Goal: Task Accomplishment & Management: Manage account settings

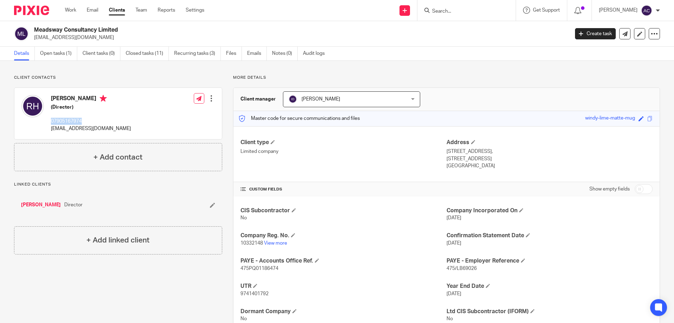
click at [81, 114] on div "[PERSON_NAME] (Director) 07905167974 [EMAIL_ADDRESS][DOMAIN_NAME]" at bounding box center [91, 113] width 80 height 37
drag, startPoint x: 99, startPoint y: 41, endPoint x: 103, endPoint y: 43, distance: 5.0
click at [101, 41] on div "Meadsway Consultancy Limited [EMAIL_ADDRESS][DOMAIN_NAME] Create task Update fr…" at bounding box center [337, 34] width 674 height 26
click at [469, 13] on input "Search" at bounding box center [463, 11] width 63 height 6
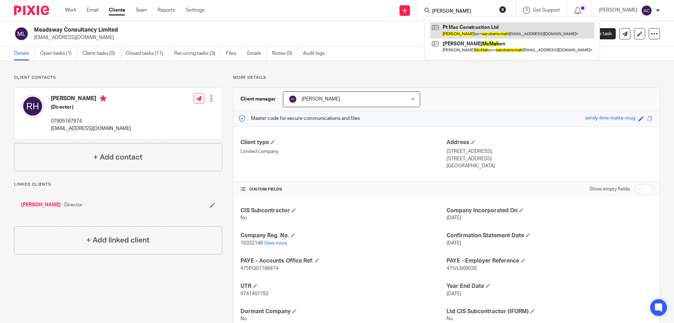
type input "sandra mcmah"
click at [483, 34] on link at bounding box center [512, 30] width 164 height 16
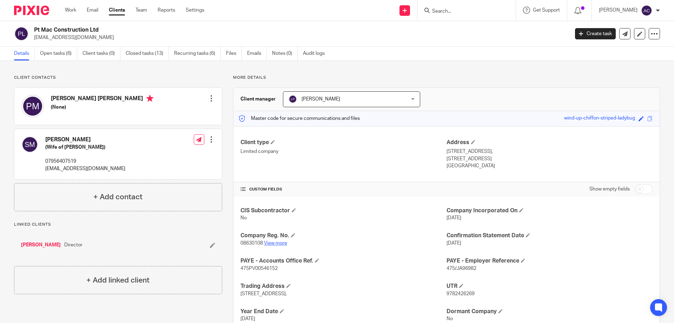
click at [275, 241] on link "View more" at bounding box center [275, 243] width 23 height 5
drag, startPoint x: 99, startPoint y: 30, endPoint x: 44, endPoint y: 30, distance: 54.8
click at [33, 30] on div "Pt Mac Construction Ltd sandramcmahon500@hotmail.com" at bounding box center [289, 33] width 551 height 15
copy h2 "Pt Mac Construction Ltd"
click at [148, 83] on div "Client contacts Paul Thomas Mcmahon (None) Edit contact Create client from cont…" at bounding box center [118, 143] width 208 height 136
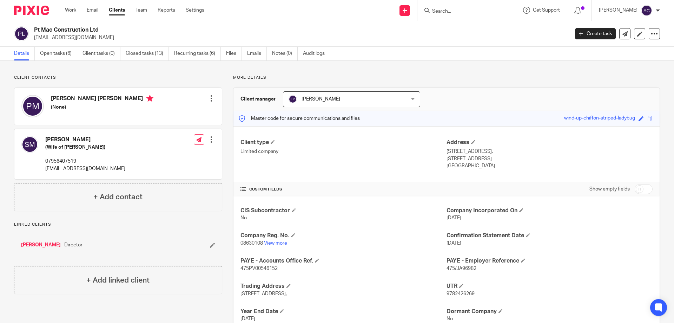
click at [275, 4] on div "Send new email Create task Add client Get Support Contact via email Check our d…" at bounding box center [444, 10] width 459 height 21
click at [464, 9] on input "Search" at bounding box center [463, 11] width 63 height 6
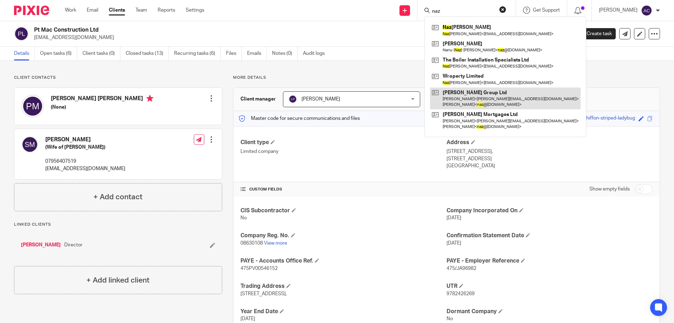
type input "naz"
click at [467, 94] on link at bounding box center [505, 98] width 151 height 22
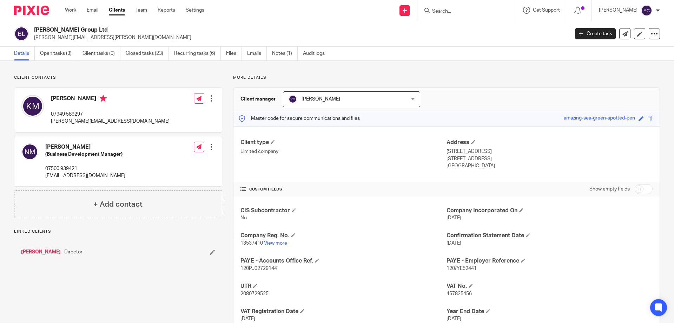
click at [273, 243] on link "View more" at bounding box center [275, 243] width 23 height 5
click at [485, 14] on input "Search" at bounding box center [463, 11] width 63 height 6
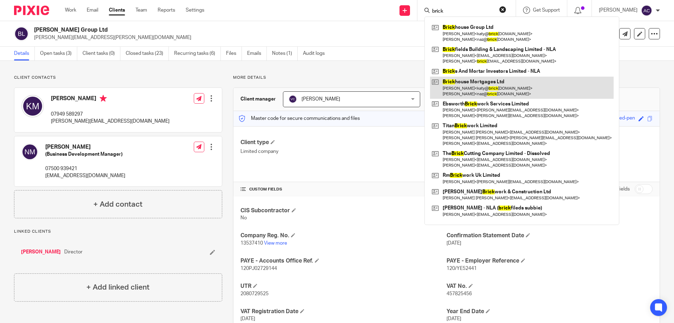
type input "brick"
click at [467, 84] on link at bounding box center [522, 88] width 184 height 22
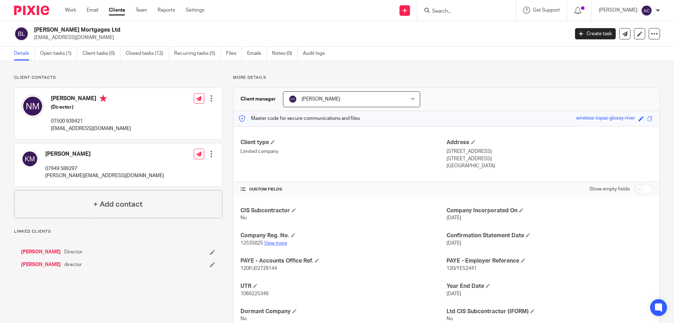
click at [280, 241] on link "View more" at bounding box center [275, 243] width 23 height 5
click at [448, 7] on form at bounding box center [469, 10] width 75 height 9
drag, startPoint x: 26, startPoint y: 251, endPoint x: 116, endPoint y: 228, distance: 93.4
click at [26, 250] on link "Nanu Miah" at bounding box center [41, 251] width 40 height 7
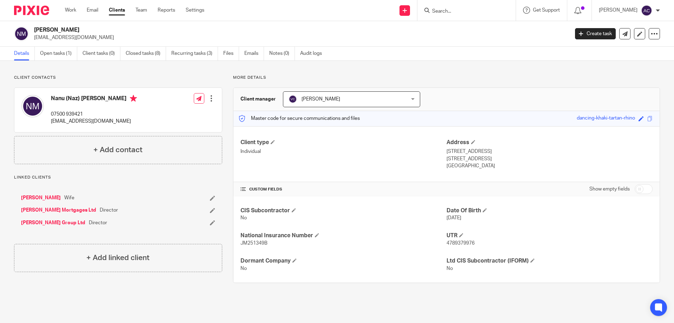
click at [68, 6] on div "Work Email Clients Team Reports Settings Work Email Clients Team Reports Settin…" at bounding box center [136, 10] width 157 height 21
click at [70, 8] on link "Work" at bounding box center [70, 10] width 11 height 7
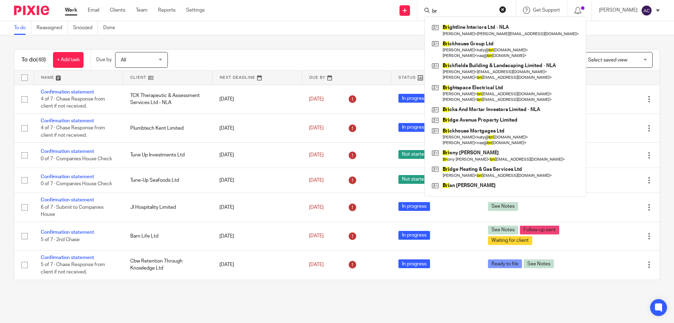
type input "b"
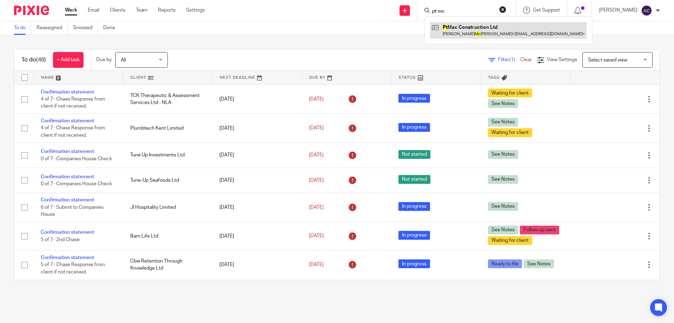
type input "pt mc"
click at [456, 34] on link at bounding box center [508, 30] width 157 height 16
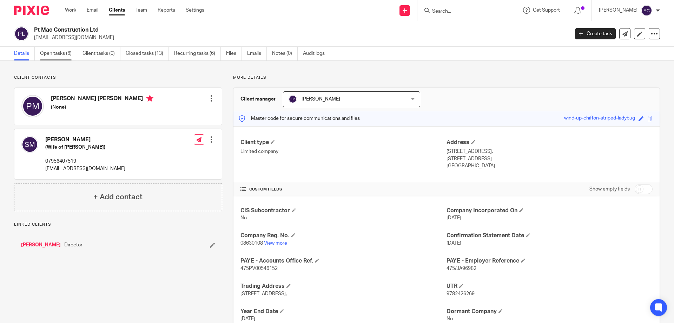
click at [65, 55] on link "Open tasks (6)" at bounding box center [58, 54] width 37 height 14
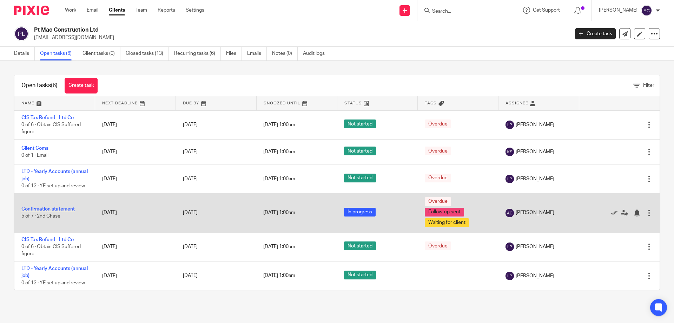
click at [50, 210] on link "Confirmation statement" at bounding box center [47, 209] width 53 height 5
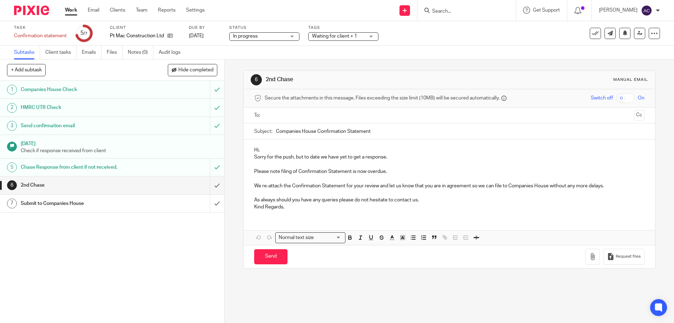
click at [180, 203] on div "Submit to Companies House" at bounding box center [112, 203] width 182 height 11
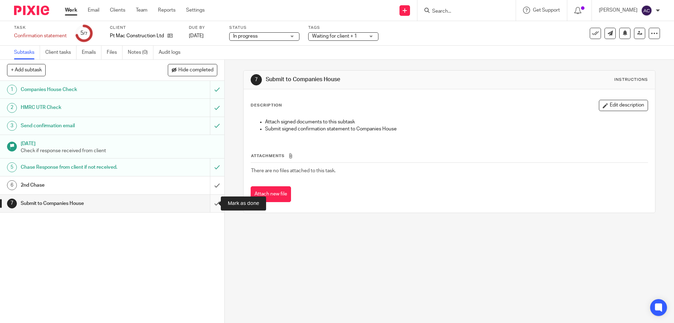
click at [209, 207] on input "submit" at bounding box center [112, 204] width 224 height 18
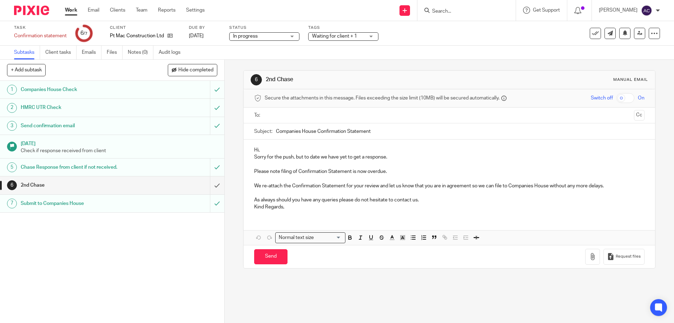
click at [348, 31] on div "Task completed." at bounding box center [502, 20] width 330 height 27
click at [348, 33] on div "Task completed." at bounding box center [502, 20] width 330 height 27
click at [357, 33] on div "Task completed." at bounding box center [502, 20] width 330 height 27
click at [361, 38] on span "Waiting for client + 1" at bounding box center [338, 36] width 53 height 7
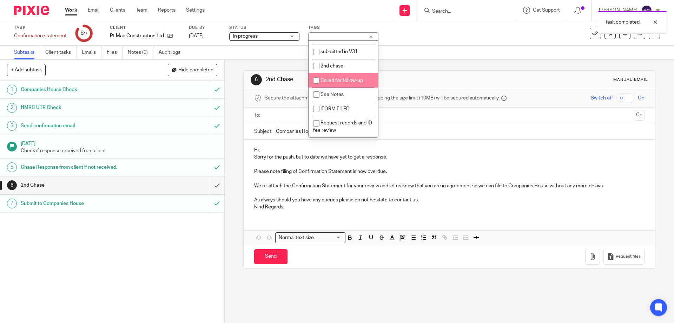
scroll to position [90, 0]
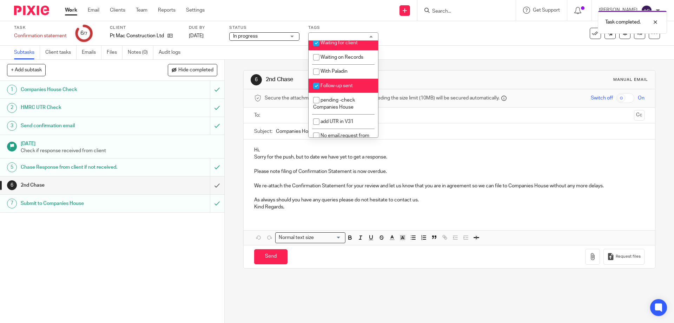
click at [343, 83] on li "Follow-up sent" at bounding box center [344, 86] width 70 height 14
checkbox input "false"
click at [343, 42] on span "Waiting for client" at bounding box center [339, 42] width 37 height 5
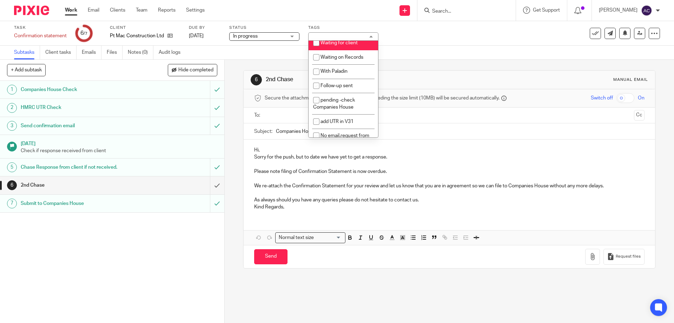
checkbox input "false"
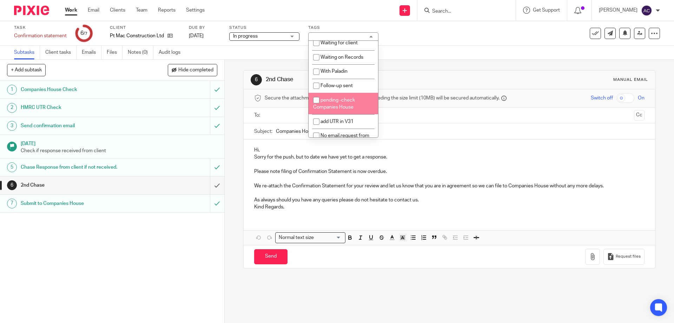
scroll to position [0, 0]
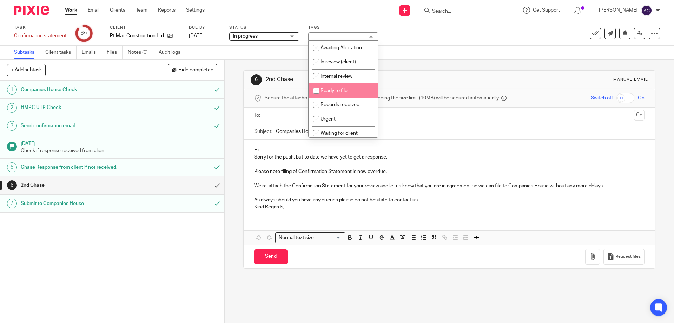
click at [346, 91] on span "Ready to file" at bounding box center [334, 90] width 27 height 5
checkbox input "true"
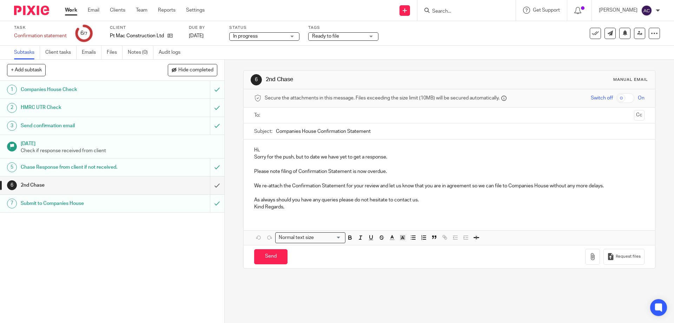
click at [406, 73] on div "6 2nd Chase Manual email" at bounding box center [449, 80] width 411 height 19
click at [457, 10] on input "Search" at bounding box center [463, 11] width 63 height 6
drag, startPoint x: 434, startPoint y: 11, endPoint x: 447, endPoint y: 10, distance: 13.4
click at [434, 11] on div at bounding box center [466, 10] width 82 height 9
click at [447, 10] on input "Search" at bounding box center [463, 11] width 63 height 6
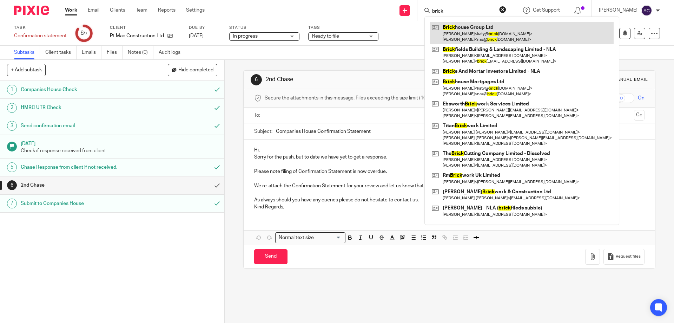
type input "brick"
click at [473, 35] on link at bounding box center [522, 33] width 184 height 22
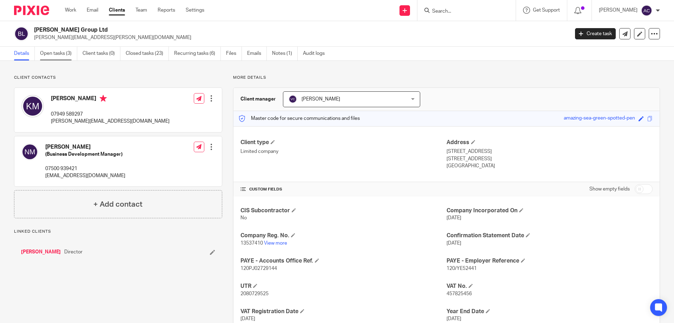
click at [60, 51] on link "Open tasks (3)" at bounding box center [58, 54] width 37 height 14
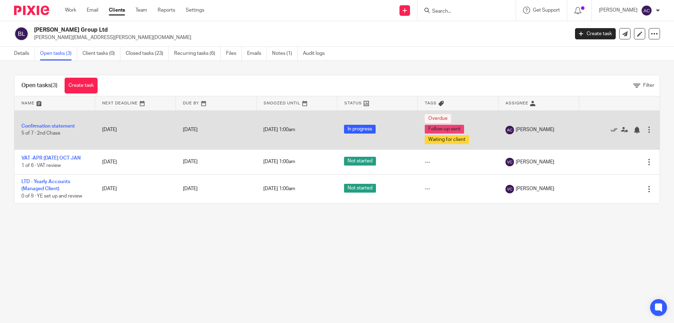
click at [37, 123] on td "Confirmation statement 5 of 7 · 2nd Chase" at bounding box center [54, 129] width 81 height 39
click at [68, 123] on td "Confirmation statement 5 of 7 · 2nd Chase" at bounding box center [54, 129] width 81 height 39
click at [67, 124] on link "Confirmation statement" at bounding box center [47, 126] width 53 height 5
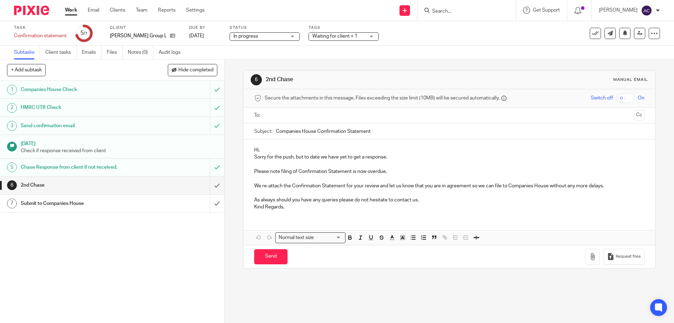
click at [178, 211] on link "7 Submit to Companies House" at bounding box center [105, 204] width 210 height 18
click at [175, 206] on div "Submit to Companies House" at bounding box center [112, 203] width 182 height 11
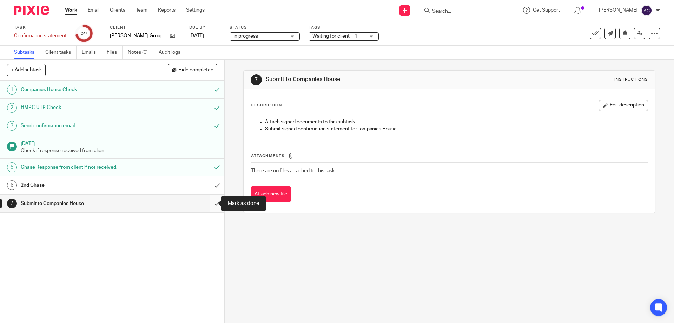
click at [208, 201] on input "submit" at bounding box center [112, 204] width 224 height 18
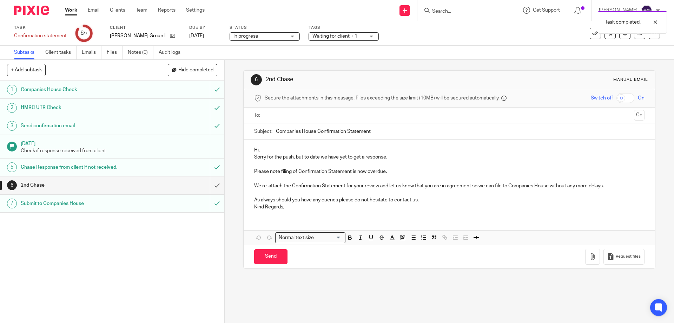
click at [330, 36] on span "Waiting for client + 1" at bounding box center [335, 36] width 45 height 5
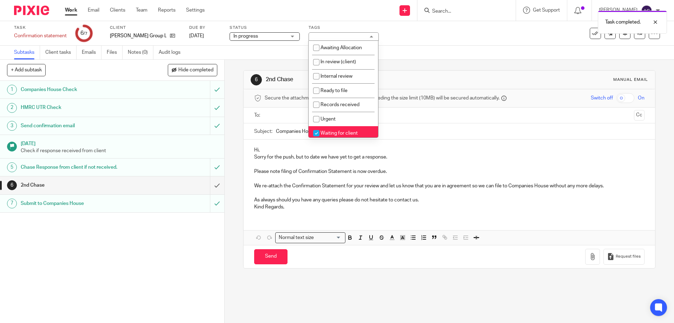
drag, startPoint x: 342, startPoint y: 133, endPoint x: 352, endPoint y: 112, distance: 22.6
click at [343, 132] on span "Waiting for client" at bounding box center [339, 133] width 37 height 5
checkbox input "false"
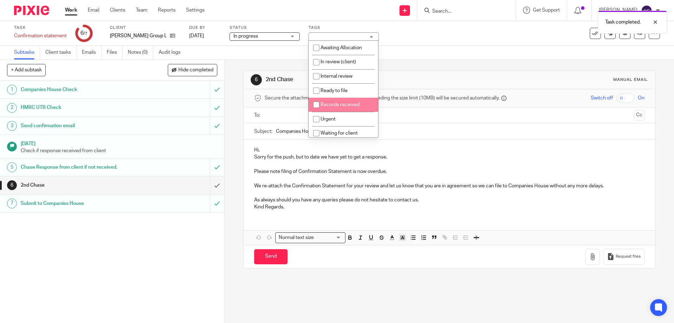
scroll to position [105, 0]
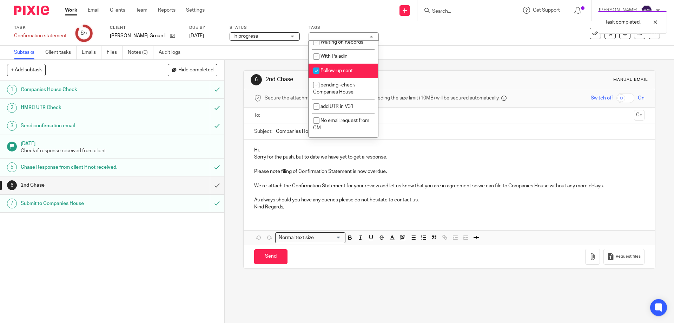
click at [336, 71] on span "Follow-up sent" at bounding box center [337, 70] width 32 height 5
checkbox input "false"
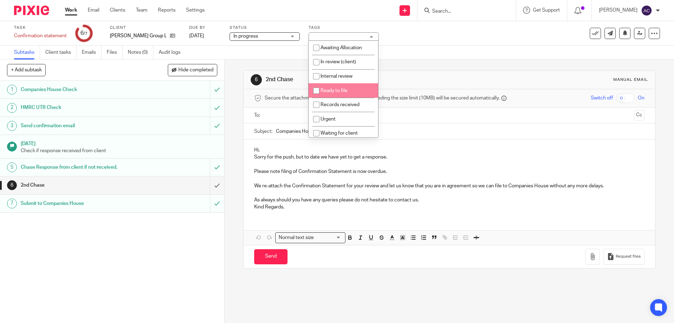
drag, startPoint x: 344, startPoint y: 93, endPoint x: 352, endPoint y: 91, distance: 7.7
click at [345, 92] on li "Ready to file" at bounding box center [344, 90] width 70 height 14
checkbox input "true"
click at [441, 58] on div "Subtasks Client tasks Emails Files Notes (0) Audit logs" at bounding box center [337, 53] width 674 height 14
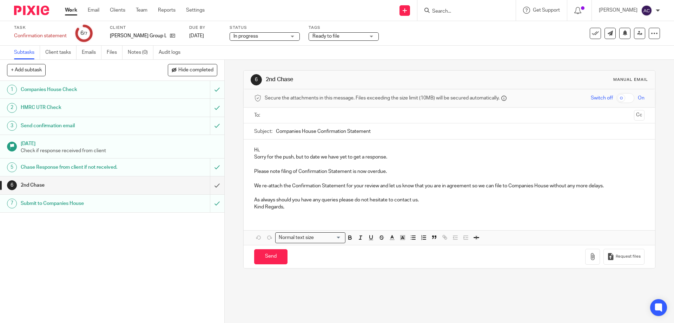
click at [463, 32] on div "Task Confirmation statement Save Confirmation statement 6 /7 Client Brickhouse …" at bounding box center [283, 33] width 538 height 17
click at [179, 209] on link "7 Submit to Companies House" at bounding box center [105, 204] width 210 height 18
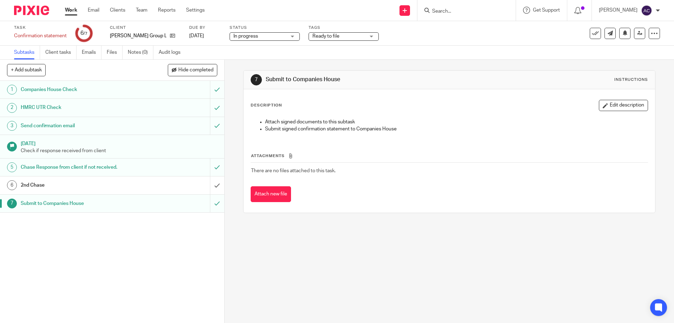
click at [463, 11] on input "Search" at bounding box center [463, 11] width 63 height 6
type input "pt mac"
click at [469, 29] on link at bounding box center [489, 30] width 119 height 16
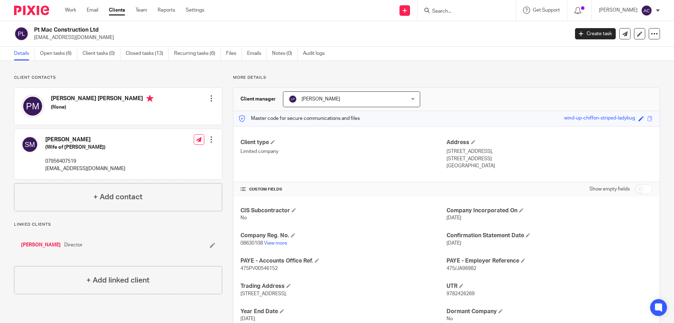
drag, startPoint x: 93, startPoint y: 27, endPoint x: 35, endPoint y: 28, distance: 58.3
click at [35, 28] on h2 "Pt Mac Construction Ltd" at bounding box center [246, 29] width 425 height 7
copy h2 "Pt Mac Construction Ltd"
drag, startPoint x: 64, startPoint y: 53, endPoint x: 299, endPoint y: 63, distance: 235.2
click at [64, 53] on link "Open tasks (6)" at bounding box center [58, 54] width 37 height 14
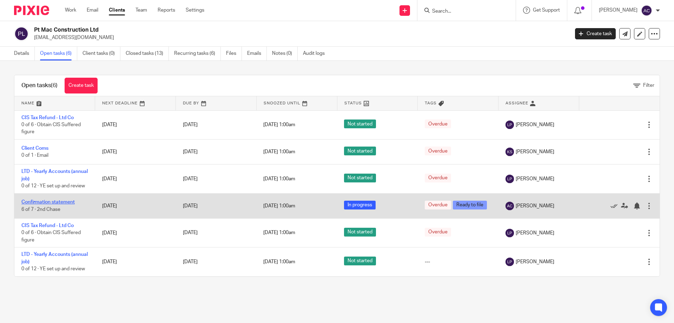
click at [53, 202] on link "Confirmation statement" at bounding box center [47, 201] width 53 height 5
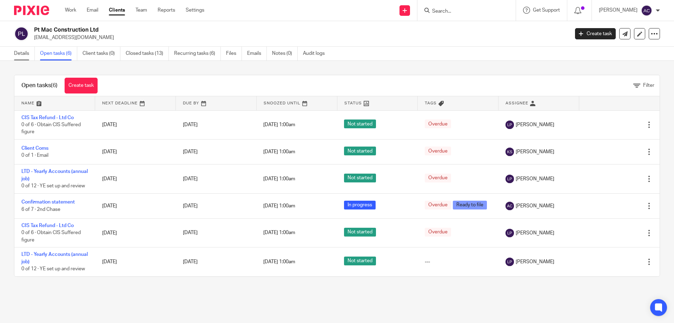
click at [19, 56] on link "Details" at bounding box center [24, 54] width 21 height 14
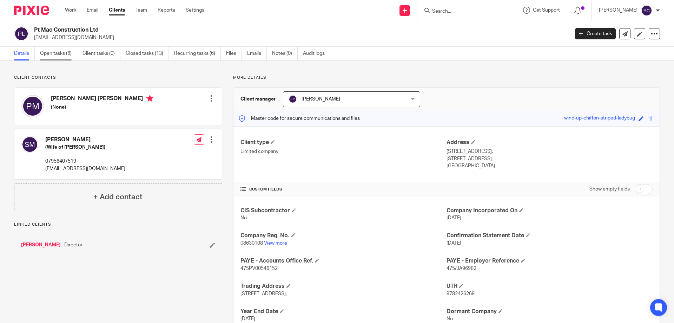
click at [62, 53] on link "Open tasks (6)" at bounding box center [58, 54] width 37 height 14
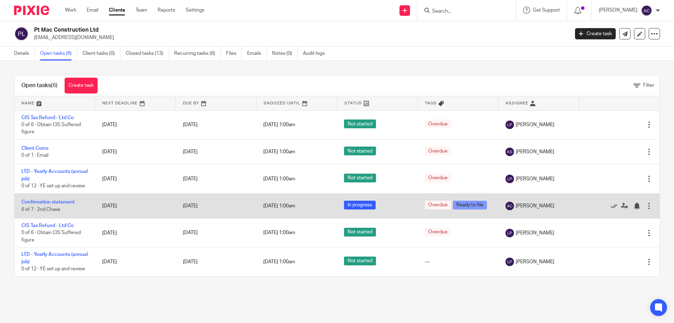
drag, startPoint x: 62, startPoint y: 201, endPoint x: 86, endPoint y: 199, distance: 24.6
click at [63, 201] on link "Confirmation statement" at bounding box center [47, 201] width 53 height 5
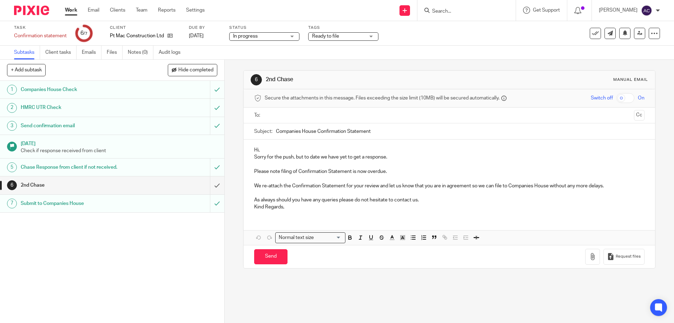
click at [183, 209] on link "7 Submit to Companies House" at bounding box center [105, 204] width 210 height 18
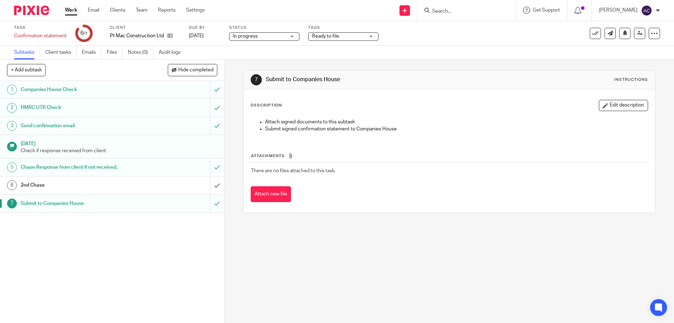
click at [592, 32] on icon at bounding box center [595, 33] width 7 height 7
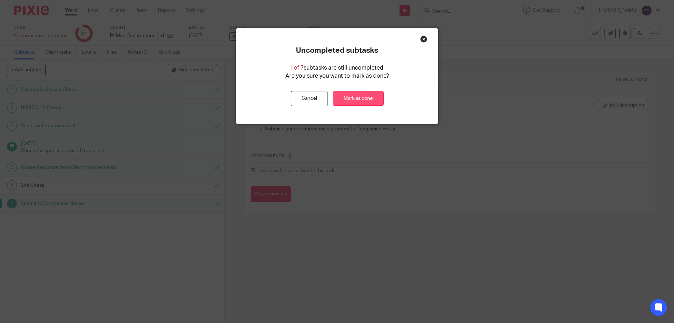
click at [349, 95] on link "Mark as done" at bounding box center [358, 98] width 51 height 15
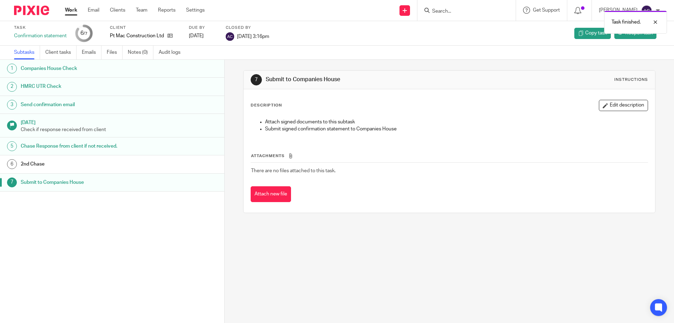
click at [459, 11] on div "Task finished." at bounding box center [502, 20] width 330 height 27
click at [454, 11] on div "Task finished." at bounding box center [502, 20] width 330 height 27
click at [447, 11] on div "Task finished." at bounding box center [502, 20] width 330 height 27
click at [447, 13] on input "Search" at bounding box center [463, 11] width 63 height 6
type input "n"
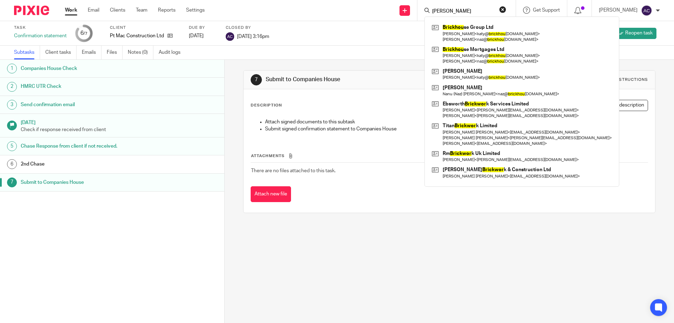
type input "[PERSON_NAME]"
click button "submit" at bounding box center [0, 0] width 0 height 0
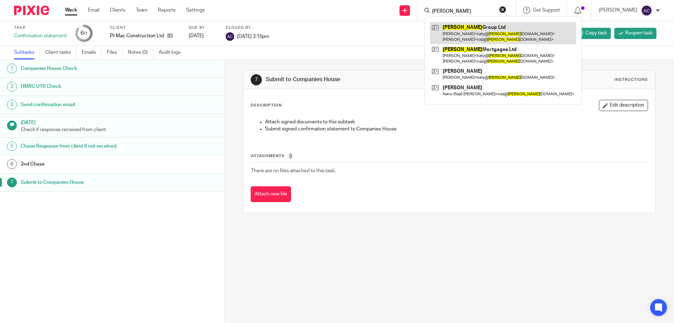
click at [466, 29] on link at bounding box center [503, 33] width 146 height 22
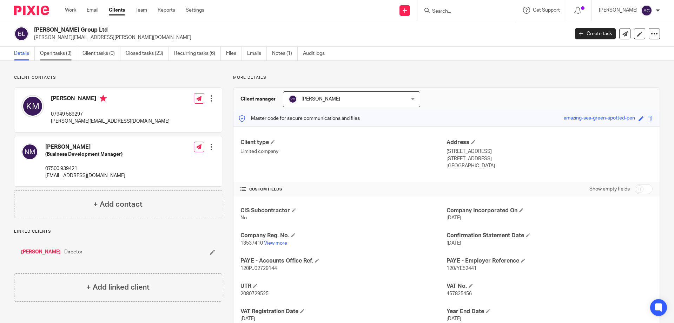
drag, startPoint x: 67, startPoint y: 52, endPoint x: 70, endPoint y: 55, distance: 3.7
click at [67, 52] on link "Open tasks (3)" at bounding box center [58, 54] width 37 height 14
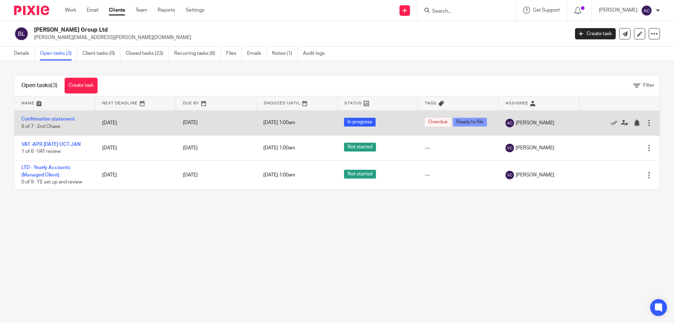
click at [54, 116] on td "Confirmation statement 6 of 7 · 2nd Chase" at bounding box center [54, 122] width 81 height 25
click at [61, 119] on link "Confirmation statement" at bounding box center [47, 119] width 53 height 5
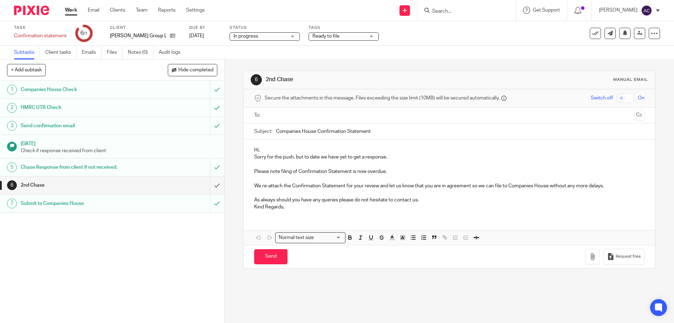
click at [152, 209] on link "7 Submit to Companies House" at bounding box center [105, 204] width 210 height 18
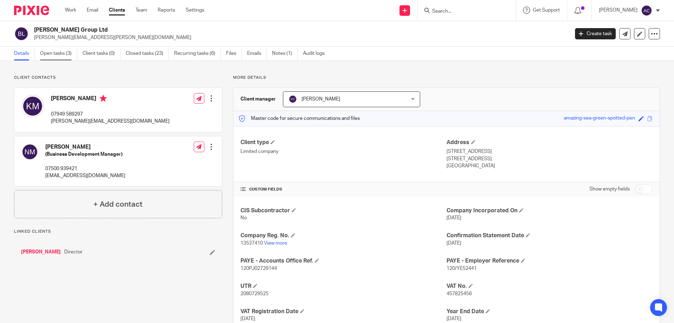
click at [60, 56] on link "Open tasks (3)" at bounding box center [58, 54] width 37 height 14
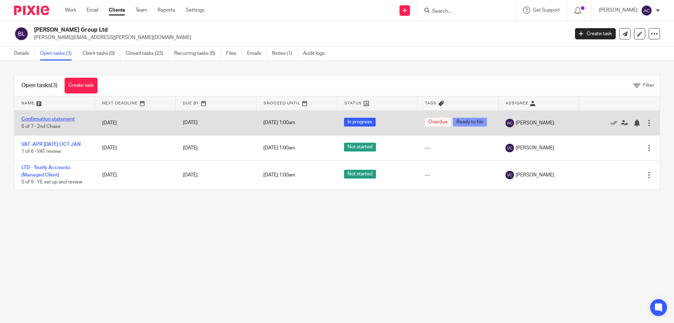
click at [59, 119] on link "Confirmation statement" at bounding box center [47, 119] width 53 height 5
click at [66, 118] on link "Confirmation statement" at bounding box center [47, 119] width 53 height 5
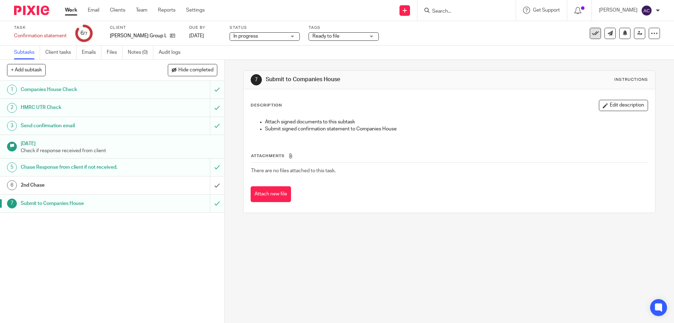
click at [592, 32] on icon at bounding box center [595, 33] width 7 height 7
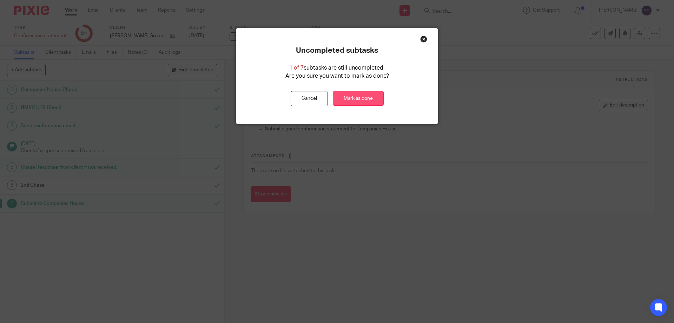
click at [356, 97] on link "Mark as done" at bounding box center [358, 98] width 51 height 15
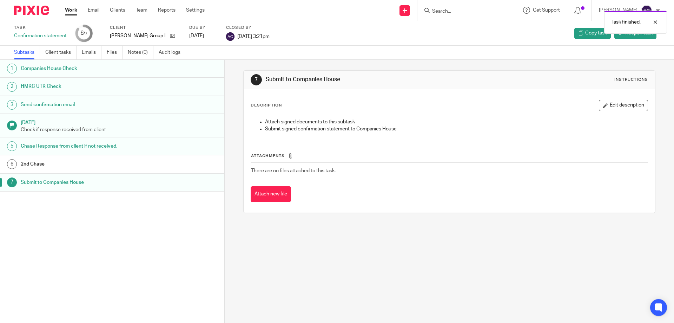
click at [456, 8] on div "Task finished." at bounding box center [502, 20] width 330 height 27
click at [456, 10] on div "Task finished." at bounding box center [502, 20] width 330 height 27
click at [446, 12] on div "Task finished." at bounding box center [502, 20] width 330 height 27
click at [446, 12] on input "Search" at bounding box center [463, 11] width 63 height 6
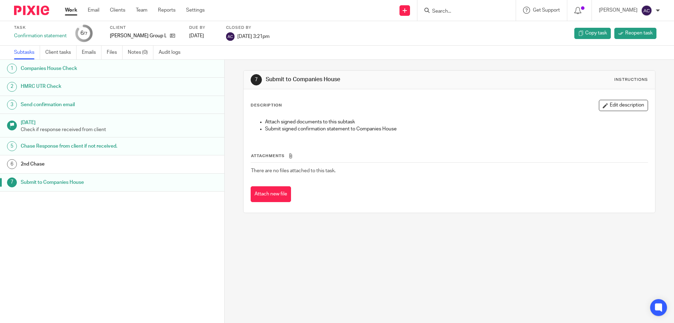
click at [72, 6] on div "Work Email Clients Team Reports Settings Work Email Clients Team Reports Settin…" at bounding box center [136, 10] width 157 height 21
click at [71, 6] on div "Work Email Clients Team Reports Settings Work Email Clients Team Reports Settin…" at bounding box center [136, 10] width 157 height 21
click at [71, 12] on link "Work" at bounding box center [71, 10] width 12 height 7
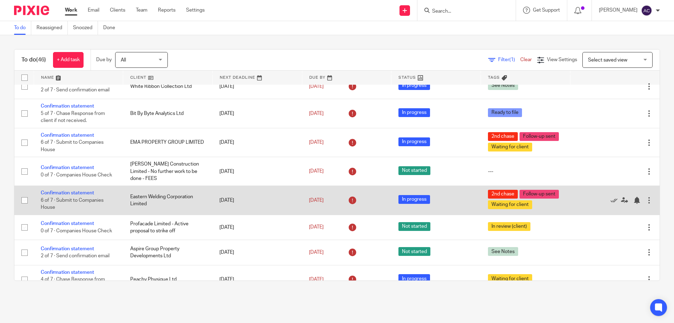
scroll to position [492, 0]
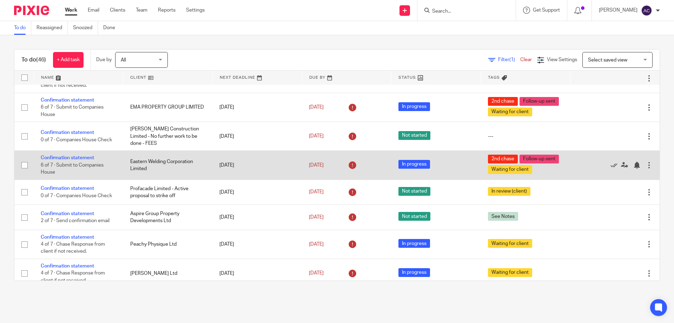
click at [163, 161] on td "Eastern Welding Corporation Limited" at bounding box center [168, 165] width 90 height 29
drag, startPoint x: 73, startPoint y: 155, endPoint x: 83, endPoint y: 156, distance: 9.9
click at [73, 156] on link "Confirmation statement" at bounding box center [67, 157] width 53 height 5
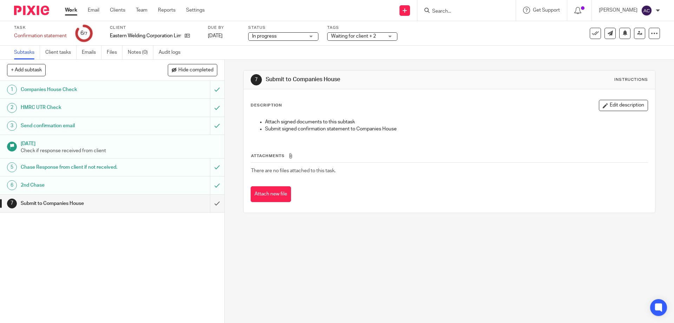
click at [71, 10] on link "Work" at bounding box center [71, 10] width 12 height 7
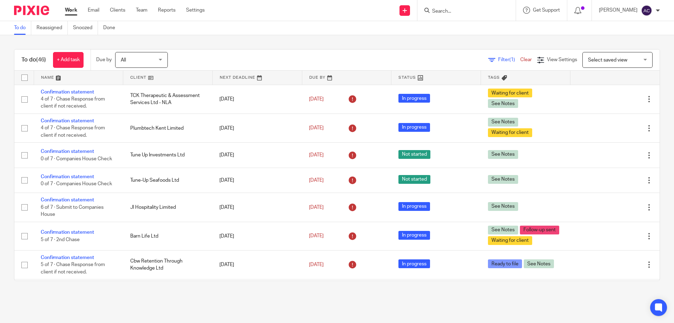
click at [456, 14] on input "Search" at bounding box center [463, 11] width 63 height 6
type input "eastern"
click at [469, 31] on link at bounding box center [496, 30] width 133 height 16
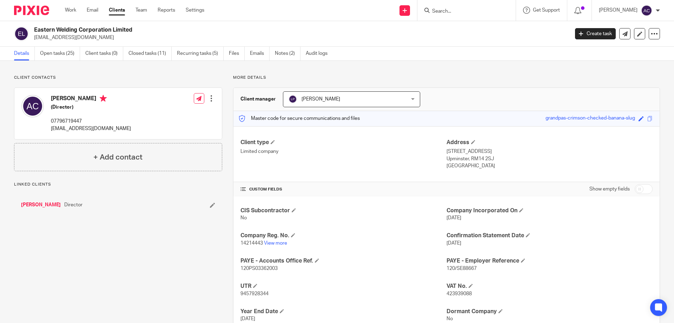
click at [142, 73] on div "Client contacts [PERSON_NAME] (Director) 07796719447 [PERSON_NAME][EMAIL_ADDRES…" at bounding box center [337, 217] width 674 height 312
click at [283, 244] on link "View more" at bounding box center [275, 243] width 23 height 5
click at [122, 116] on div "[PERSON_NAME] (Director) 07796719447 [PERSON_NAME][EMAIL_ADDRESS][DOMAIN_NAME] …" at bounding box center [118, 113] width 208 height 51
click at [405, 133] on div "Client type Limited company Address [STREET_ADDRESS] Upminster, RM14 2SJ [GEOGR…" at bounding box center [447, 154] width 426 height 56
click at [56, 51] on link "Open tasks (25)" at bounding box center [60, 54] width 40 height 14
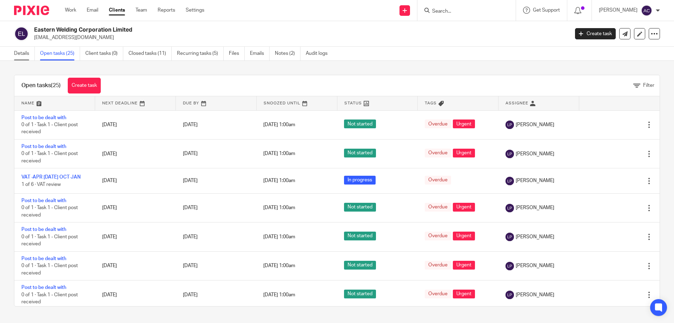
click at [24, 51] on link "Details" at bounding box center [24, 54] width 21 height 14
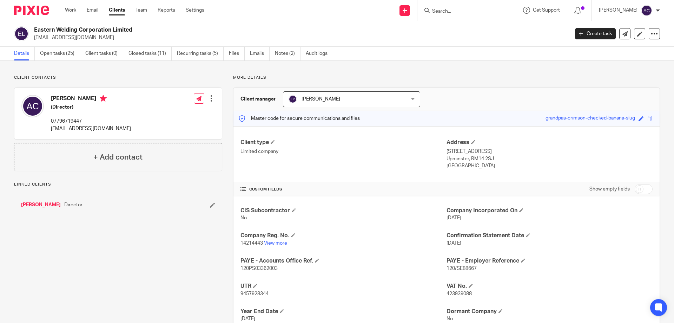
drag, startPoint x: 364, startPoint y: 3, endPoint x: 321, endPoint y: 2, distance: 42.9
click at [364, 4] on div "Send new email Create task Add client Get Support Contact via email Check our d…" at bounding box center [444, 10] width 459 height 21
click at [67, 11] on link "Work" at bounding box center [70, 10] width 11 height 7
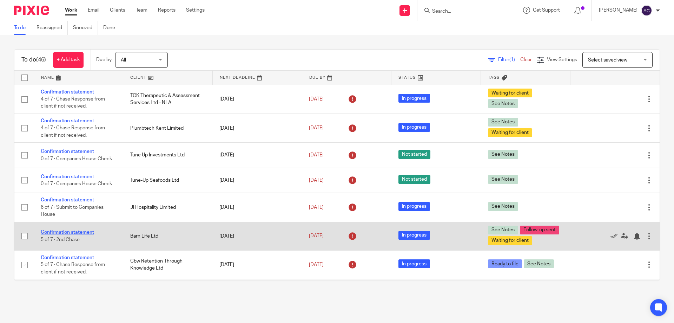
click at [86, 233] on link "Confirmation statement" at bounding box center [67, 232] width 53 height 5
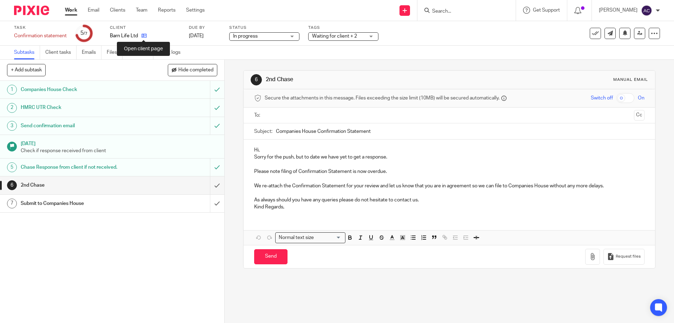
click at [146, 35] on icon at bounding box center [144, 35] width 5 height 5
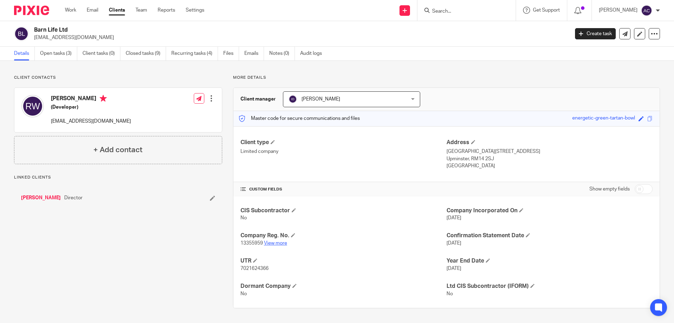
click at [274, 242] on link "View more" at bounding box center [275, 243] width 23 height 5
click at [444, 6] on form at bounding box center [469, 10] width 75 height 9
click at [448, 8] on input "Search" at bounding box center [463, 11] width 63 height 6
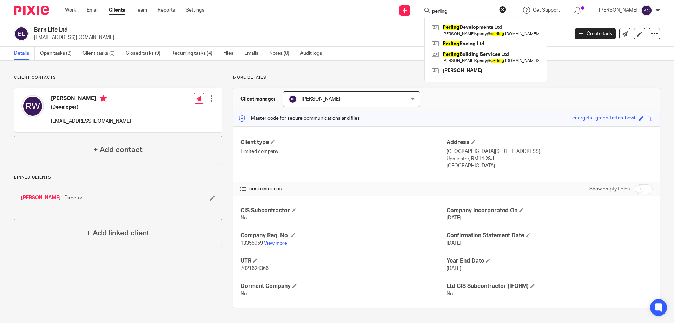
type input "perling"
click at [477, 55] on link at bounding box center [485, 57] width 111 height 16
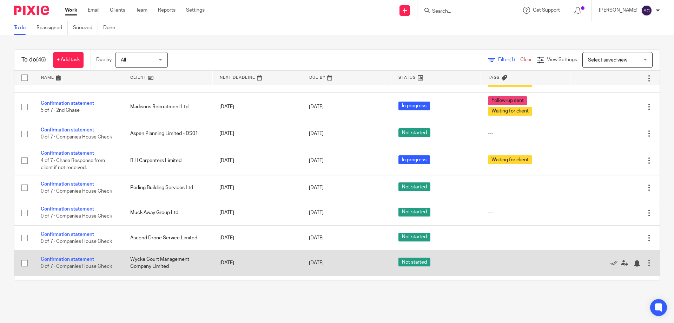
scroll to position [1054, 0]
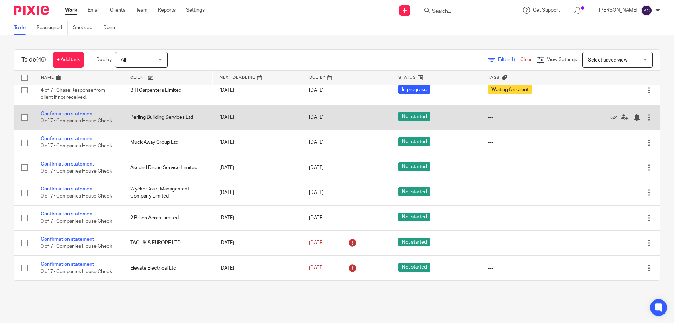
click at [78, 112] on link "Confirmation statement" at bounding box center [67, 113] width 53 height 5
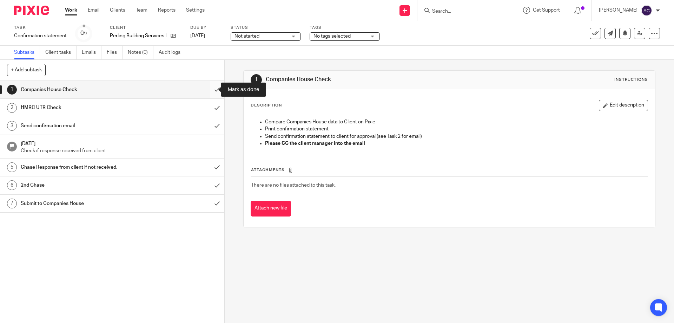
drag, startPoint x: 207, startPoint y: 89, endPoint x: 209, endPoint y: 85, distance: 5.0
click at [208, 86] on input "submit" at bounding box center [112, 90] width 224 height 18
click at [250, 35] on span "Not started" at bounding box center [247, 36] width 25 height 5
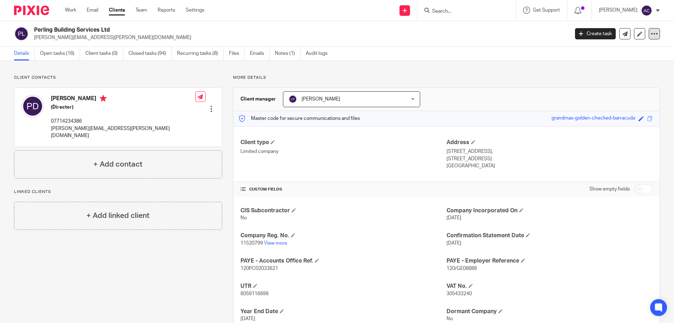
click at [651, 33] on icon at bounding box center [654, 33] width 7 height 7
drag, startPoint x: 605, startPoint y: 49, endPoint x: 599, endPoint y: 0, distance: 49.3
click at [605, 49] on link "Update from Companies House" at bounding box center [611, 51] width 78 height 10
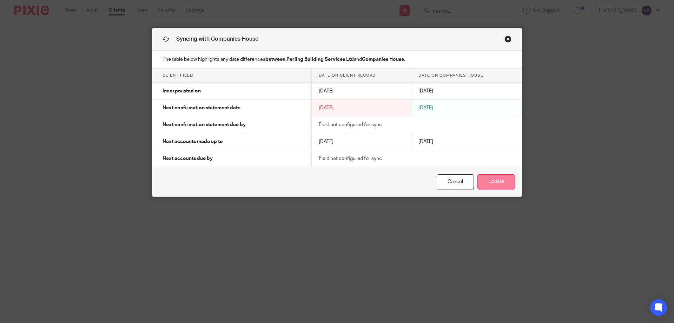
click at [486, 180] on button "Update" at bounding box center [497, 181] width 38 height 15
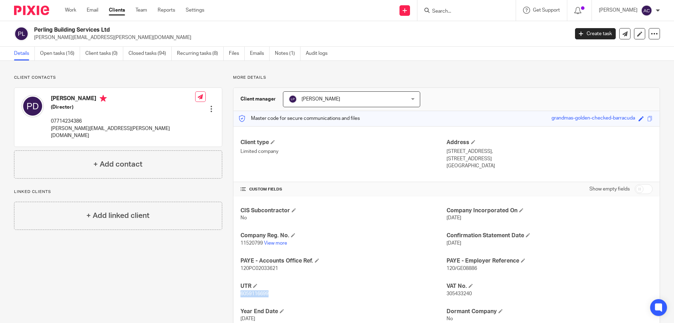
drag, startPoint x: 270, startPoint y: 296, endPoint x: 235, endPoint y: 294, distance: 34.8
click at [235, 294] on div "CIS Subcontractor No Company Incorporated On 16 Aug 2018 Company Reg. No. 11520…" at bounding box center [447, 277] width 426 height 162
copy span "6059116699"
drag, startPoint x: 394, startPoint y: 303, endPoint x: 348, endPoint y: 197, distance: 115.6
click at [393, 302] on div "CIS Subcontractor No Company Incorporated On 16 Aug 2018 Company Reg. No. 11520…" at bounding box center [447, 277] width 426 height 162
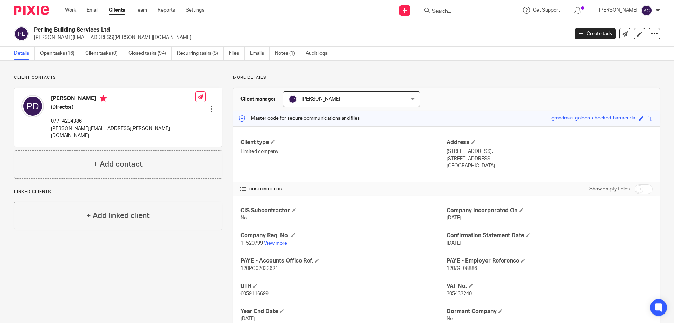
drag, startPoint x: 368, startPoint y: 190, endPoint x: 378, endPoint y: 191, distance: 9.9
click at [368, 189] on h4 "CUSTOM FIELDS" at bounding box center [344, 189] width 206 height 6
click at [277, 244] on link "View more" at bounding box center [275, 243] width 23 height 5
drag, startPoint x: 112, startPoint y: 130, endPoint x: 51, endPoint y: 128, distance: 61.1
click at [51, 128] on div "Perry Darling (Director) 07714234386 perry@perling.co.uk Edit contact Create cl…" at bounding box center [118, 117] width 208 height 58
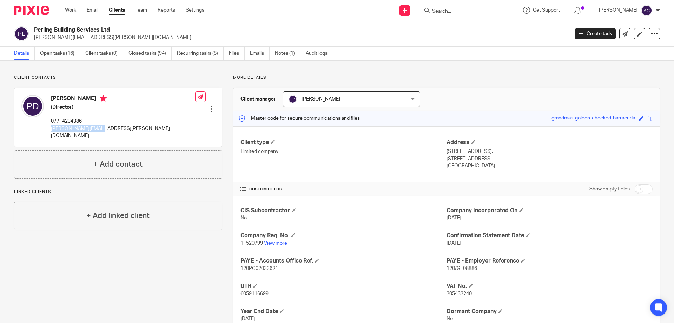
copy p "perry@perling.co.uk"
click at [651, 35] on icon at bounding box center [654, 33] width 7 height 7
click at [579, 53] on link "Update from Companies House" at bounding box center [611, 51] width 78 height 10
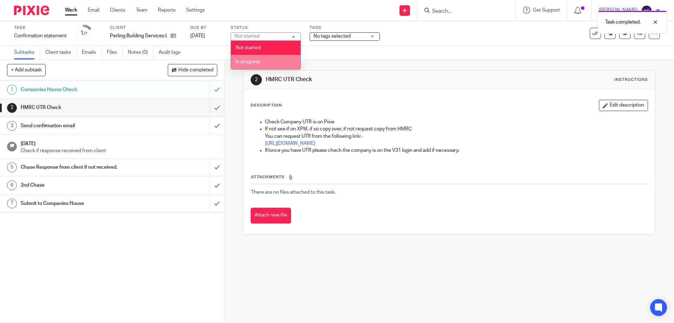
click at [258, 64] on span "In progress" at bounding box center [248, 61] width 25 height 5
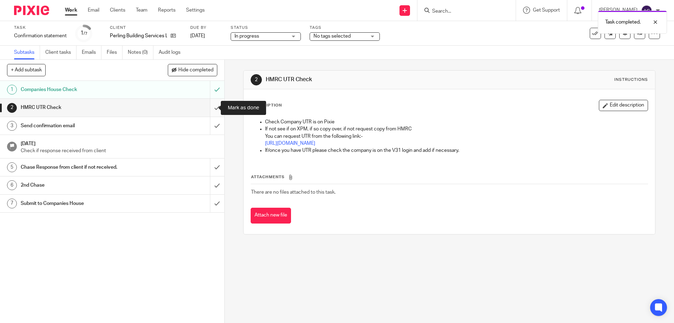
click at [210, 109] on input "submit" at bounding box center [112, 108] width 224 height 18
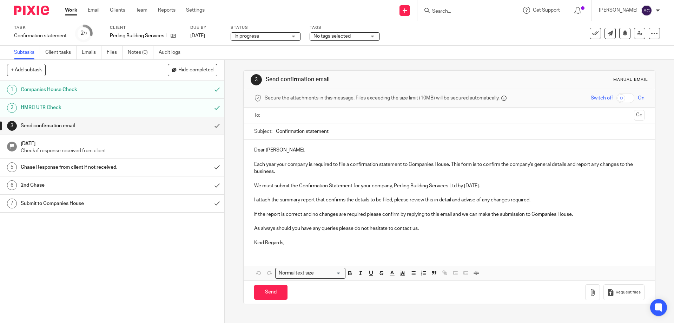
drag, startPoint x: 334, startPoint y: 120, endPoint x: 314, endPoint y: 116, distance: 20.0
paste input "[PERSON_NAME][EMAIL_ADDRESS][PERSON_NAME][DOMAIN_NAME]"
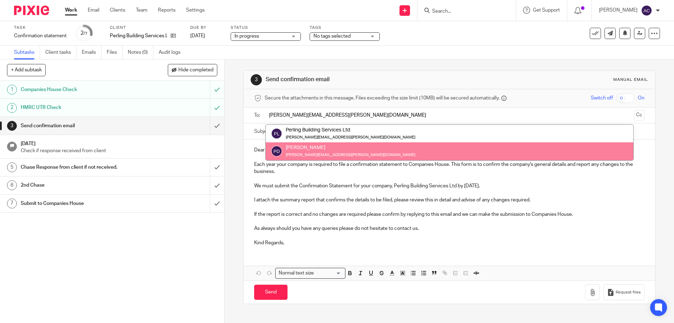
type input "[PERSON_NAME][EMAIL_ADDRESS][PERSON_NAME][DOMAIN_NAME]"
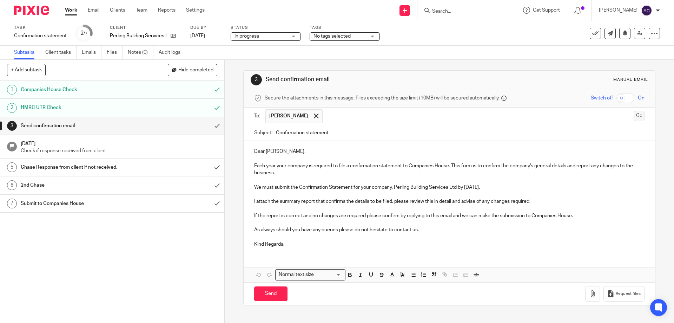
click at [634, 115] on button "Cc" at bounding box center [639, 116] width 11 height 11
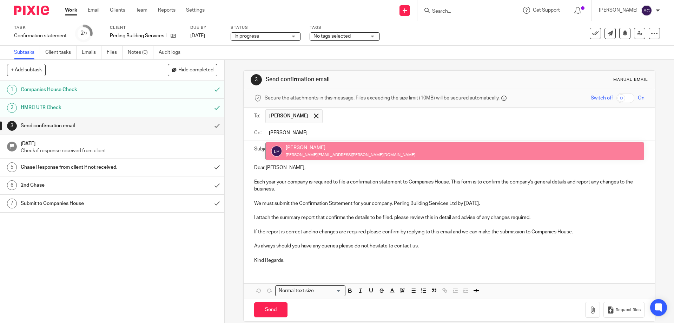
type input "lewis"
drag, startPoint x: 296, startPoint y: 149, endPoint x: 303, endPoint y: 150, distance: 7.8
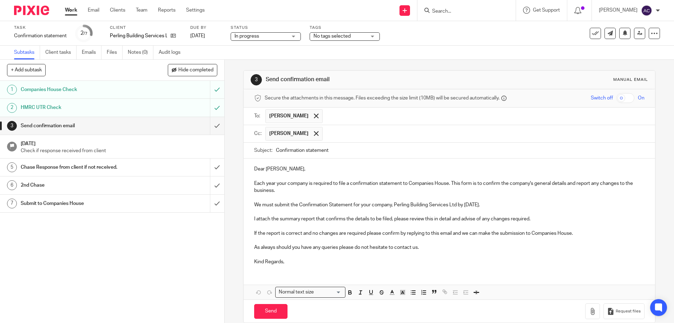
click at [480, 204] on p "We must submit the Confirmation Statement for your company, Perling Building Se…" at bounding box center [449, 204] width 390 height 7
click at [480, 203] on p "We must submit the Confirmation Statement for your company, Perling Building Se…" at bounding box center [449, 204] width 390 height 7
click at [467, 203] on p "We must submit the Confirmation Statement for your company, Perling Building Se…" at bounding box center [449, 204] width 390 height 7
click at [599, 213] on p at bounding box center [449, 211] width 390 height 7
click at [585, 315] on button "button" at bounding box center [592, 311] width 15 height 16
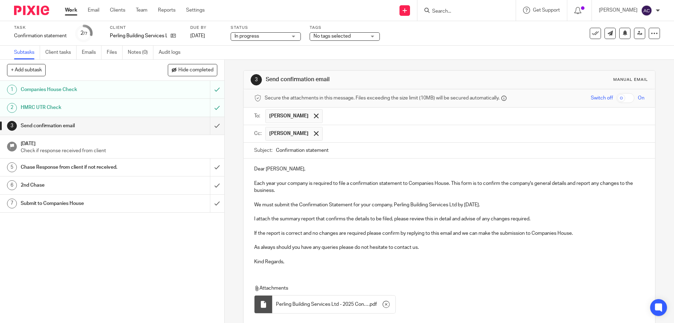
scroll to position [50, 0]
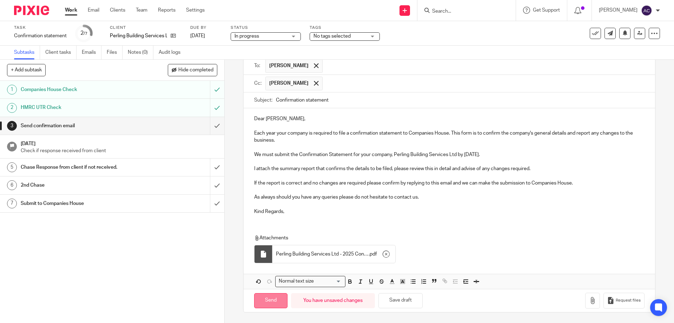
click at [268, 299] on input "Send" at bounding box center [270, 300] width 33 height 15
click at [332, 35] on span "No tags selected" at bounding box center [332, 36] width 37 height 5
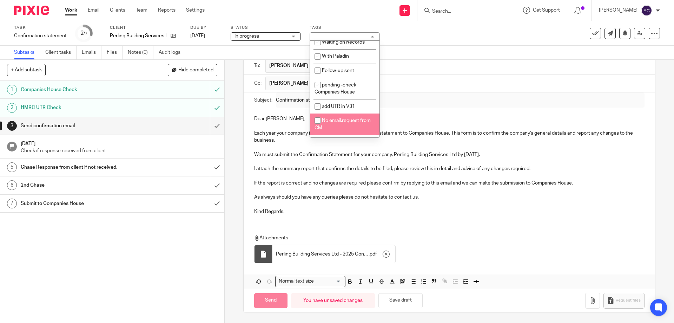
scroll to position [0, 0]
type input "Sent"
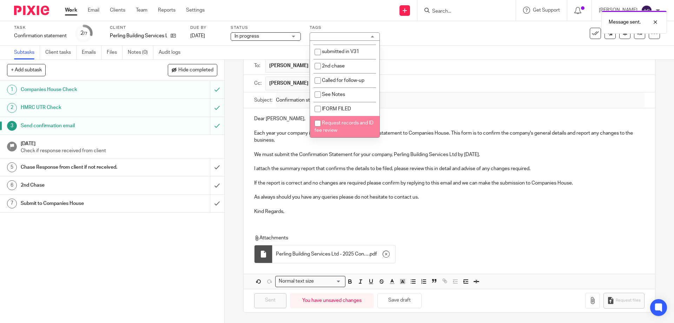
scroll to position [55, 0]
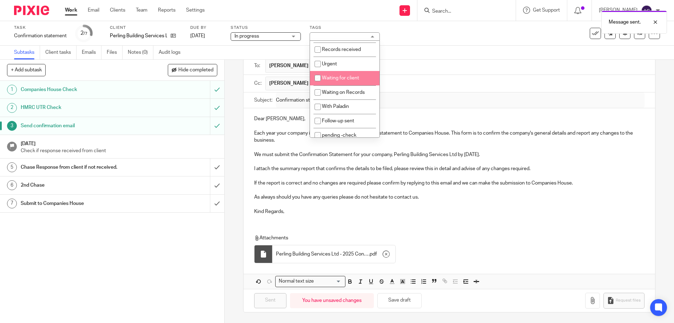
click at [351, 77] on span "Waiting for client" at bounding box center [340, 78] width 37 height 5
checkbox input "true"
click at [485, 41] on div "Task Confirmation statement Save Confirmation statement 2 /7 Client Perling Bui…" at bounding box center [283, 33] width 538 height 17
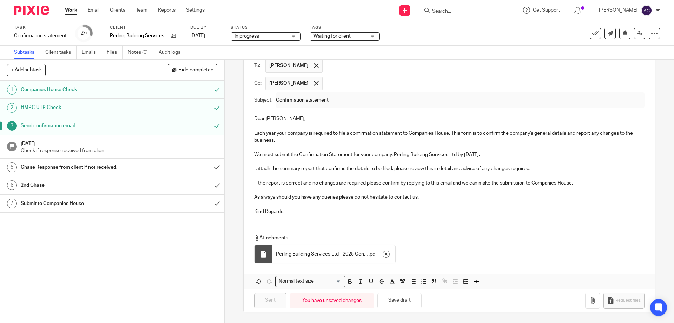
scroll to position [0, 0]
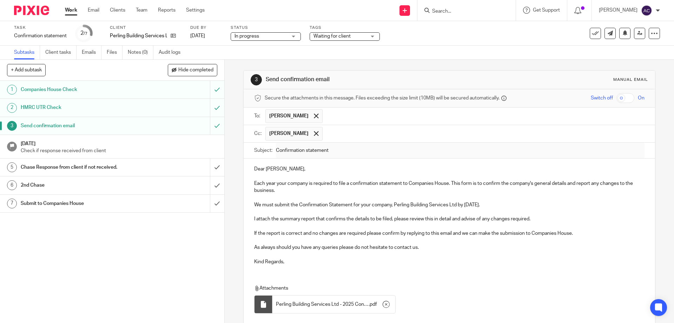
click at [241, 12] on div "Send new email Create task Add client Get Support Contact via email Check our d…" at bounding box center [444, 10] width 459 height 21
click at [75, 11] on link "Work" at bounding box center [71, 10] width 12 height 7
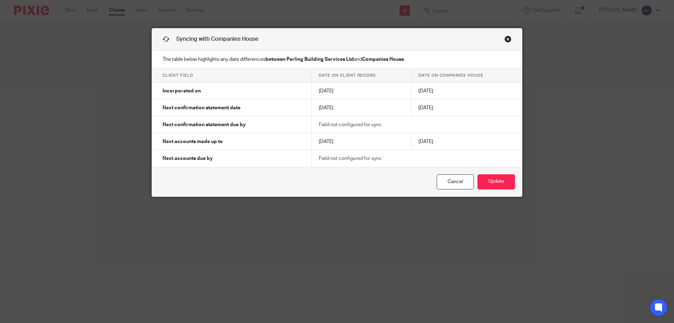
click at [450, 185] on link "Cancel" at bounding box center [455, 181] width 37 height 15
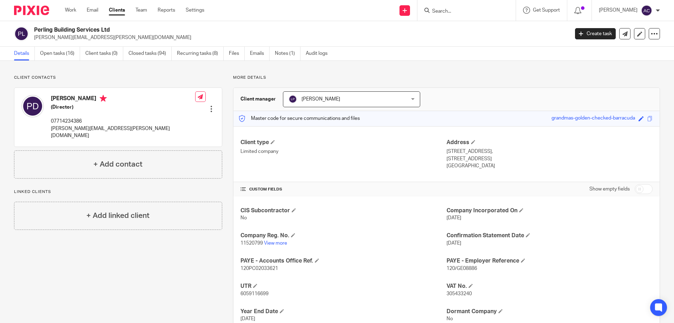
drag, startPoint x: 113, startPoint y: 31, endPoint x: 35, endPoint y: 30, distance: 78.3
click at [34, 29] on div "Perling Building Services Ltd [PERSON_NAME][EMAIL_ADDRESS][PERSON_NAME][DOMAIN_…" at bounding box center [289, 33] width 551 height 15
copy h2 "Perling Building Services Ltd"
click at [446, 8] on form at bounding box center [469, 10] width 75 height 9
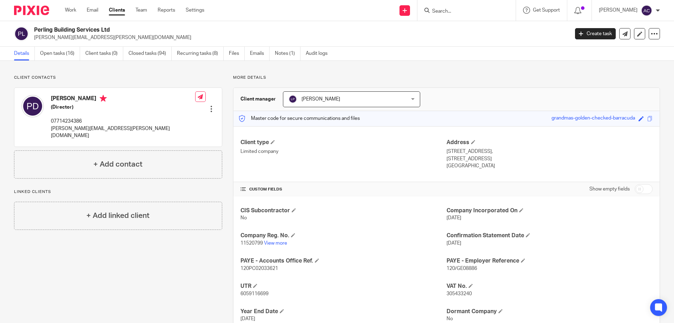
click at [452, 9] on form at bounding box center [469, 10] width 75 height 9
click at [455, 14] on input "Search" at bounding box center [463, 11] width 63 height 6
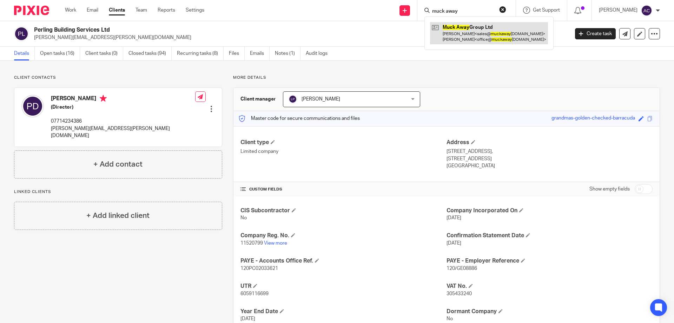
type input "muck away"
click at [490, 31] on link at bounding box center [489, 33] width 118 height 22
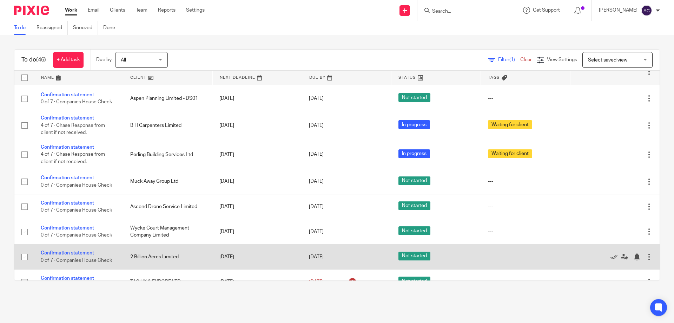
scroll to position [1057, 0]
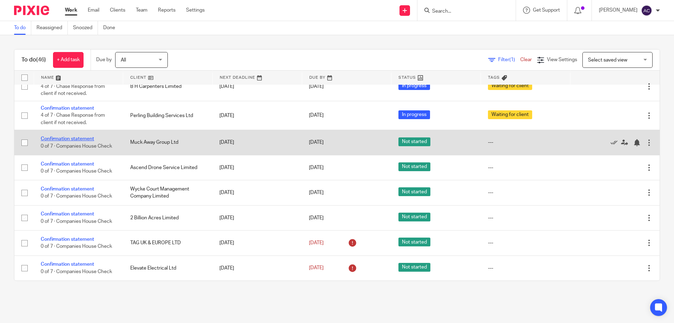
click at [79, 138] on link "Confirmation statement" at bounding box center [67, 138] width 53 height 5
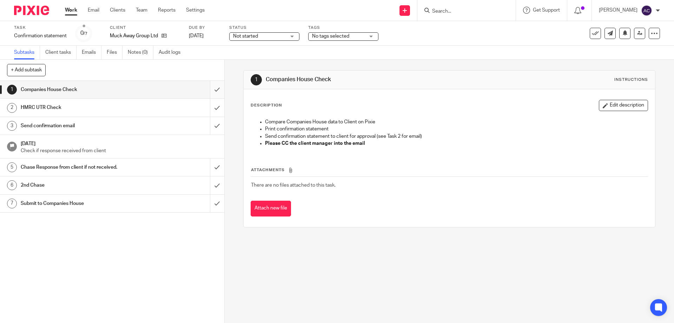
click at [207, 84] on input "submit" at bounding box center [112, 90] width 224 height 18
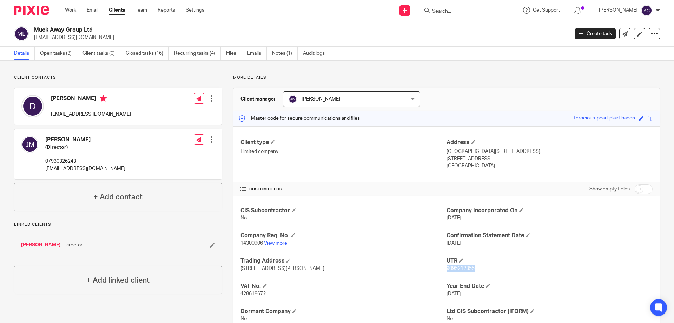
drag, startPoint x: 466, startPoint y: 270, endPoint x: 443, endPoint y: 271, distance: 23.5
click at [447, 271] on p "9095212355" at bounding box center [550, 268] width 206 height 7
copy span "9095212355"
drag, startPoint x: 488, startPoint y: 277, endPoint x: 458, endPoint y: 263, distance: 33.1
click at [488, 277] on div "CIS Subcontractor No Company Incorporated On 17 Aug 2022 Company Reg. No. 14300…" at bounding box center [447, 264] width 426 height 137
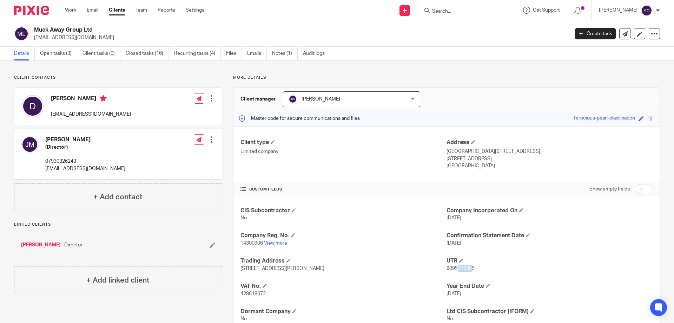
drag, startPoint x: 470, startPoint y: 269, endPoint x: 459, endPoint y: 268, distance: 11.4
click at [453, 268] on span "9095212355" at bounding box center [461, 268] width 28 height 5
click at [466, 267] on span "9095212355" at bounding box center [461, 268] width 28 height 5
drag, startPoint x: 471, startPoint y: 267, endPoint x: 442, endPoint y: 268, distance: 29.5
click at [442, 268] on div "CIS Subcontractor No Company Incorporated On 17 Aug 2022 Company Reg. No. 14300…" at bounding box center [447, 264] width 426 height 137
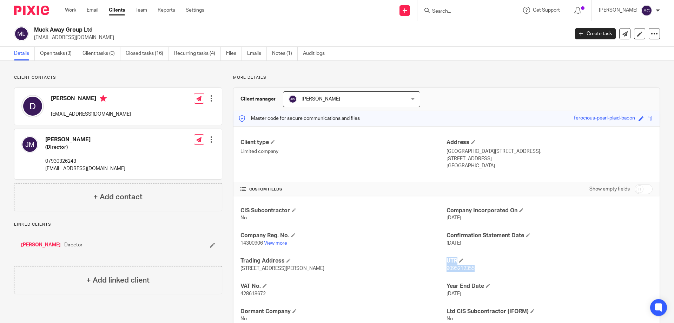
click at [452, 267] on span "9095212355" at bounding box center [461, 268] width 28 height 5
drag, startPoint x: 471, startPoint y: 270, endPoint x: 442, endPoint y: 268, distance: 28.5
click at [442, 268] on div "CIS Subcontractor No Company Incorporated On 17 Aug 2022 Company Reg. No. 14300…" at bounding box center [447, 264] width 426 height 137
drag, startPoint x: 442, startPoint y: 268, endPoint x: 483, endPoint y: 266, distance: 40.8
click at [483, 266] on p "9095212355" at bounding box center [550, 268] width 206 height 7
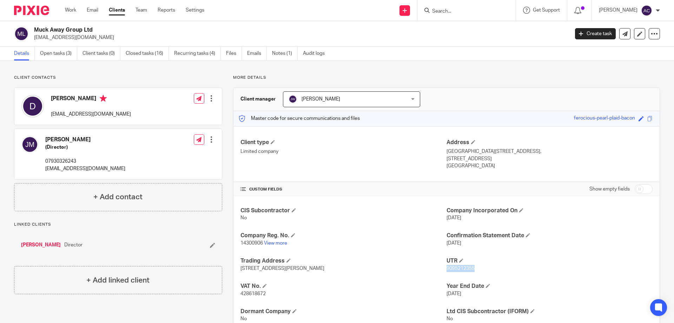
drag, startPoint x: 474, startPoint y: 269, endPoint x: 444, endPoint y: 268, distance: 30.2
click at [447, 268] on p "9095212355" at bounding box center [550, 268] width 206 height 7
copy span "9095212355"
click at [625, 84] on div "More details Client manager Jaye Warren Jaye Warren Aimee Coveney Alison Whelan…" at bounding box center [441, 204] width 438 height 258
click at [651, 37] on icon at bounding box center [654, 33] width 7 height 7
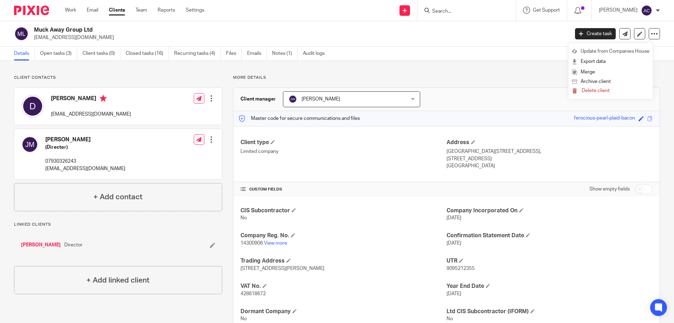
click at [595, 49] on link "Update from Companies House" at bounding box center [611, 51] width 78 height 10
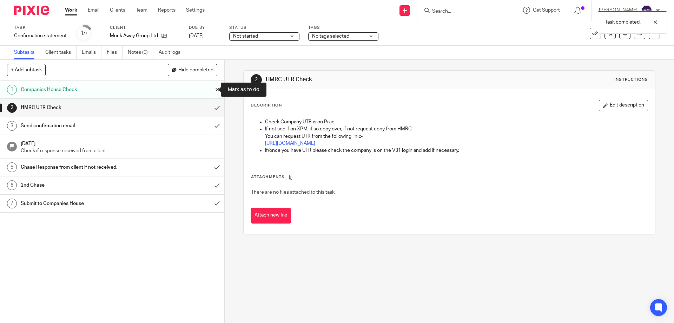
drag, startPoint x: 211, startPoint y: 90, endPoint x: 302, endPoint y: 51, distance: 98.6
click at [214, 87] on input "submit" at bounding box center [112, 90] width 224 height 18
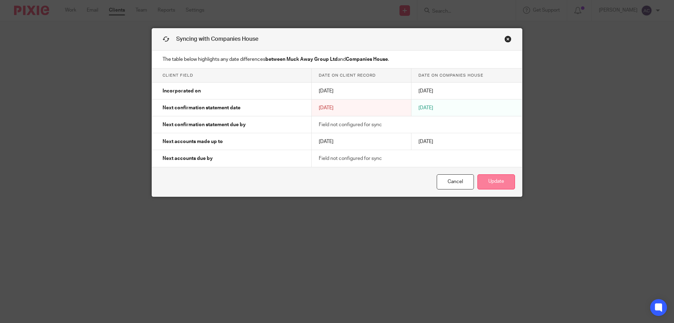
click at [483, 178] on button "Update" at bounding box center [497, 181] width 38 height 15
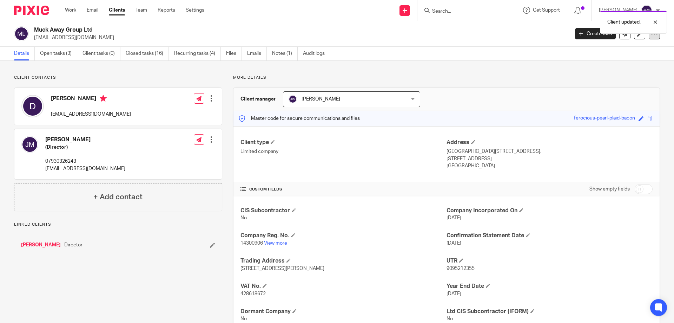
click at [652, 36] on icon at bounding box center [654, 33] width 7 height 7
click at [624, 47] on link "Update from Companies House" at bounding box center [611, 51] width 78 height 10
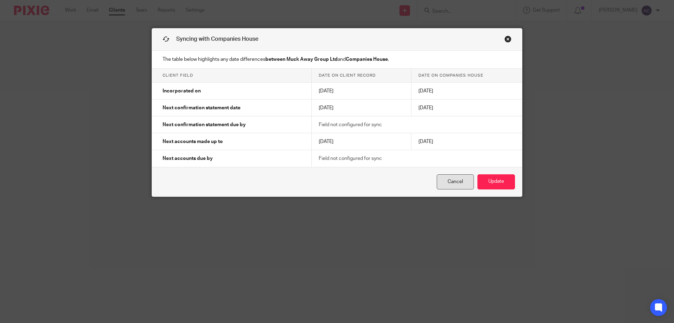
click at [437, 183] on link "Cancel" at bounding box center [455, 181] width 37 height 15
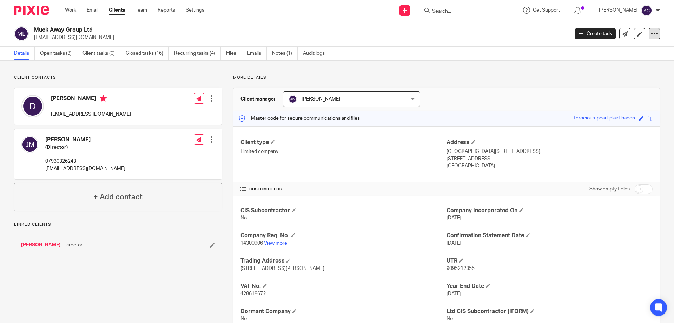
click at [651, 31] on icon at bounding box center [654, 33] width 7 height 7
click at [588, 47] on link "Update from Companies House" at bounding box center [611, 51] width 78 height 10
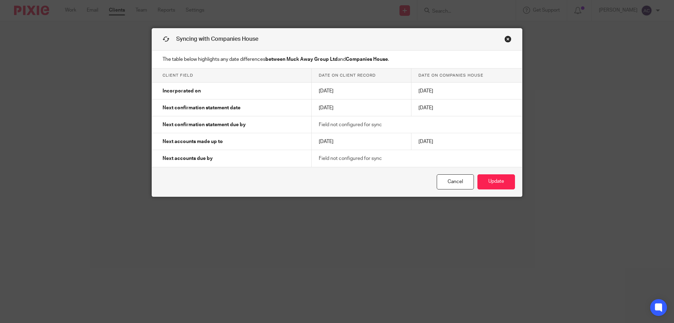
drag, startPoint x: 448, startPoint y: 185, endPoint x: 489, endPoint y: 166, distance: 44.5
click at [448, 185] on link "Cancel" at bounding box center [455, 181] width 37 height 15
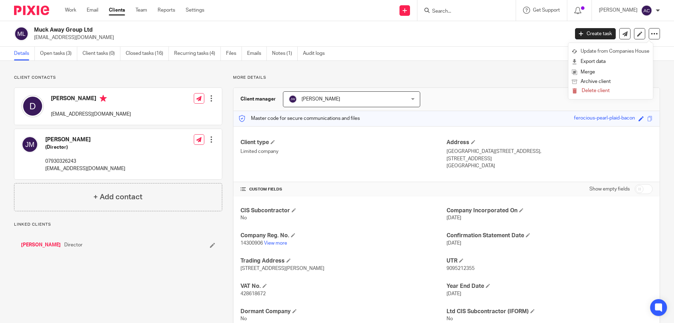
click at [612, 49] on link "Update from Companies House" at bounding box center [611, 51] width 78 height 10
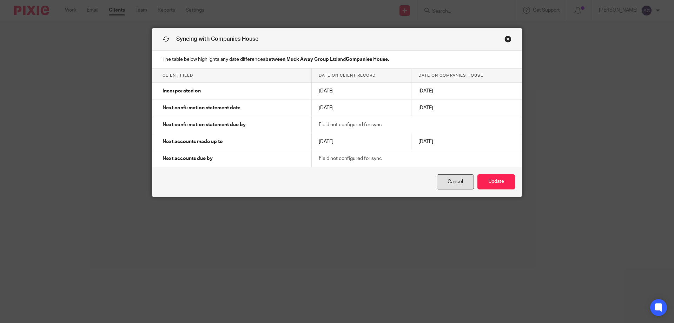
drag, startPoint x: 447, startPoint y: 179, endPoint x: 464, endPoint y: 174, distance: 17.0
click at [447, 179] on link "Cancel" at bounding box center [455, 181] width 37 height 15
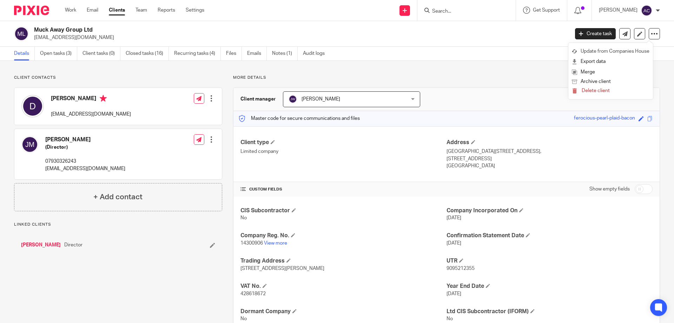
click at [591, 50] on link "Update from Companies House" at bounding box center [611, 51] width 78 height 10
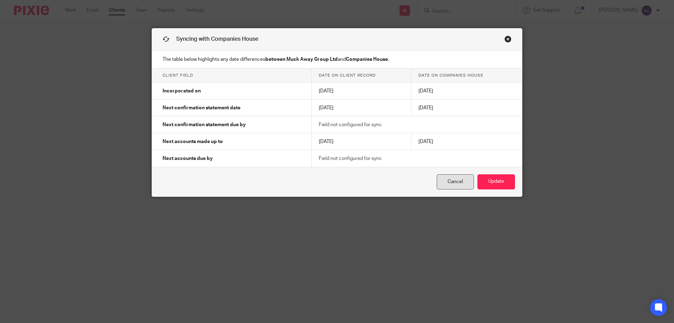
click at [456, 182] on link "Cancel" at bounding box center [455, 181] width 37 height 15
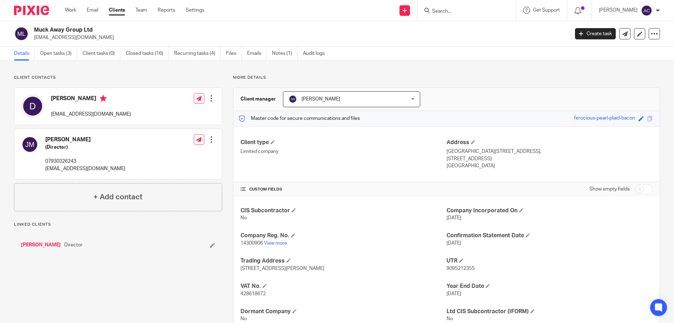
click at [283, 245] on p "14300906 View more" at bounding box center [344, 243] width 206 height 7
click at [281, 243] on link "View more" at bounding box center [275, 243] width 23 height 5
click at [637, 35] on icon at bounding box center [639, 33] width 5 height 5
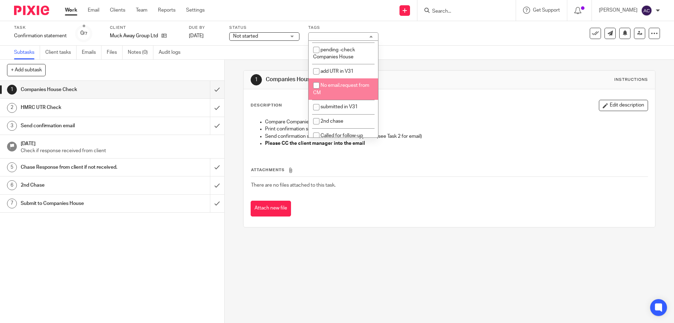
scroll to position [196, 0]
click at [347, 95] on li "See Notes" at bounding box center [344, 94] width 70 height 14
checkbox input "true"
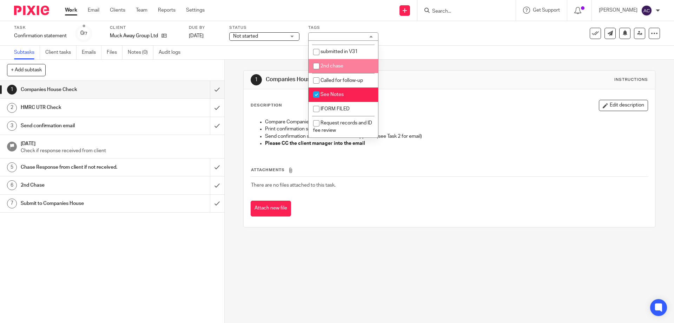
click at [319, 1] on div "Send new email Create task Add client Get Support Contact via email Check our d…" at bounding box center [444, 10] width 459 height 21
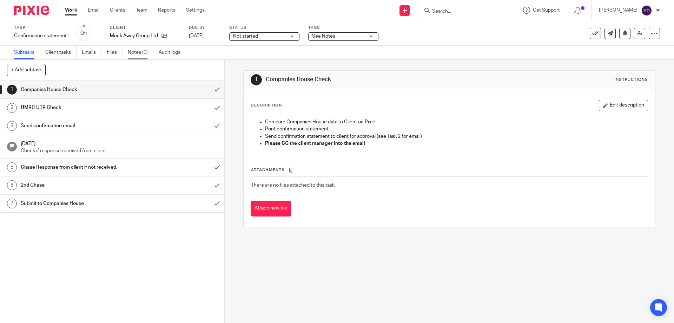
click at [139, 52] on link "Notes (0)" at bounding box center [141, 53] width 26 height 14
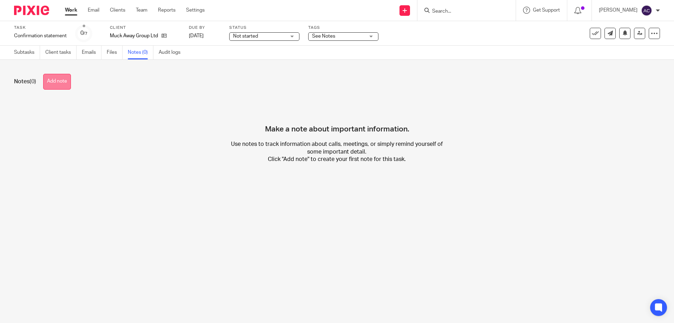
click at [64, 81] on button "Add note" at bounding box center [57, 82] width 28 height 16
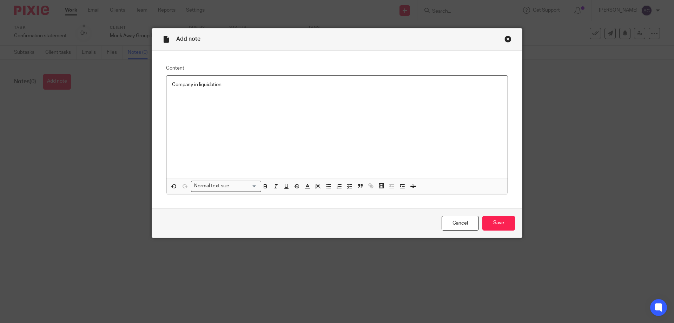
click at [264, 97] on div "Company in liquidation" at bounding box center [336, 127] width 341 height 103
click at [172, 85] on p "Company in liquidation" at bounding box center [337, 84] width 330 height 7
click at [394, 115] on div "Company in liquidation" at bounding box center [336, 127] width 341 height 103
click at [496, 223] on input "Save" at bounding box center [499, 223] width 33 height 15
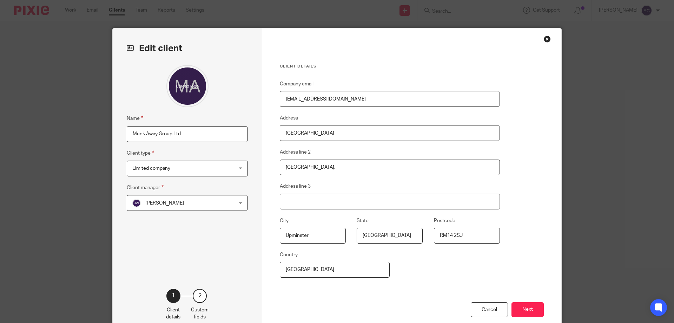
click at [212, 130] on input "Muck Away Group Ltd" at bounding box center [187, 134] width 121 height 16
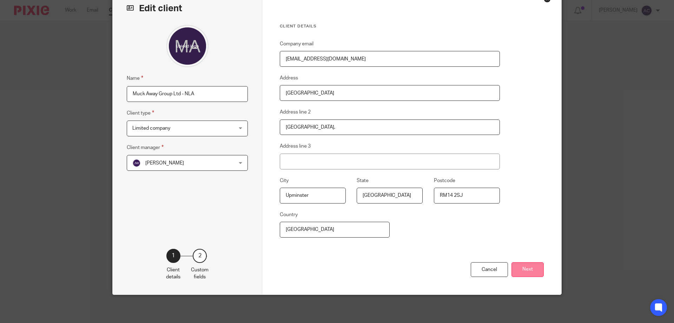
type input "Muck Away Group Ltd - NLA"
click at [533, 267] on button "Next" at bounding box center [528, 269] width 32 height 15
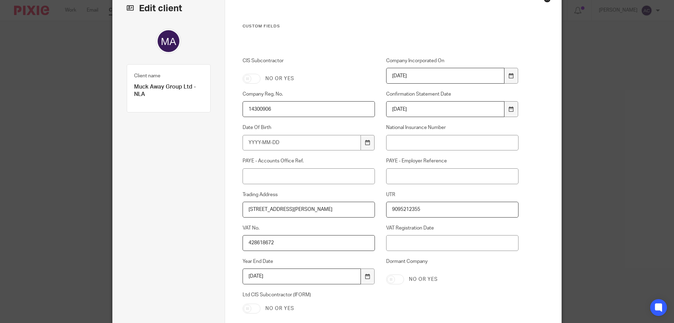
scroll to position [116, 0]
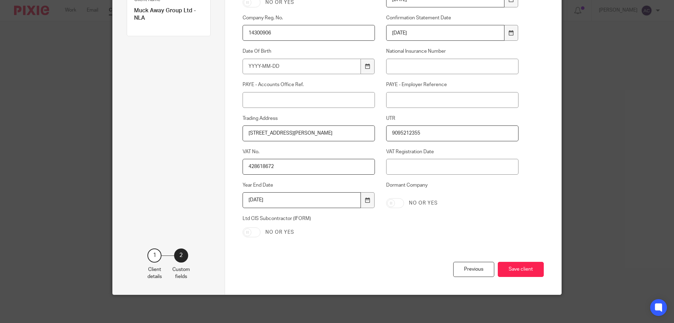
drag, startPoint x: 521, startPoint y: 264, endPoint x: 555, endPoint y: 281, distance: 37.7
click at [520, 264] on button "Save client" at bounding box center [521, 269] width 46 height 15
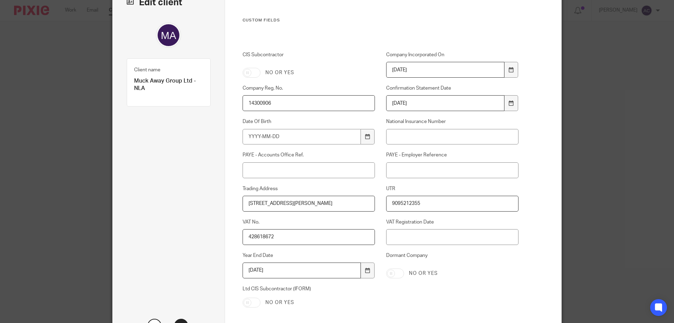
scroll to position [0, 0]
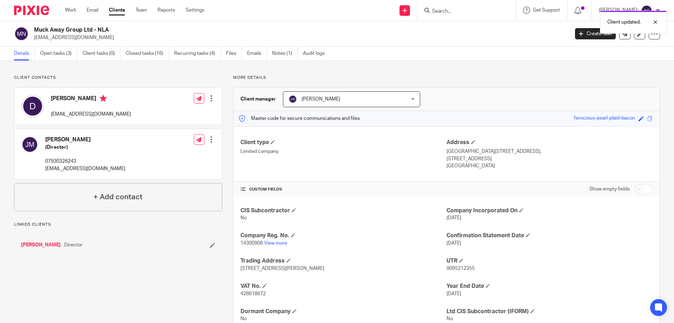
click at [153, 144] on div "Jamie Miller (Director) 07930326243 office@muckawaygroup.com Edit contact Creat…" at bounding box center [118, 154] width 208 height 50
click at [472, 11] on input "Search" at bounding box center [463, 11] width 63 height 6
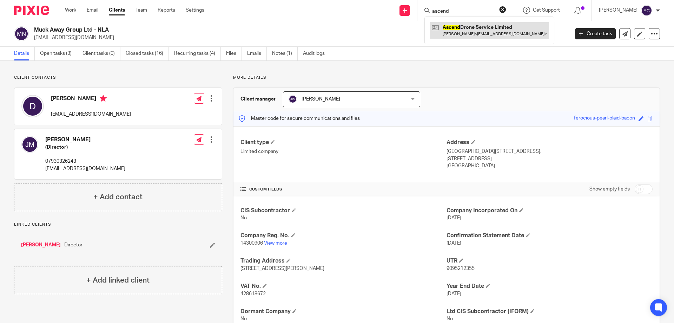
type input "ascend"
click at [464, 30] on link at bounding box center [489, 30] width 119 height 16
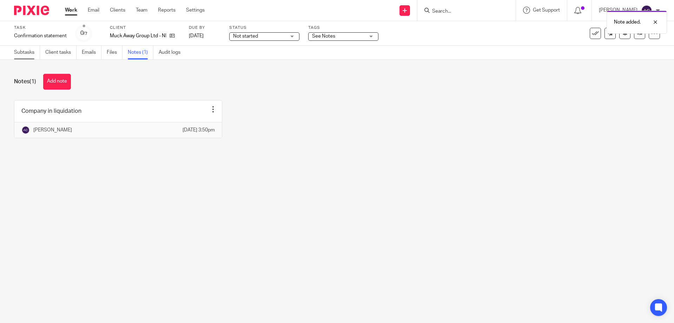
click at [28, 50] on link "Subtasks" at bounding box center [27, 53] width 26 height 14
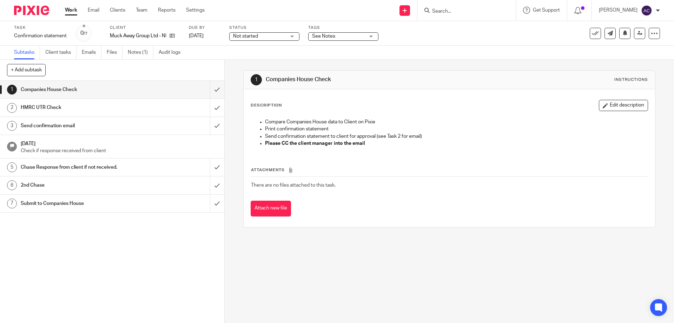
click at [264, 24] on div "Task Confirmation statement Save Confirmation statement 0 /7 Client Muck Away G…" at bounding box center [337, 33] width 674 height 25
click at [256, 11] on div "Send new email Create task Add client Get Support Contact via email Check our d…" at bounding box center [444, 10] width 459 height 21
click at [72, 10] on link "Work" at bounding box center [71, 10] width 12 height 7
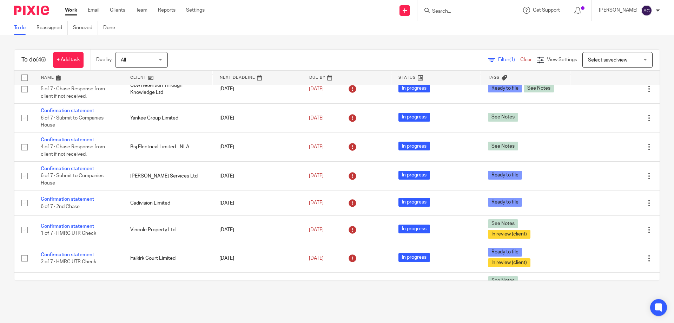
scroll to position [1054, 0]
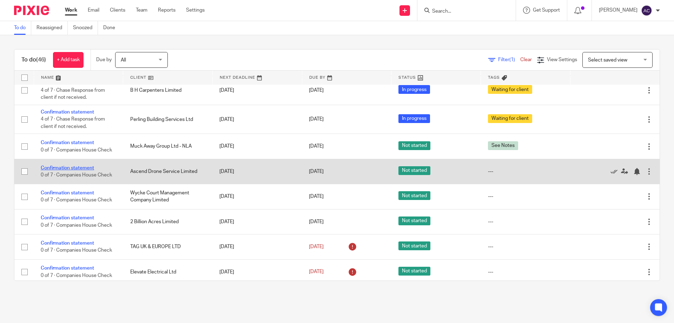
click at [83, 167] on link "Confirmation statement" at bounding box center [67, 167] width 53 height 5
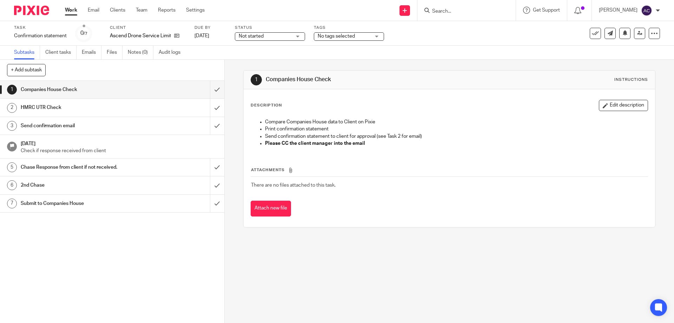
click at [264, 38] on span "Not started" at bounding box center [265, 36] width 53 height 7
click at [256, 60] on span "In progress" at bounding box center [252, 61] width 25 height 5
click at [212, 90] on input "submit" at bounding box center [112, 90] width 224 height 18
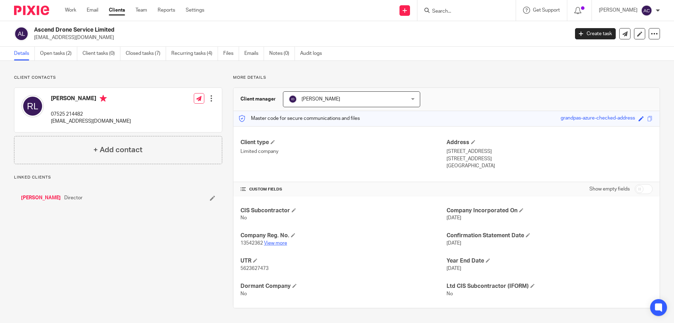
click at [274, 243] on link "View more" at bounding box center [275, 243] width 23 height 5
click at [651, 34] on icon at bounding box center [654, 33] width 7 height 7
click at [588, 52] on link "Update from Companies House" at bounding box center [611, 51] width 78 height 10
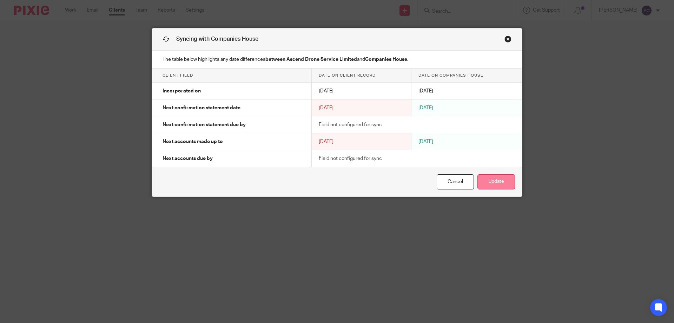
click at [482, 182] on button "Update" at bounding box center [497, 181] width 38 height 15
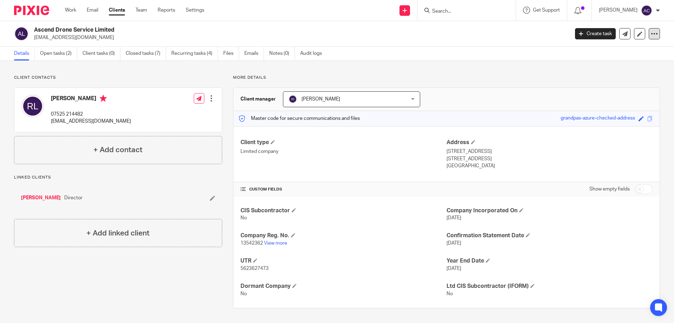
click at [652, 33] on icon at bounding box center [654, 33] width 7 height 7
click at [599, 48] on link "Update from Companies House" at bounding box center [611, 51] width 78 height 10
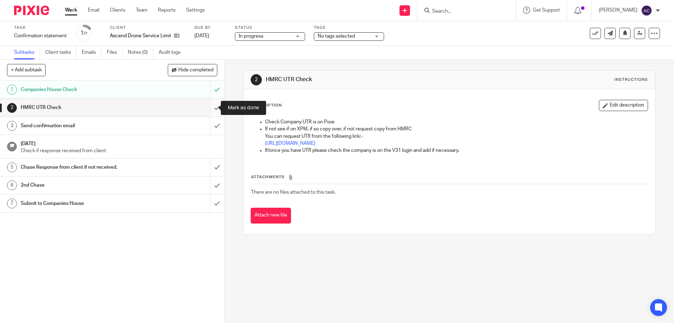
drag, startPoint x: 215, startPoint y: 112, endPoint x: 221, endPoint y: 106, distance: 8.7
click at [215, 112] on input "submit" at bounding box center [112, 108] width 224 height 18
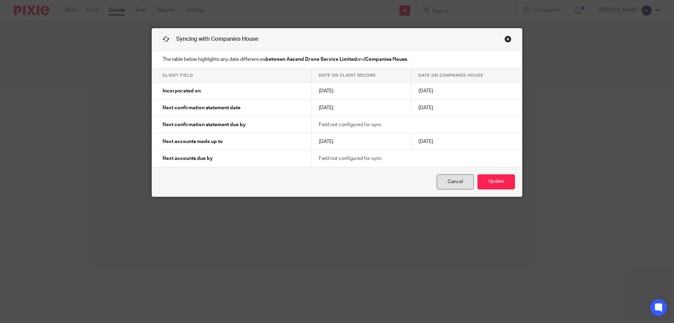
click at [444, 189] on div "Cancel Update" at bounding box center [337, 182] width 370 height 30
click at [449, 182] on link "Cancel" at bounding box center [455, 181] width 37 height 15
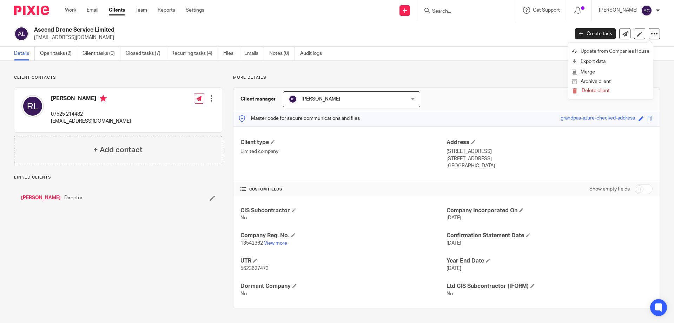
click at [621, 51] on link "Update from Companies House" at bounding box center [611, 51] width 78 height 10
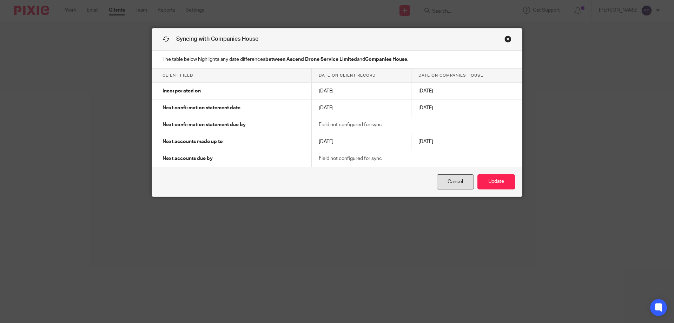
click at [453, 177] on link "Cancel" at bounding box center [455, 181] width 37 height 15
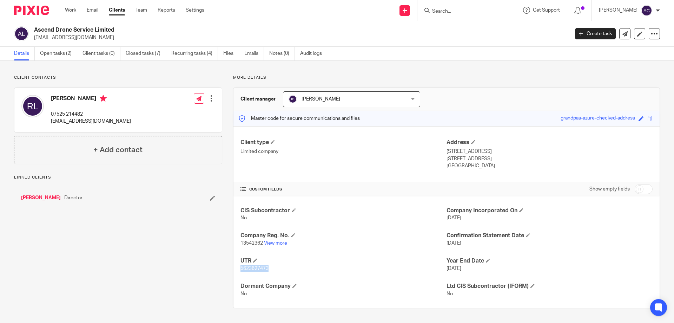
drag, startPoint x: 268, startPoint y: 269, endPoint x: 237, endPoint y: 269, distance: 30.6
click at [237, 269] on div "CIS Subcontractor No Company Incorporated On [DATE] Company Reg. No. 13542362 V…" at bounding box center [447, 251] width 426 height 111
copy span "5623627473"
click at [640, 70] on div "Client contacts [PERSON_NAME] 07525 214482 [EMAIL_ADDRESS][DOMAIN_NAME] Edit co…" at bounding box center [337, 191] width 674 height 261
click at [651, 34] on icon at bounding box center [654, 33] width 7 height 7
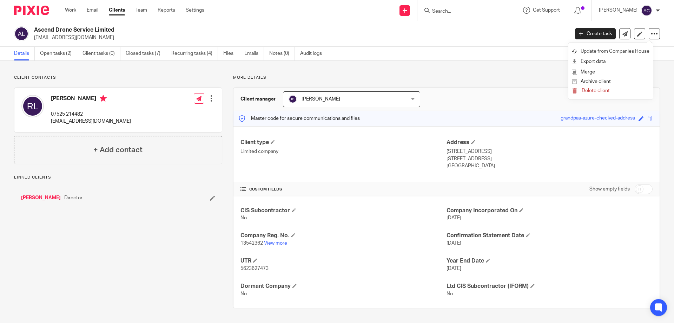
click at [626, 48] on link "Update from Companies House" at bounding box center [611, 51] width 78 height 10
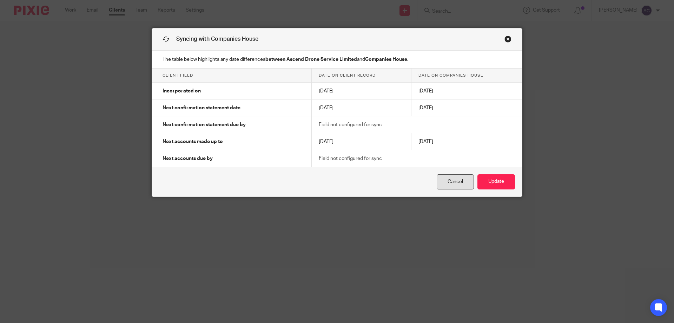
click at [443, 184] on link "Cancel" at bounding box center [455, 181] width 37 height 15
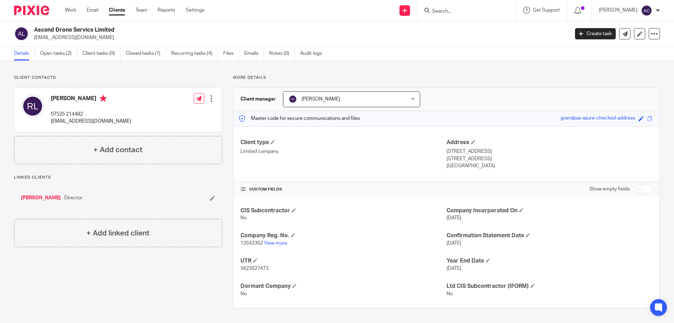
drag, startPoint x: 120, startPoint y: 120, endPoint x: 54, endPoint y: 120, distance: 66.4
click at [52, 119] on div "Reece Lattimore 07525 214482 ascenddroneservices@gmail.com Edit contact Create …" at bounding box center [118, 110] width 208 height 44
copy p "ascenddroneservices@gmail.com"
click at [50, 197] on link "Reece Lattimore" at bounding box center [41, 197] width 40 height 7
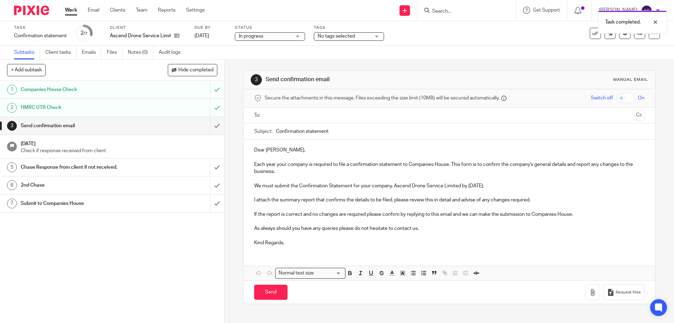
paste input "[EMAIL_ADDRESS][DOMAIN_NAME]"
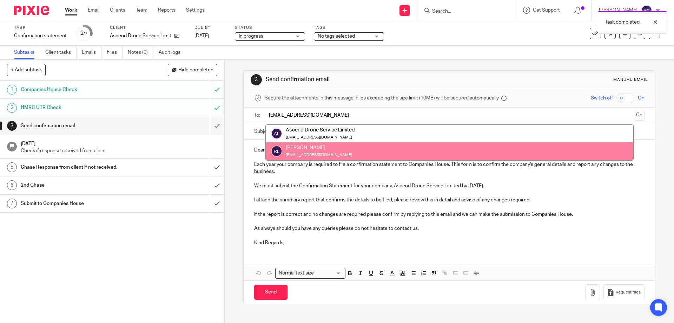
type input "[EMAIL_ADDRESS][DOMAIN_NAME]"
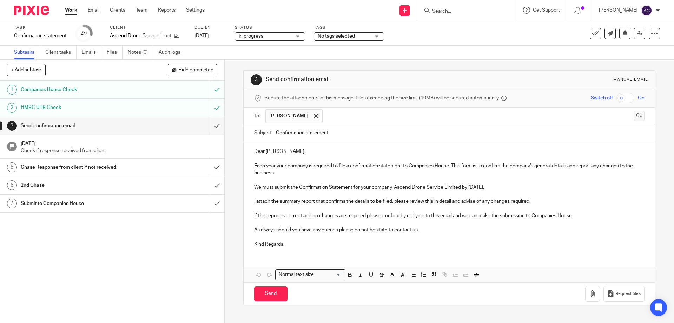
click at [634, 112] on button "Cc" at bounding box center [639, 116] width 11 height 11
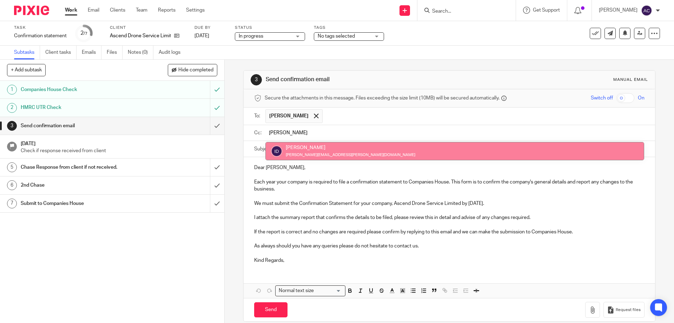
type input "ian"
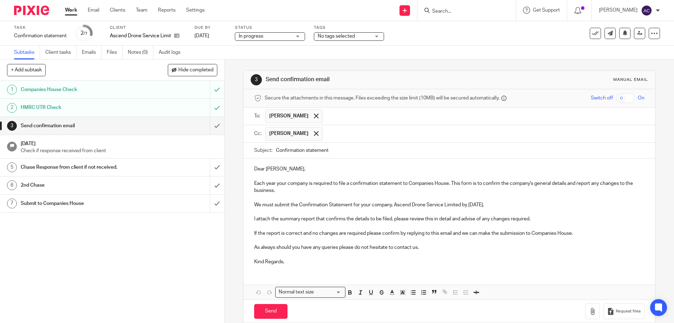
click at [472, 205] on p "We must submit the Confirmation Statement for your company, Ascend Drone Servic…" at bounding box center [449, 204] width 390 height 7
click at [482, 205] on p "We must submit the Confirmation Statement for your company, Ascend Drone Servic…" at bounding box center [449, 204] width 390 height 7
click at [590, 202] on p "We must submit the Confirmation Statement for your company, Ascend Drone Servic…" at bounding box center [449, 204] width 390 height 7
click at [589, 310] on icon "button" at bounding box center [592, 311] width 7 height 7
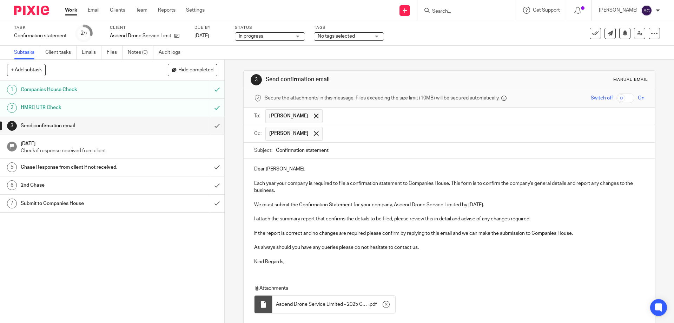
scroll to position [50, 0]
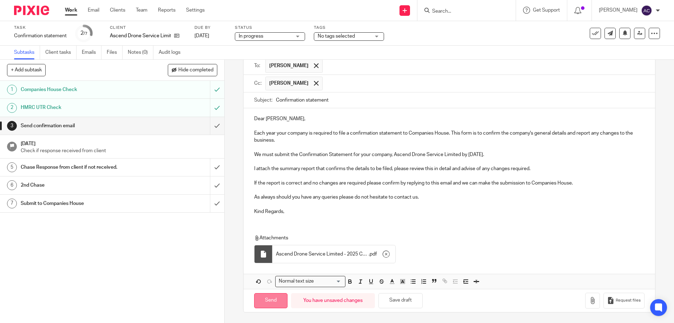
click at [267, 302] on input "Send" at bounding box center [270, 300] width 33 height 15
click at [330, 33] on span "No tags selected" at bounding box center [344, 36] width 53 height 7
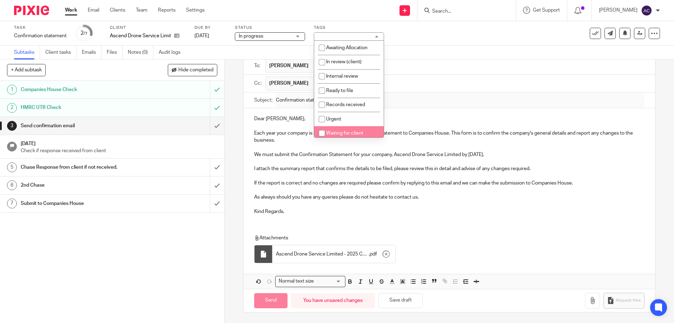
click at [340, 132] on span "Waiting for client" at bounding box center [344, 133] width 37 height 5
checkbox input "true"
type input "Sent"
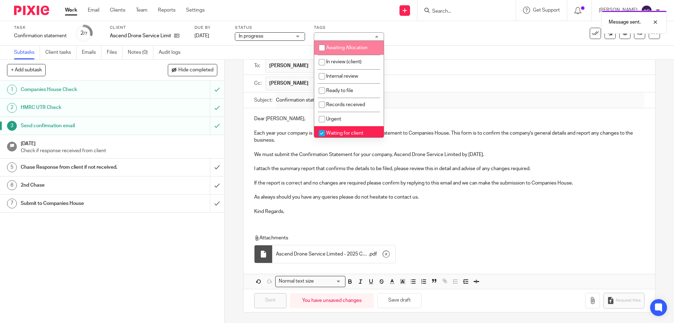
click at [306, 9] on div "Send new email Create task Add client Get Support Contact via email Check our d…" at bounding box center [444, 10] width 459 height 21
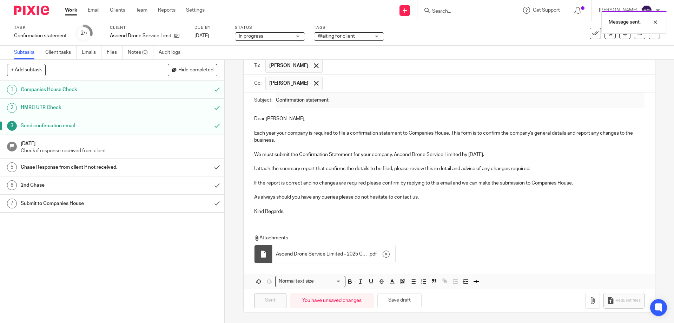
click at [70, 11] on link "Work" at bounding box center [71, 10] width 12 height 7
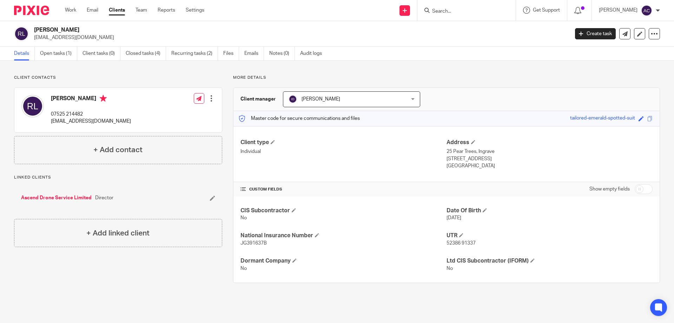
click at [77, 195] on link "Ascend Drone Service Limited" at bounding box center [56, 197] width 71 height 7
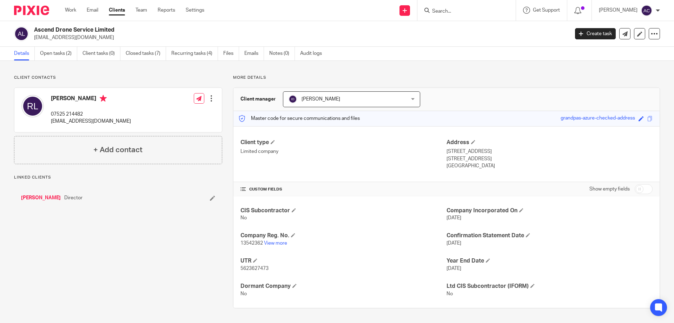
drag, startPoint x: 109, startPoint y: 37, endPoint x: 32, endPoint y: 39, distance: 76.6
click at [32, 39] on div "Ascend Drone Service Limited [EMAIL_ADDRESS][DOMAIN_NAME]" at bounding box center [289, 33] width 551 height 15
click at [122, 27] on h2 "Ascend Drone Service Limited" at bounding box center [246, 29] width 425 height 7
drag, startPoint x: 119, startPoint y: 27, endPoint x: 38, endPoint y: 26, distance: 81.8
click at [34, 25] on div "Ascend Drone Service Limited [EMAIL_ADDRESS][DOMAIN_NAME] Create task Update fr…" at bounding box center [337, 34] width 674 height 26
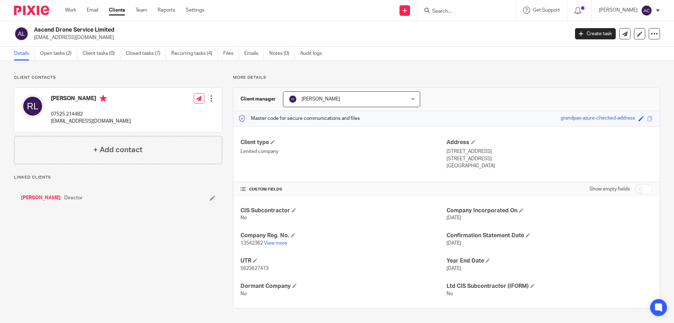
copy h2 "Ascend Drone Service Limited"
drag, startPoint x: 166, startPoint y: 35, endPoint x: 159, endPoint y: 14, distance: 22.4
click at [167, 34] on p "[EMAIL_ADDRESS][DOMAIN_NAME]" at bounding box center [299, 37] width 531 height 7
click at [457, 14] on input "Search" at bounding box center [463, 11] width 63 height 6
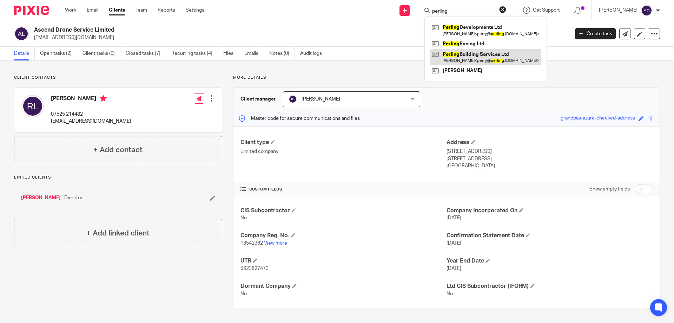
type input "perling"
click at [482, 54] on link at bounding box center [485, 57] width 111 height 16
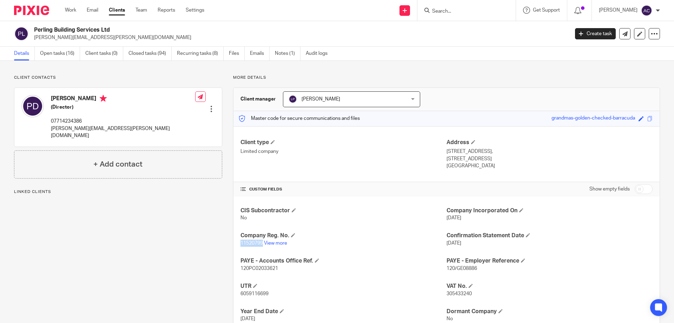
drag, startPoint x: 262, startPoint y: 242, endPoint x: 238, endPoint y: 242, distance: 23.5
click at [238, 242] on div "CIS Subcontractor No Company Incorporated On [DATE] Company Reg. No. 11520799 V…" at bounding box center [447, 277] width 426 height 162
copy span "11520799"
click at [469, 11] on input "Search" at bounding box center [463, 11] width 63 height 6
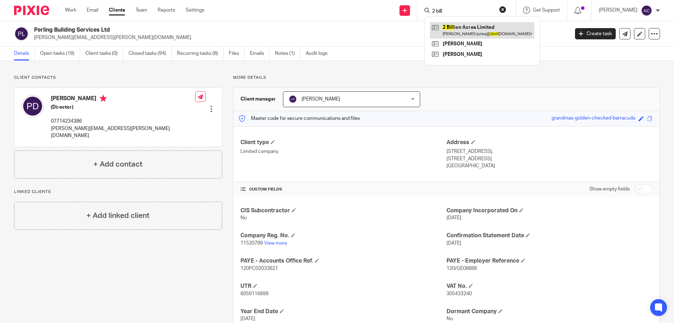
type input "2 bill"
click at [470, 29] on link at bounding box center [482, 30] width 104 height 16
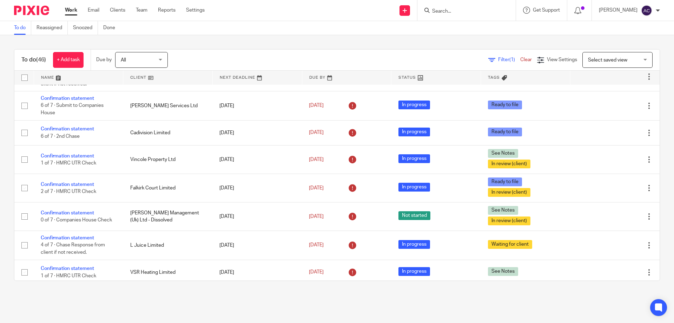
scroll to position [1061, 0]
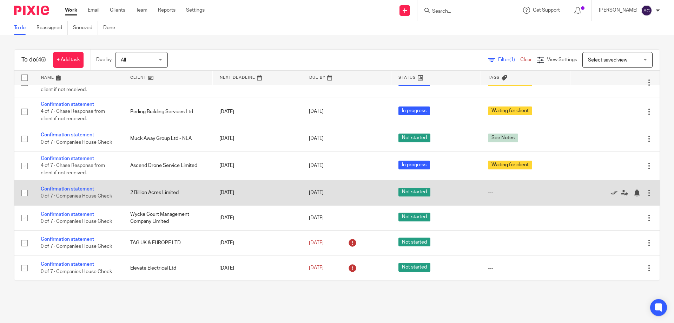
click at [68, 187] on link "Confirmation statement" at bounding box center [67, 188] width 53 height 5
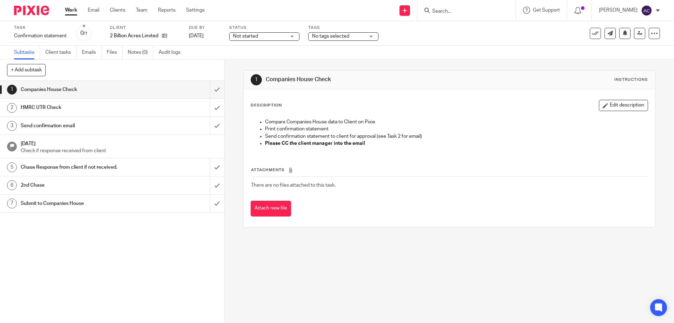
click at [246, 36] on span "Not started" at bounding box center [245, 36] width 25 height 5
click at [240, 59] on li "In progress" at bounding box center [265, 62] width 70 height 14
click at [209, 87] on input "submit" at bounding box center [112, 90] width 224 height 18
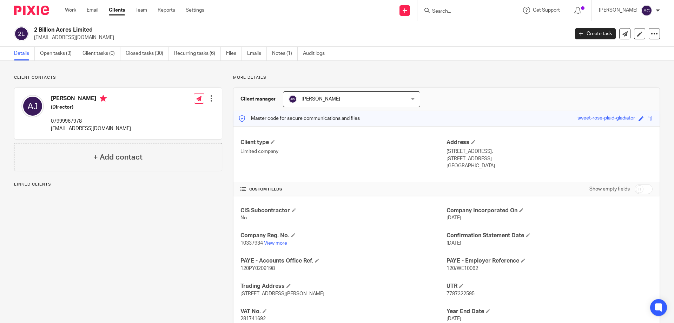
click at [57, 56] on link "Open tasks (3)" at bounding box center [58, 54] width 37 height 14
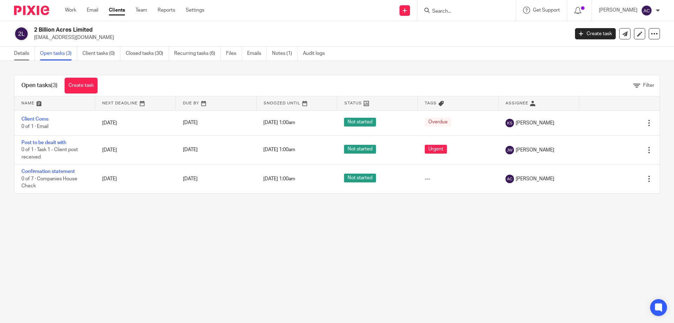
click at [21, 55] on link "Details" at bounding box center [24, 54] width 21 height 14
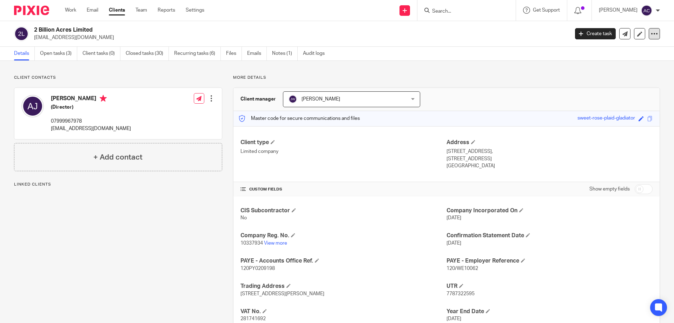
click at [653, 34] on div at bounding box center [654, 33] width 11 height 11
click at [635, 48] on link "Update from Companies House" at bounding box center [611, 51] width 78 height 10
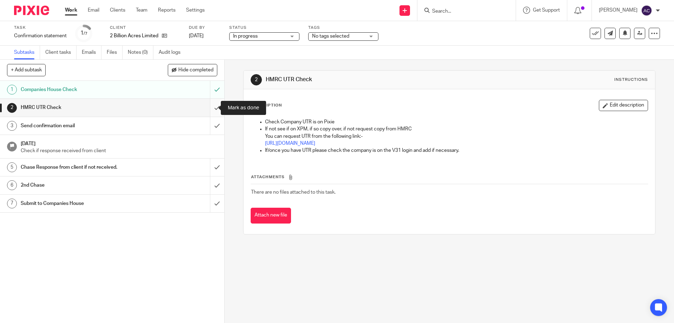
click at [207, 104] on input "submit" at bounding box center [112, 108] width 224 height 18
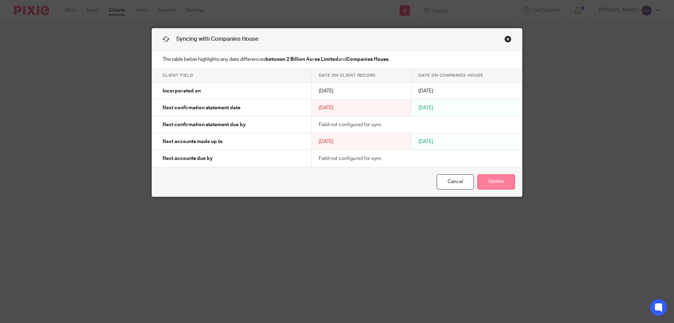
click at [489, 179] on button "Update" at bounding box center [497, 181] width 38 height 15
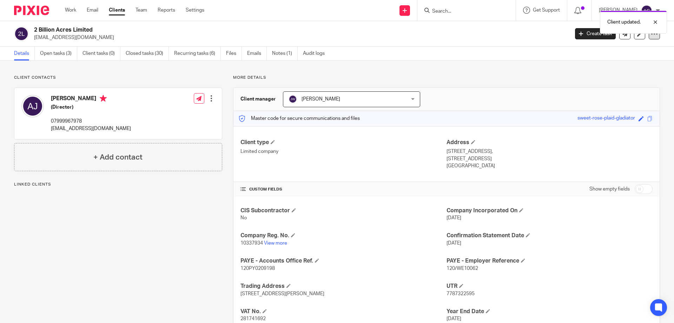
click at [651, 37] on icon at bounding box center [654, 33] width 7 height 7
click at [596, 48] on link "Update from Companies House" at bounding box center [611, 51] width 78 height 10
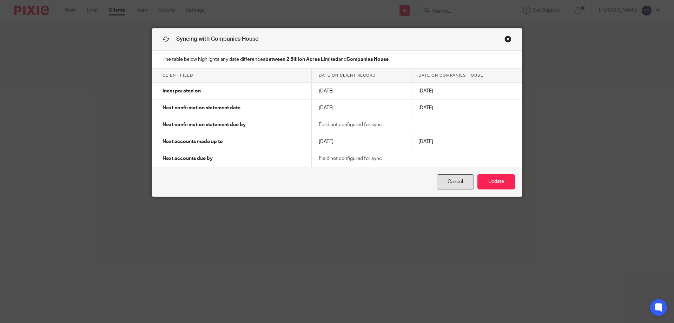
click at [460, 185] on link "Cancel" at bounding box center [455, 181] width 37 height 15
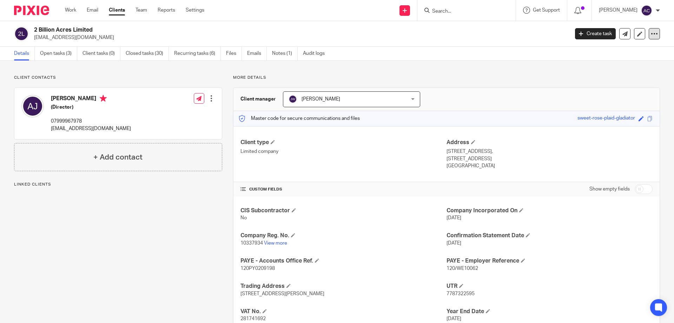
click at [651, 35] on icon at bounding box center [654, 33] width 7 height 7
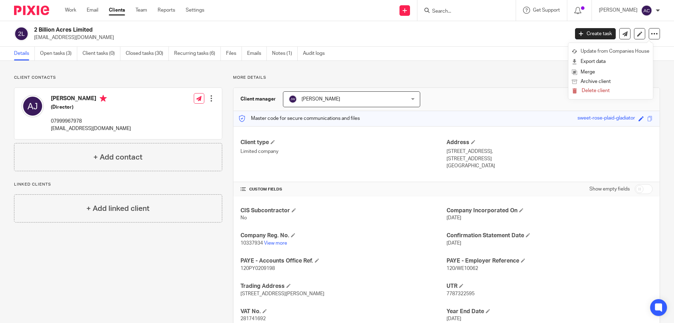
click at [629, 50] on link "Update from Companies House" at bounding box center [611, 51] width 78 height 10
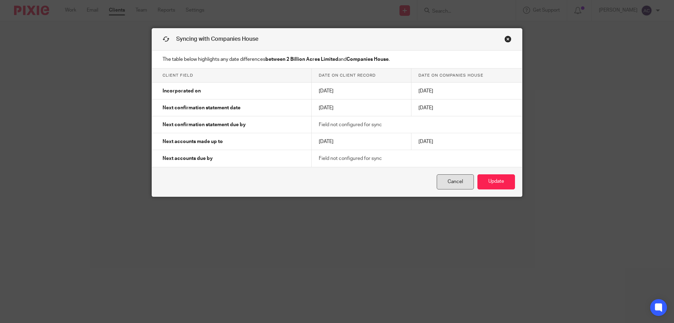
click at [443, 184] on link "Cancel" at bounding box center [455, 181] width 37 height 15
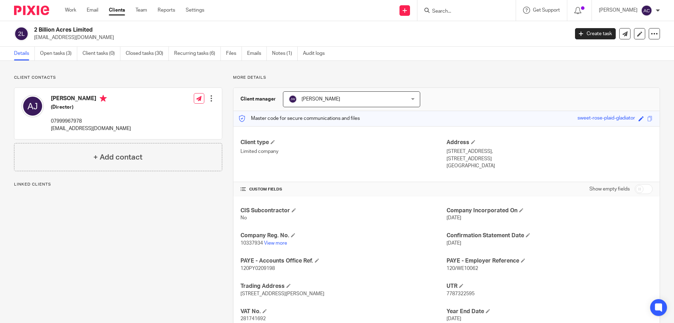
click at [655, 30] on div at bounding box center [654, 33] width 11 height 11
click at [601, 50] on link "Update from Companies House" at bounding box center [611, 51] width 78 height 10
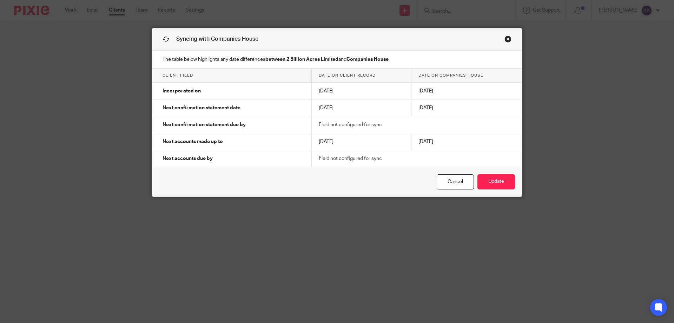
click at [454, 181] on link "Cancel" at bounding box center [455, 181] width 37 height 15
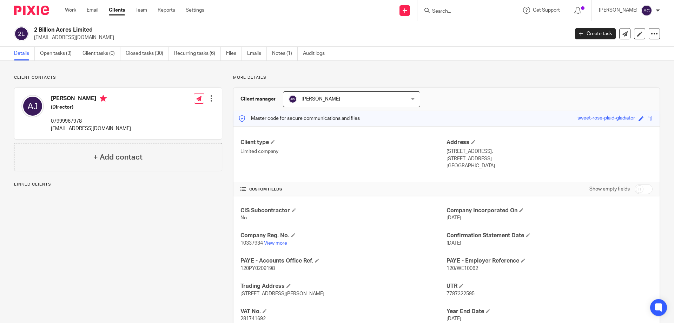
click at [651, 36] on icon at bounding box center [654, 33] width 7 height 7
click at [591, 52] on link "Update from Companies House" at bounding box center [611, 51] width 78 height 10
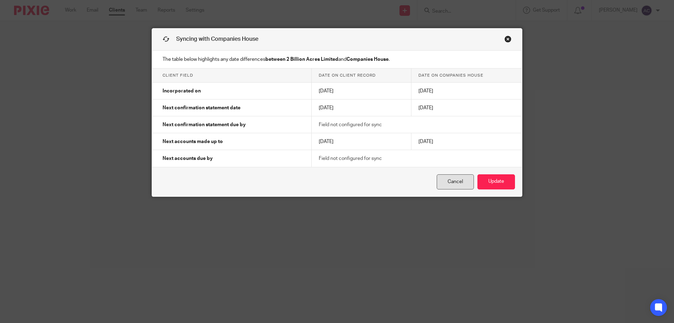
click at [441, 187] on link "Cancel" at bounding box center [455, 181] width 37 height 15
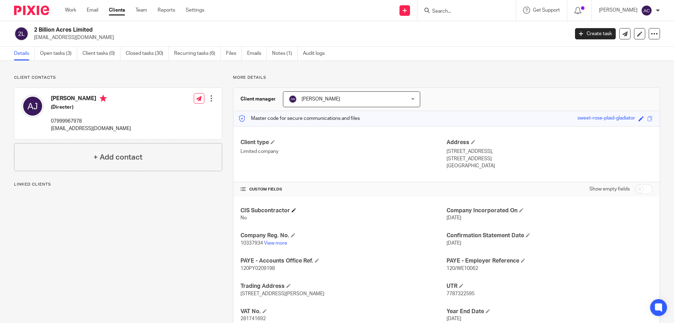
click at [353, 212] on div "CIS Subcontractor No" at bounding box center [344, 214] width 206 height 15
click at [356, 272] on div "CIS Subcontractor No Company Incorporated On [DATE] Company Reg. No. 10337934 V…" at bounding box center [447, 277] width 426 height 162
drag, startPoint x: 469, startPoint y: 293, endPoint x: 443, endPoint y: 292, distance: 25.6
click at [447, 292] on p "7787322595" at bounding box center [550, 293] width 206 height 7
copy span "7787322595"
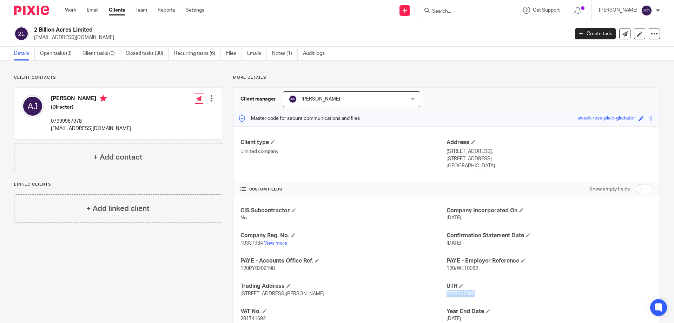
click at [280, 241] on link "View more" at bounding box center [275, 243] width 23 height 5
drag, startPoint x: 116, startPoint y: 127, endPoint x: 50, endPoint y: 129, distance: 66.4
click at [50, 129] on div "Angie James (Director) 07999967978 jules@2billionacres.com Edit contact Create …" at bounding box center [118, 113] width 208 height 51
copy p "jules@2billionacres.com"
click at [364, 224] on div "CIS Subcontractor No Company Incorporated On 19 Aug 2016 Company Reg. No. 10337…" at bounding box center [447, 277] width 426 height 162
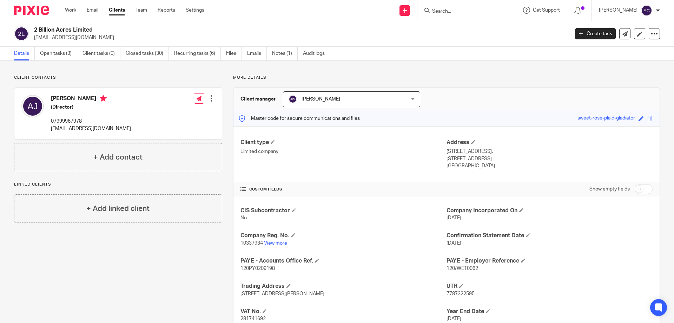
drag, startPoint x: 94, startPoint y: 31, endPoint x: 35, endPoint y: 27, distance: 59.1
click at [34, 27] on h2 "2 Billion Acres Limited" at bounding box center [246, 29] width 425 height 7
copy h2 "2 Billion Acres Limited"
click at [444, 11] on input "Search" at bounding box center [463, 11] width 63 height 6
type input "wycke"
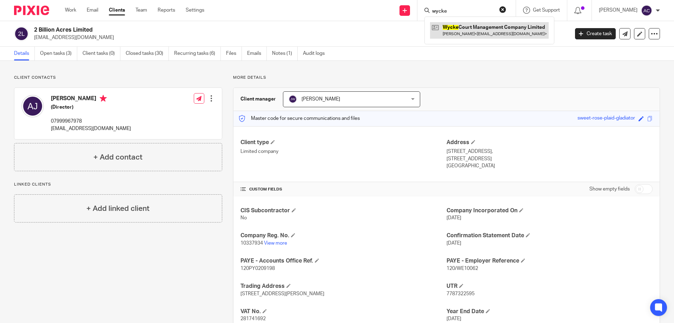
click at [452, 30] on link at bounding box center [489, 30] width 119 height 16
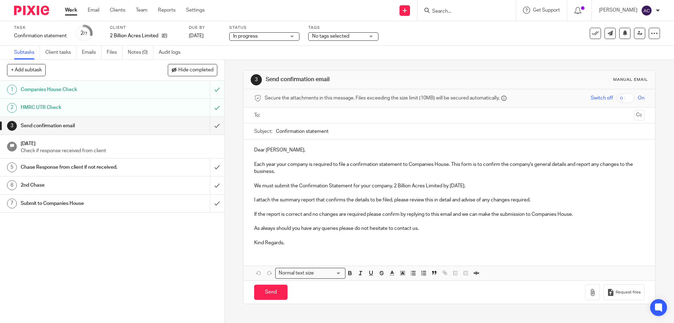
click at [464, 185] on p "We must submit the Confirmation Statement for your company, 2 Billion Acres Lim…" at bounding box center [449, 185] width 390 height 7
click at [517, 185] on p "We must submit the Confirmation Statement for your company, 2 Billion Acres Lim…" at bounding box center [449, 185] width 390 height 7
paste input "[EMAIL_ADDRESS][DOMAIN_NAME]"
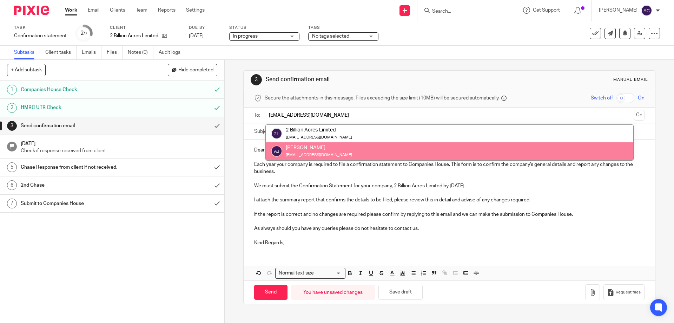
type input "[EMAIL_ADDRESS][DOMAIN_NAME]"
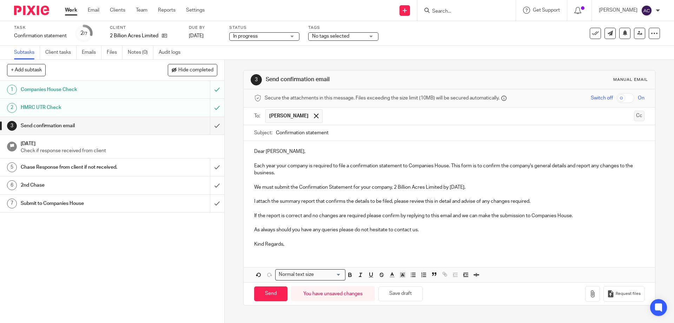
click at [634, 117] on button "Cc" at bounding box center [639, 116] width 11 height 11
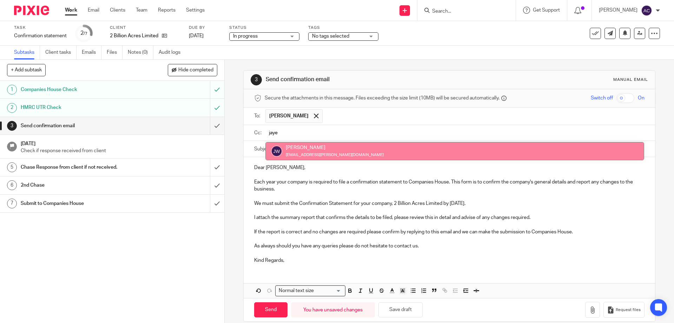
type input "jaye"
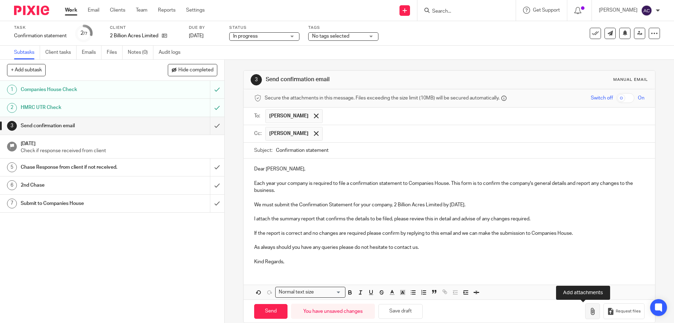
click at [589, 314] on icon "button" at bounding box center [592, 311] width 7 height 7
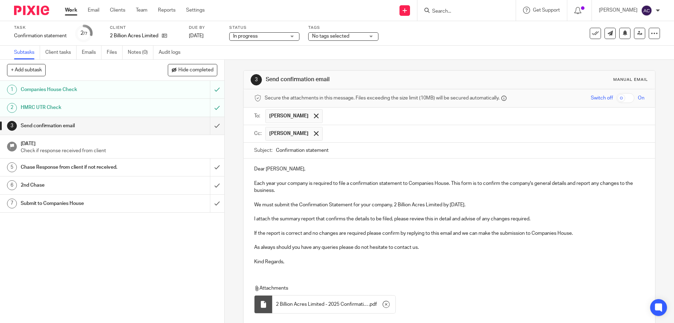
scroll to position [50, 0]
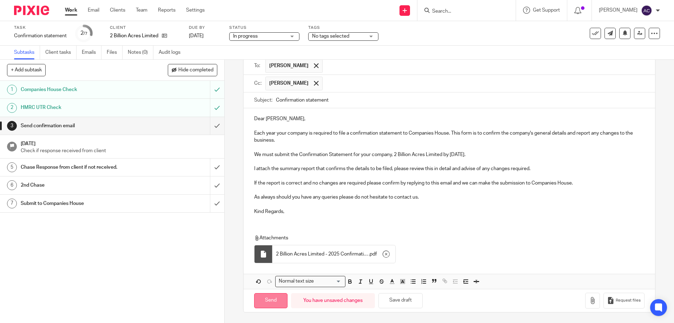
drag, startPoint x: 272, startPoint y: 297, endPoint x: 274, endPoint y: 293, distance: 4.4
click at [272, 296] on input "Send" at bounding box center [270, 300] width 33 height 15
drag, startPoint x: 338, startPoint y: 38, endPoint x: 346, endPoint y: 48, distance: 12.5
click at [339, 38] on span "No tags selected" at bounding box center [330, 36] width 37 height 5
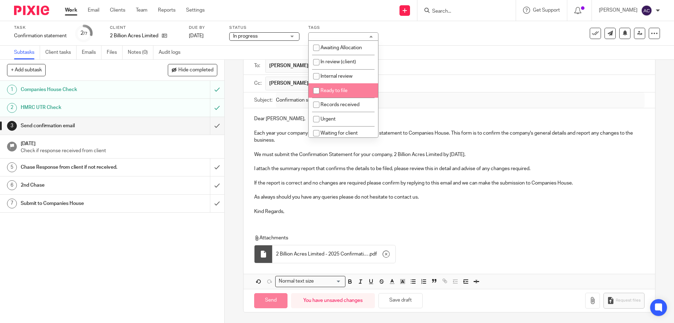
type input "Sent"
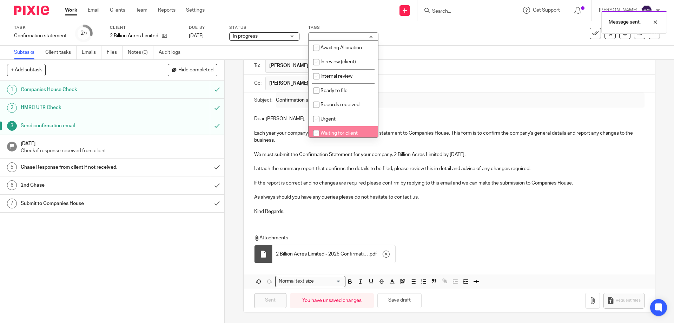
drag, startPoint x: 340, startPoint y: 132, endPoint x: 349, endPoint y: 130, distance: 9.6
click at [340, 132] on span "Waiting for client" at bounding box center [339, 133] width 37 height 5
checkbox input "true"
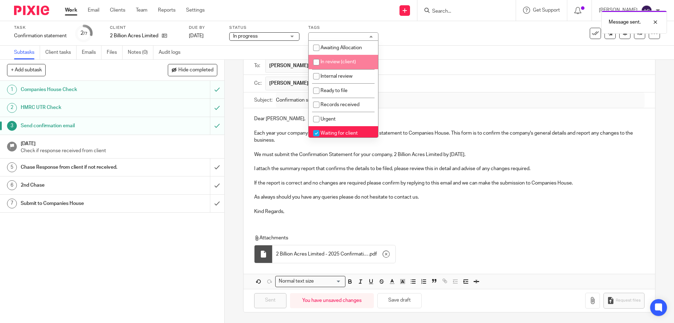
click at [68, 11] on link "Work" at bounding box center [71, 10] width 12 height 7
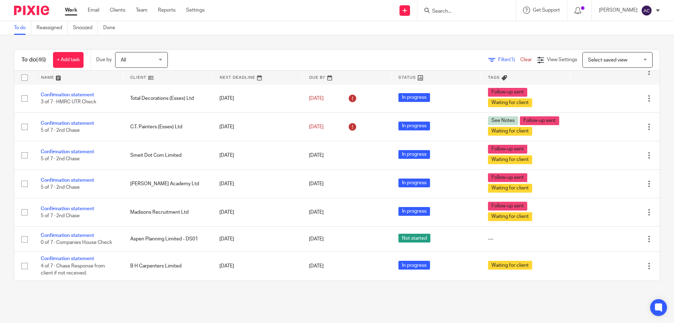
scroll to position [1065, 0]
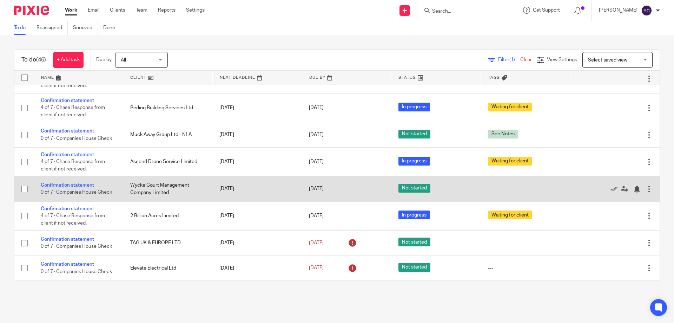
click at [81, 184] on link "Confirmation statement" at bounding box center [67, 185] width 53 height 5
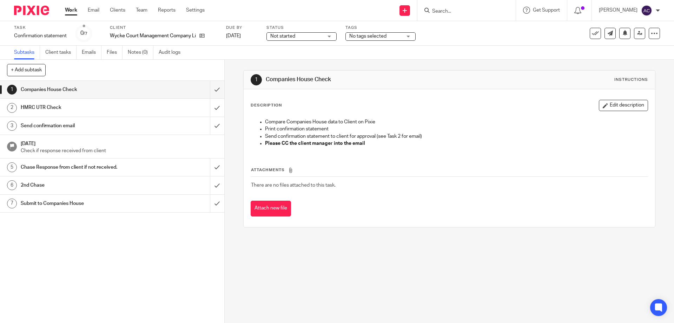
click at [283, 35] on span "Not started" at bounding box center [282, 36] width 25 height 5
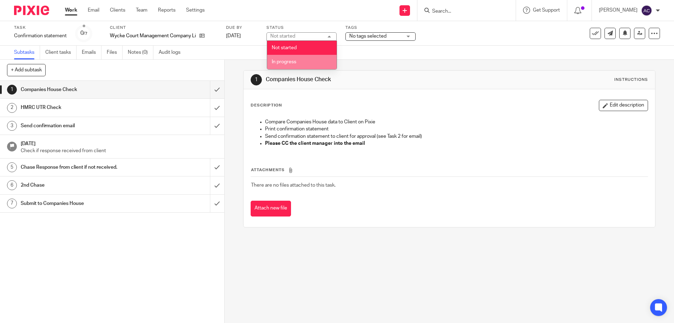
click at [281, 64] on span "In progress" at bounding box center [284, 61] width 25 height 5
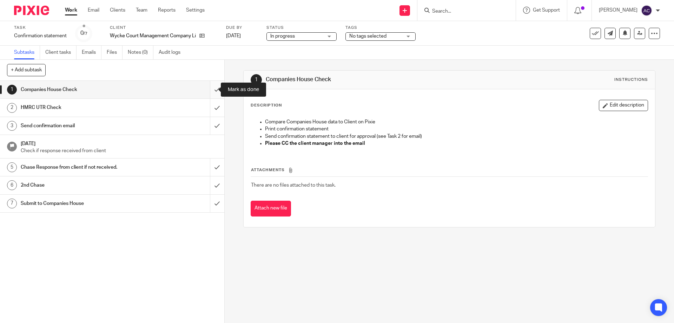
click at [207, 83] on input "submit" at bounding box center [112, 90] width 224 height 18
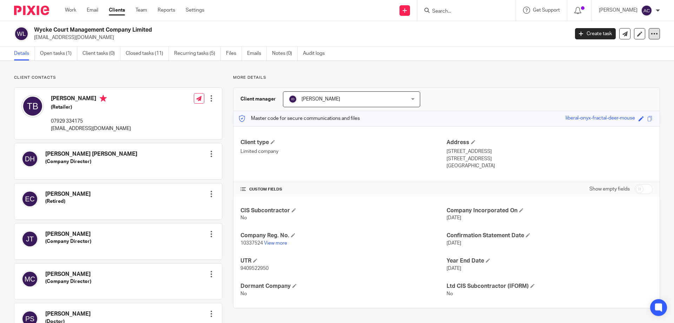
click at [652, 31] on icon at bounding box center [654, 33] width 7 height 7
click at [617, 48] on link "Update from Companies House" at bounding box center [611, 51] width 78 height 10
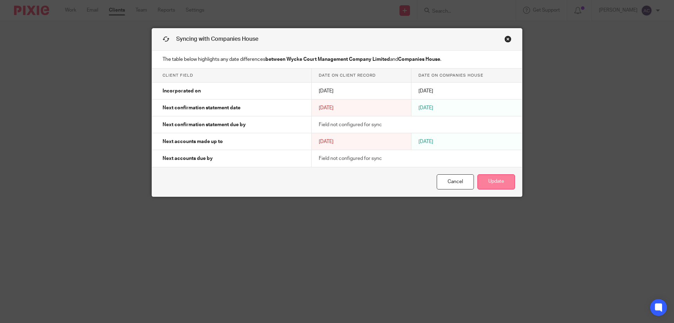
click at [489, 178] on button "Update" at bounding box center [497, 181] width 38 height 15
click at [507, 183] on button "Update" at bounding box center [497, 181] width 38 height 15
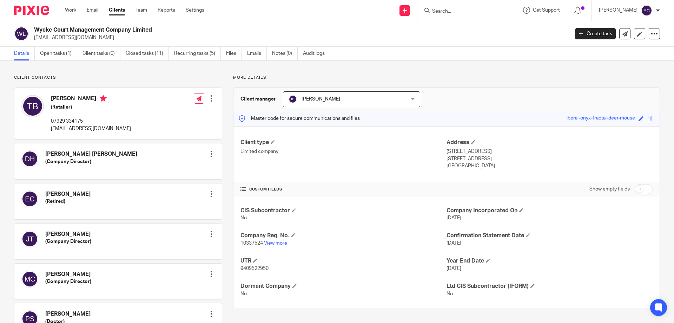
click at [277, 241] on link "View more" at bounding box center [275, 243] width 23 height 5
click at [651, 32] on icon at bounding box center [654, 33] width 7 height 7
click at [617, 52] on link "Update from Companies House" at bounding box center [611, 51] width 78 height 10
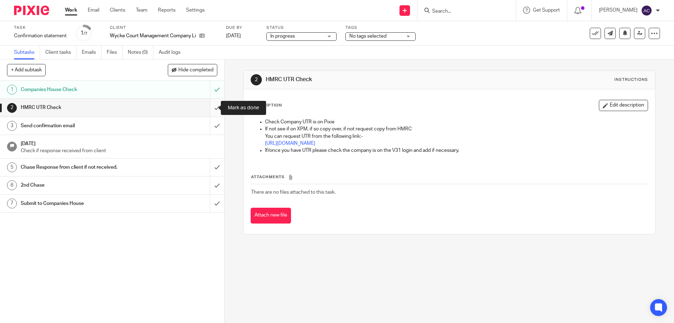
click at [214, 104] on input "submit" at bounding box center [112, 108] width 224 height 18
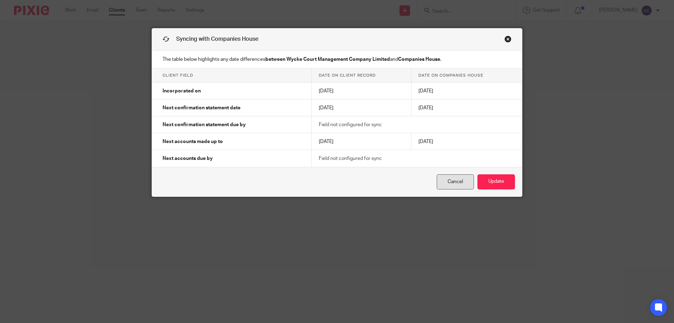
click at [450, 181] on link "Cancel" at bounding box center [455, 181] width 37 height 15
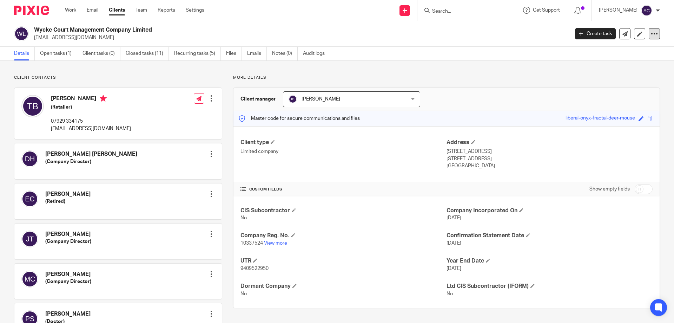
click at [651, 33] on icon at bounding box center [654, 33] width 7 height 7
click at [171, 23] on div "Wycke Court Management Company Limited tonyblumson@yahoo.co.uk Create task Upda…" at bounding box center [337, 34] width 674 height 26
click at [652, 32] on icon at bounding box center [654, 33] width 7 height 7
click at [605, 49] on link "Update from Companies House" at bounding box center [611, 51] width 78 height 10
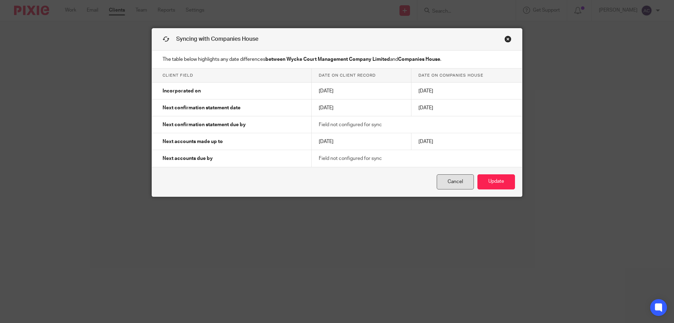
click at [452, 183] on link "Cancel" at bounding box center [455, 181] width 37 height 15
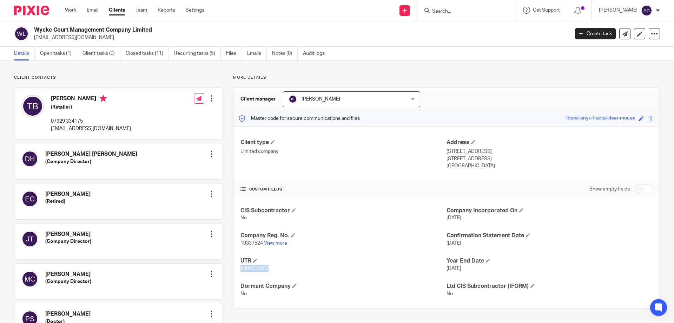
drag, startPoint x: 271, startPoint y: 268, endPoint x: 240, endPoint y: 268, distance: 31.3
click at [238, 268] on div "CIS Subcontractor No Company Incorporated On [DATE] Company Reg. No. 10337524 V…" at bounding box center [447, 251] width 426 height 111
drag, startPoint x: 240, startPoint y: 268, endPoint x: 261, endPoint y: 188, distance: 82.8
click at [261, 188] on h4 "CUSTOM FIELDS" at bounding box center [344, 189] width 206 height 6
drag, startPoint x: 251, startPoint y: 269, endPoint x: 237, endPoint y: 269, distance: 13.3
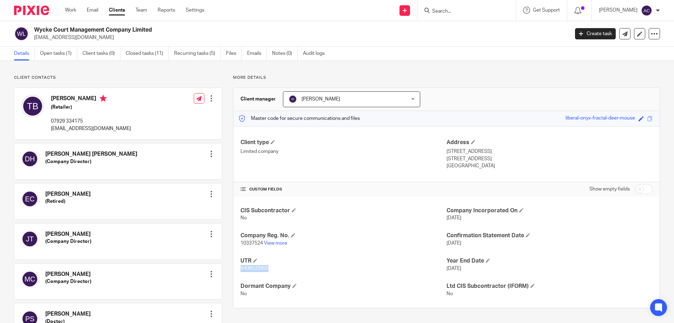
click at [237, 269] on div "CIS Subcontractor No Company Incorporated On 19 Aug 2016 Company Reg. No. 10337…" at bounding box center [447, 251] width 426 height 111
copy span "9409522950"
drag, startPoint x: 105, startPoint y: 39, endPoint x: 33, endPoint y: 36, distance: 72.1
click at [33, 36] on div "Wycke Court Management Company Limited tonyblumson@yahoo.co.uk" at bounding box center [289, 33] width 551 height 15
copy p "[EMAIL_ADDRESS][DOMAIN_NAME]"
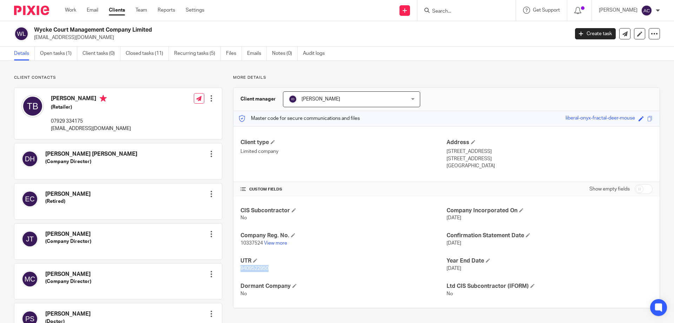
drag, startPoint x: 492, startPoint y: 77, endPoint x: 503, endPoint y: 77, distance: 10.9
click at [494, 77] on p "More details" at bounding box center [446, 78] width 427 height 6
click at [649, 29] on div at bounding box center [654, 33] width 11 height 11
click at [607, 47] on link "Update from Companies House" at bounding box center [611, 51] width 78 height 10
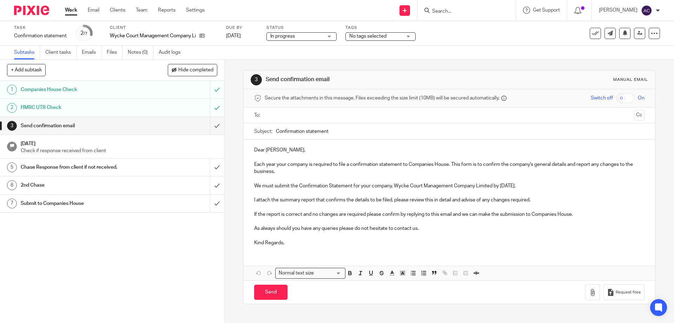
paste input "[EMAIL_ADDRESS][DOMAIN_NAME]"
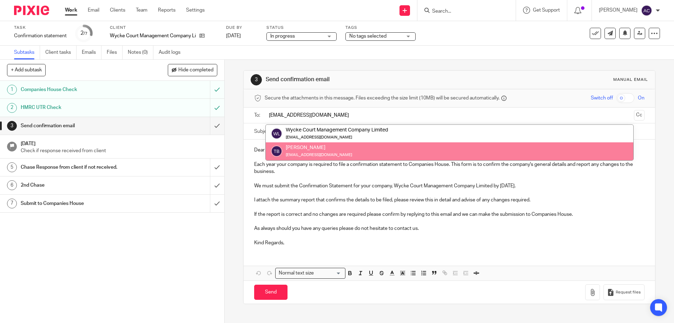
type input "[EMAIL_ADDRESS][DOMAIN_NAME]"
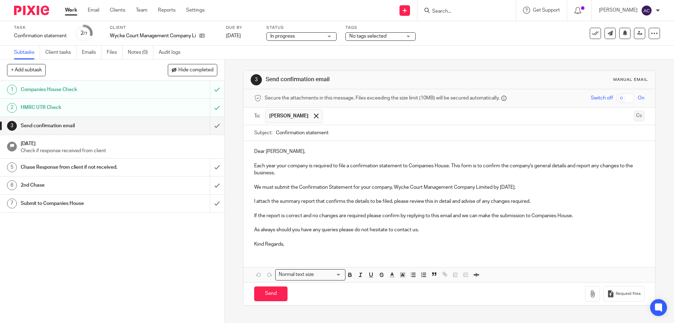
click at [634, 116] on button "Cc" at bounding box center [639, 116] width 11 height 11
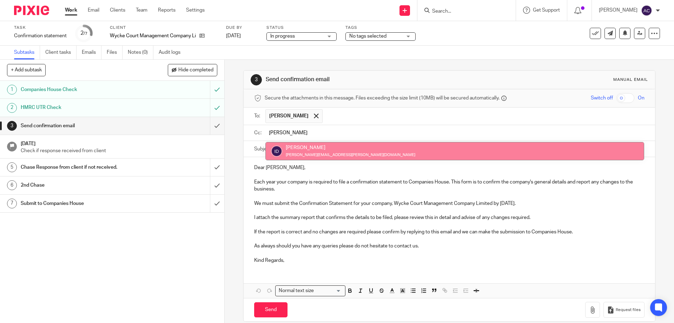
type input "[PERSON_NAME]"
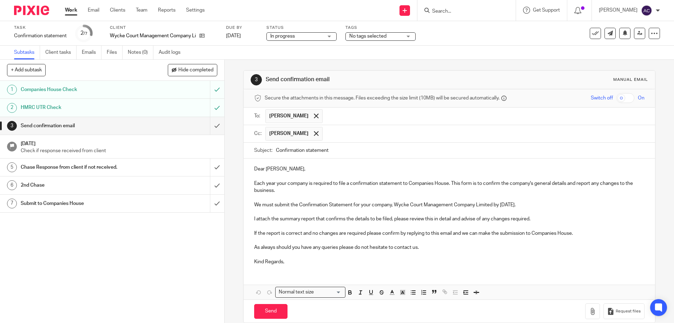
click at [503, 204] on p "We must submit the Confirmation Statement for your company, Wycke Court Managem…" at bounding box center [449, 204] width 390 height 7
click at [511, 204] on p "We must submit the Confirmation Statement for your company, Wycke Court Managem…" at bounding box center [449, 204] width 390 height 7
click at [555, 205] on p "We must submit the Confirmation Statement for your company, Wycke Court Managem…" at bounding box center [449, 204] width 390 height 7
drag, startPoint x: 583, startPoint y: 313, endPoint x: 580, endPoint y: 310, distance: 4.0
click at [589, 313] on icon "button" at bounding box center [592, 311] width 7 height 7
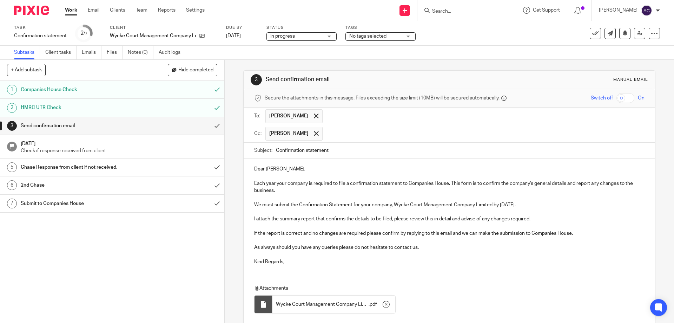
scroll to position [50, 0]
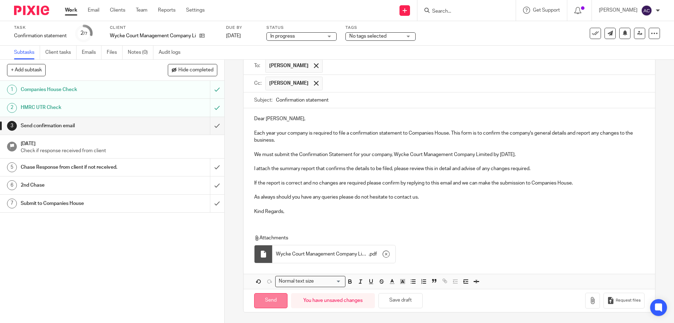
click at [277, 297] on input "Send" at bounding box center [270, 300] width 33 height 15
click at [378, 35] on span "No tags selected" at bounding box center [367, 36] width 37 height 5
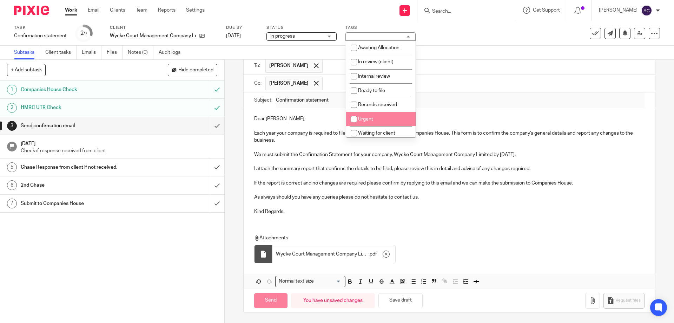
type input "Sent"
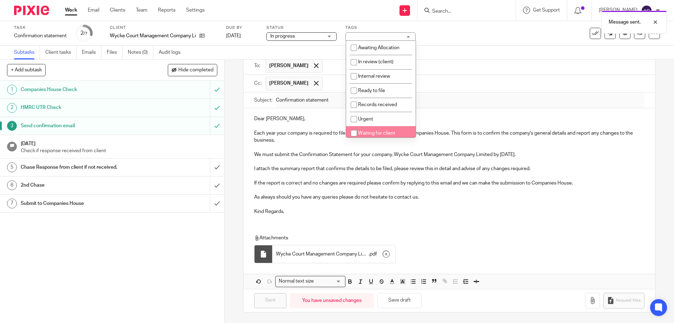
drag, startPoint x: 375, startPoint y: 134, endPoint x: 425, endPoint y: 90, distance: 66.7
click at [375, 134] on span "Waiting for client" at bounding box center [376, 133] width 37 height 5
checkbox input "true"
click at [481, 54] on div "Subtasks Client tasks Emails Files Notes (0) Audit logs" at bounding box center [337, 53] width 674 height 14
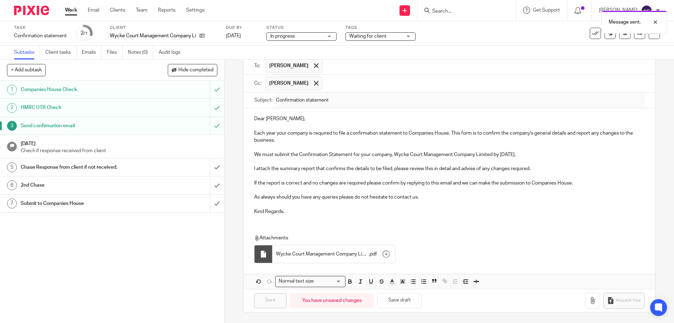
click at [75, 11] on link "Work" at bounding box center [71, 10] width 12 height 7
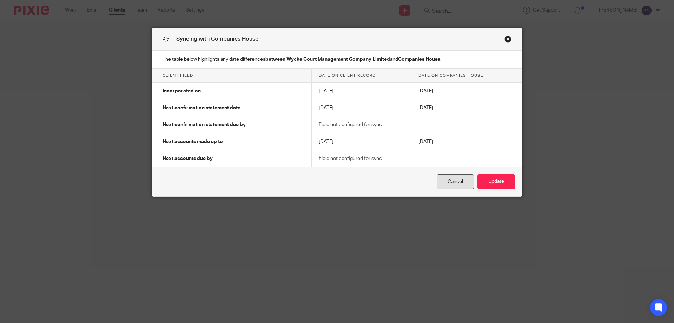
click at [452, 183] on link "Cancel" at bounding box center [455, 181] width 37 height 15
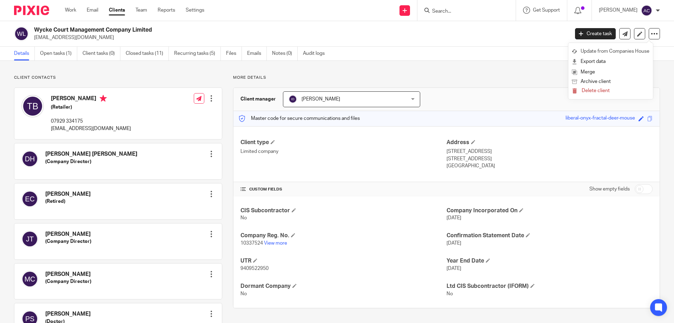
click at [617, 51] on link "Update from Companies House" at bounding box center [611, 51] width 78 height 10
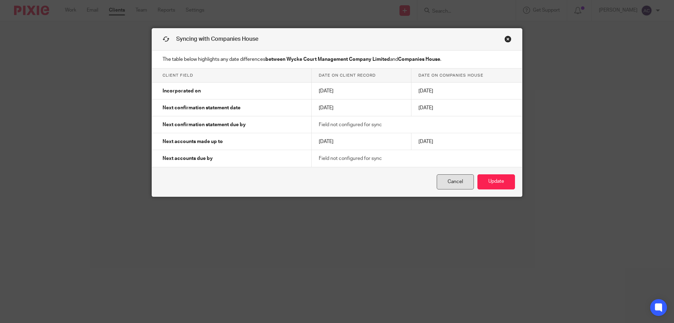
drag, startPoint x: 438, startPoint y: 182, endPoint x: 489, endPoint y: 161, distance: 55.1
click at [439, 182] on link "Cancel" at bounding box center [455, 181] width 37 height 15
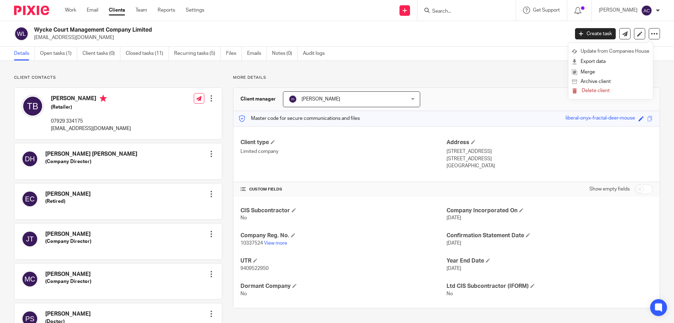
click at [599, 49] on link "Update from Companies House" at bounding box center [611, 51] width 78 height 10
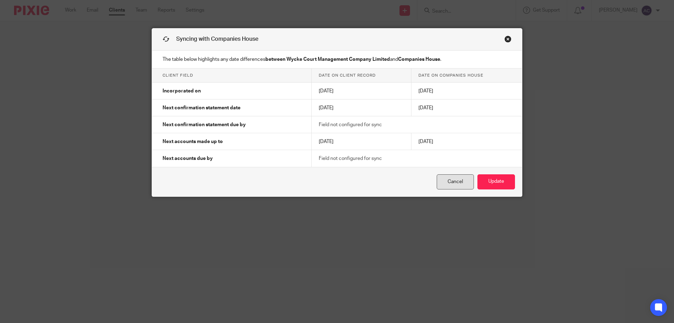
click at [443, 177] on link "Cancel" at bounding box center [455, 181] width 37 height 15
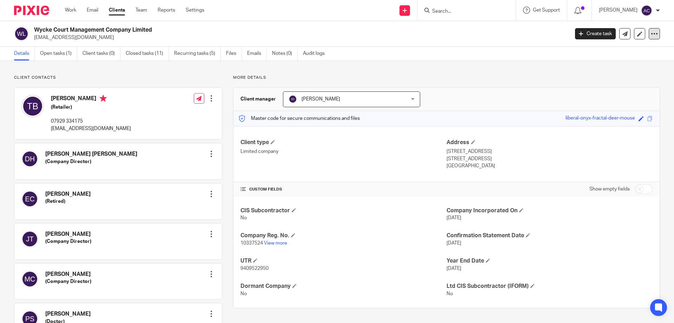
click at [651, 35] on icon at bounding box center [654, 33] width 7 height 7
click at [604, 50] on link "Update from Companies House" at bounding box center [611, 51] width 78 height 10
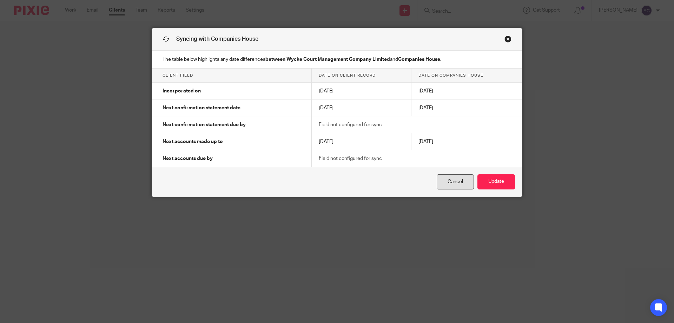
click at [451, 183] on link "Cancel" at bounding box center [455, 181] width 37 height 15
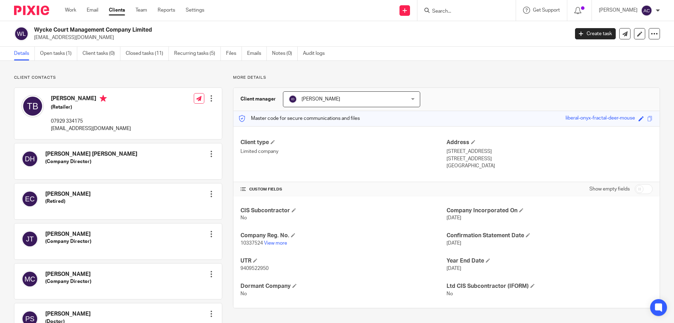
drag, startPoint x: 153, startPoint y: 28, endPoint x: 31, endPoint y: 26, distance: 122.6
click at [31, 26] on div "Wycke Court Management Company Limited tonyblumson@yahoo.co.uk Create task Upda…" at bounding box center [337, 34] width 674 height 26
click at [131, 25] on div "Wycke Court Management Company Limited tonyblumson@yahoo.co.uk Create task Upda…" at bounding box center [337, 34] width 674 height 26
drag, startPoint x: 169, startPoint y: 32, endPoint x: 37, endPoint y: 28, distance: 132.4
click at [34, 28] on h2 "Wycke Court Management Company Limited" at bounding box center [246, 29] width 425 height 7
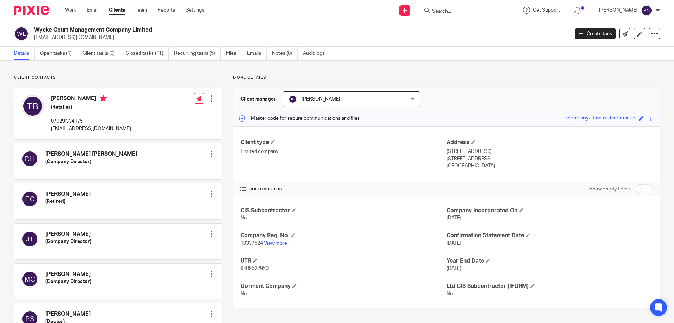
copy h2 "Wycke Court Management Company Limited"
click at [217, 12] on div "Send new email Create task Add client Get Support Contact via email Check our d…" at bounding box center [444, 10] width 459 height 21
click at [463, 8] on input "Search" at bounding box center [463, 11] width 63 height 6
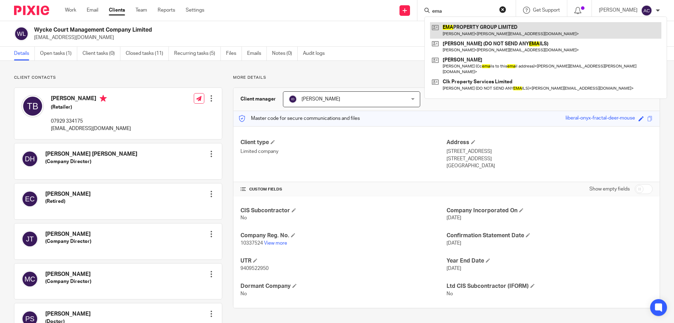
type input "ema"
click at [467, 34] on link at bounding box center [545, 30] width 231 height 16
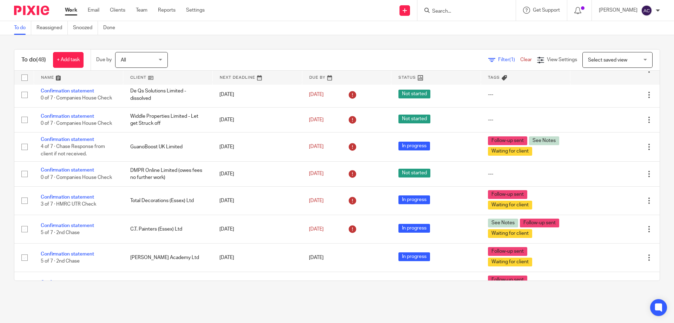
scroll to position [951, 0]
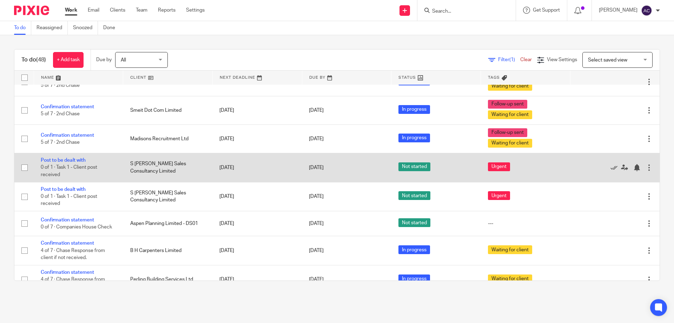
drag, startPoint x: 70, startPoint y: 161, endPoint x: 220, endPoint y: 156, distance: 149.7
click at [71, 161] on link "Post to be dealt with" at bounding box center [63, 160] width 45 height 5
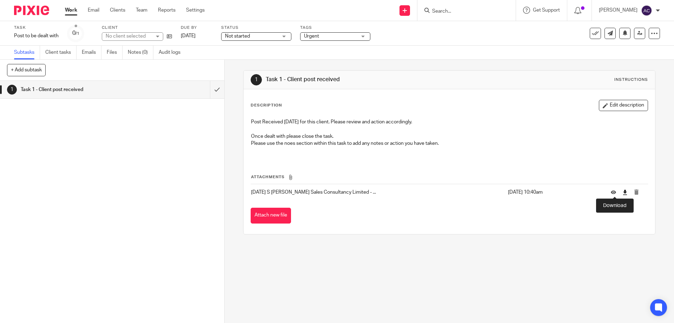
click at [623, 191] on icon at bounding box center [625, 192] width 5 height 5
click at [258, 33] on span "Not started" at bounding box center [251, 36] width 53 height 7
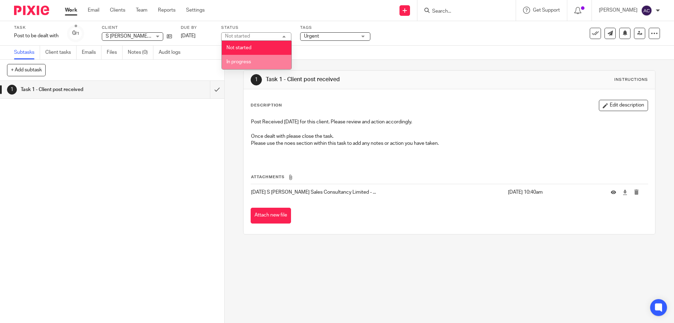
click at [248, 61] on span "In progress" at bounding box center [239, 61] width 25 height 5
click at [71, 11] on link "Work" at bounding box center [71, 10] width 12 height 7
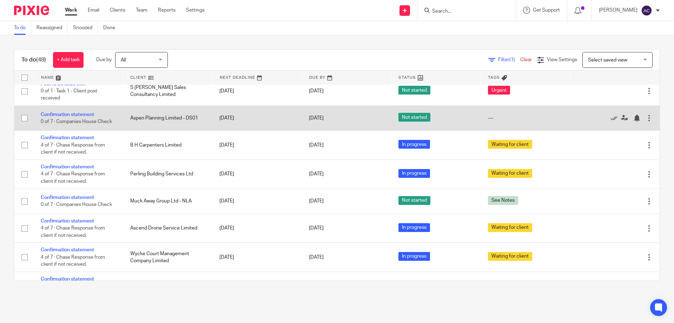
scroll to position [951, 0]
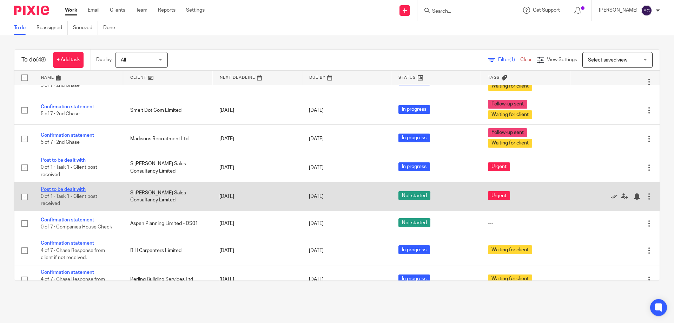
click at [51, 187] on link "Post to be dealt with" at bounding box center [63, 189] width 45 height 5
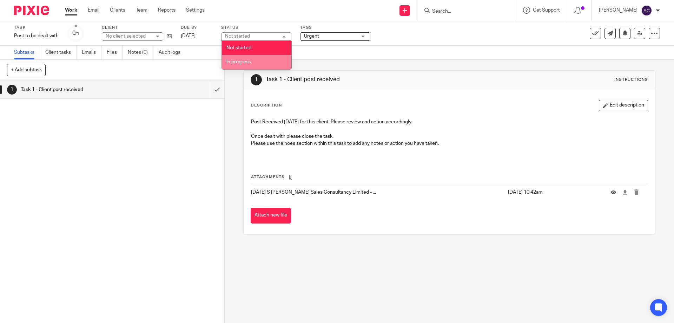
drag, startPoint x: 252, startPoint y: 62, endPoint x: 258, endPoint y: 67, distance: 7.7
click at [254, 64] on li "In progress" at bounding box center [257, 62] width 70 height 14
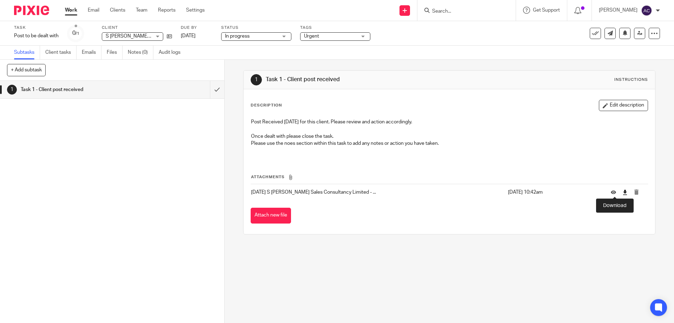
click at [623, 192] on icon at bounding box center [625, 192] width 5 height 5
click at [68, 8] on link "Work" at bounding box center [71, 10] width 12 height 7
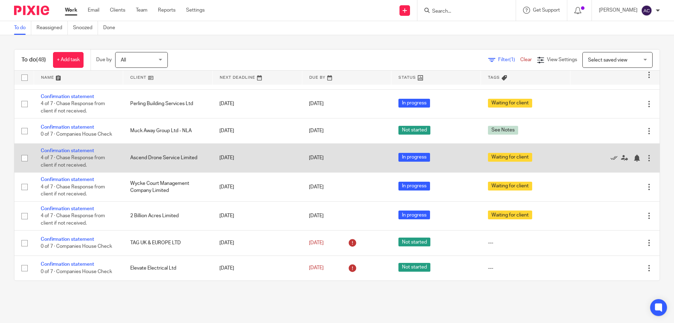
scroll to position [987, 0]
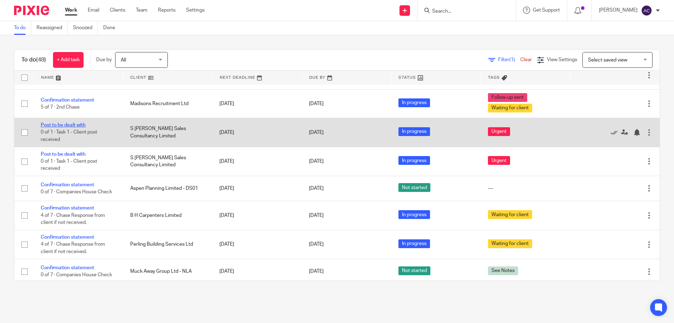
click at [59, 124] on link "Post to be dealt with" at bounding box center [63, 125] width 45 height 5
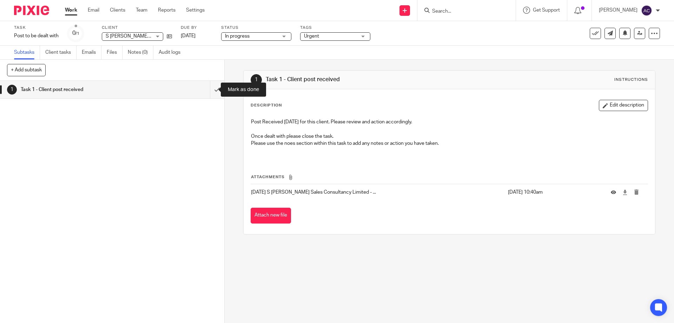
click at [71, 11] on link "Work" at bounding box center [71, 10] width 12 height 7
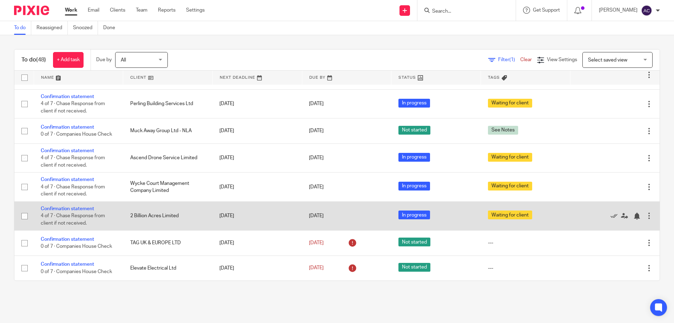
scroll to position [987, 0]
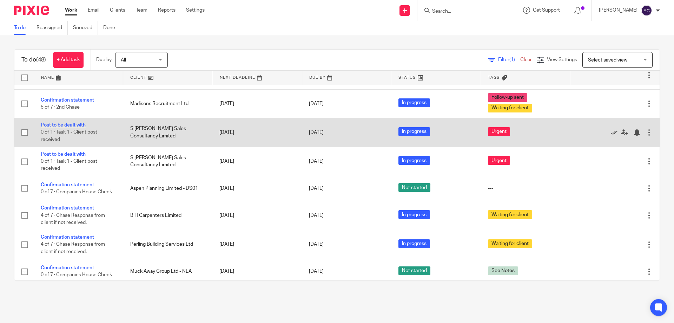
click at [61, 125] on link "Post to be dealt with" at bounding box center [63, 125] width 45 height 5
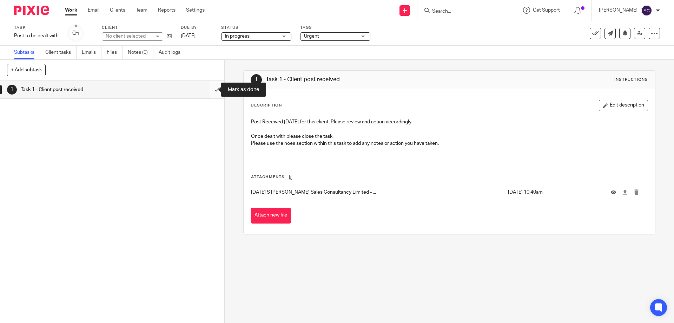
click at [211, 90] on input "submit" at bounding box center [112, 90] width 224 height 18
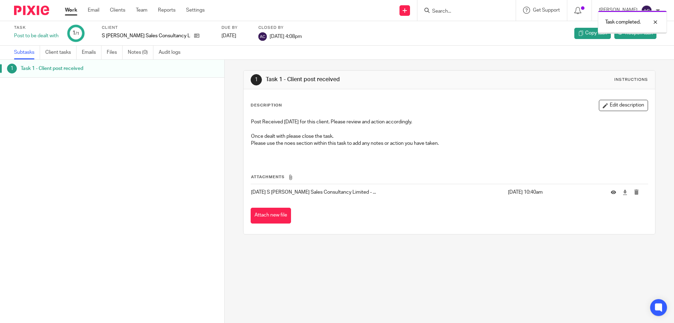
click at [72, 9] on link "Work" at bounding box center [71, 10] width 12 height 7
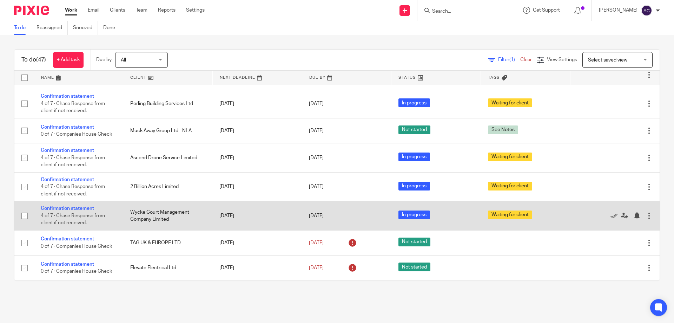
scroll to position [958, 0]
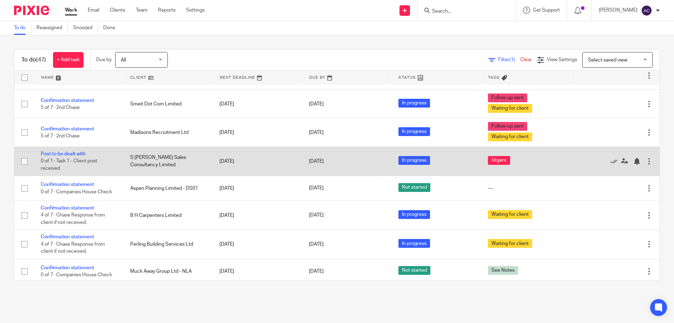
click at [77, 151] on td "Post to be dealt with 0 of 1 · Task 1 - Client post received" at bounding box center [79, 161] width 90 height 29
click at [64, 155] on link "Post to be dealt with" at bounding box center [63, 153] width 45 height 5
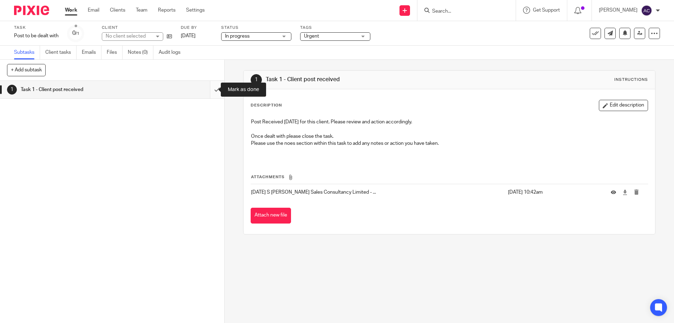
click at [213, 92] on input "submit" at bounding box center [112, 90] width 224 height 18
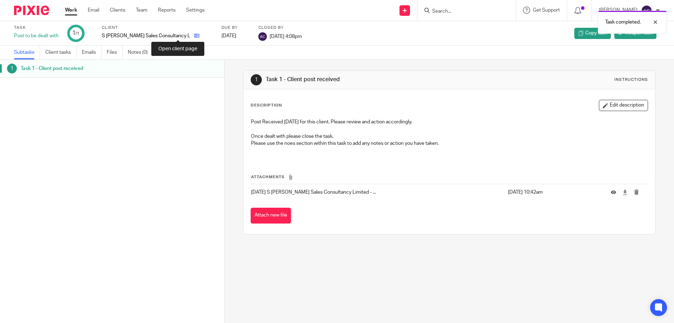
click at [194, 34] on icon at bounding box center [196, 35] width 5 height 5
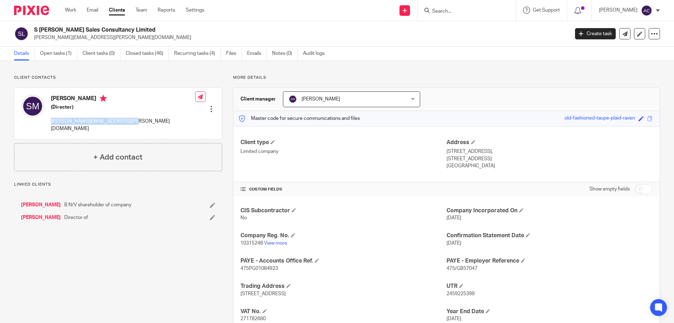
drag, startPoint x: 146, startPoint y: 121, endPoint x: 55, endPoint y: 123, distance: 91.0
click at [49, 120] on div "[PERSON_NAME] (Director) [PERSON_NAME][EMAIL_ADDRESS][PERSON_NAME][DOMAIN_NAME]…" at bounding box center [118, 113] width 208 height 51
copy p "[PERSON_NAME][EMAIL_ADDRESS][PERSON_NAME][DOMAIN_NAME]"
click at [198, 71] on div "Client contacts [PERSON_NAME] (Director) [PERSON_NAME][EMAIL_ADDRESS][PERSON_NA…" at bounding box center [337, 217] width 674 height 312
drag, startPoint x: 140, startPoint y: 127, endPoint x: 51, endPoint y: 119, distance: 89.3
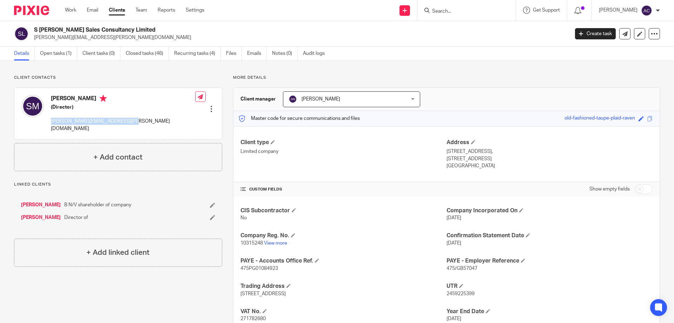
click at [51, 119] on div "[PERSON_NAME] (Director) [PERSON_NAME][EMAIL_ADDRESS][PERSON_NAME][DOMAIN_NAME]…" at bounding box center [118, 113] width 208 height 51
copy p "[PERSON_NAME][EMAIL_ADDRESS][PERSON_NAME][DOMAIN_NAME]"
drag, startPoint x: 453, startPoint y: 12, endPoint x: 458, endPoint y: 16, distance: 6.2
click at [456, 15] on form at bounding box center [469, 10] width 75 height 9
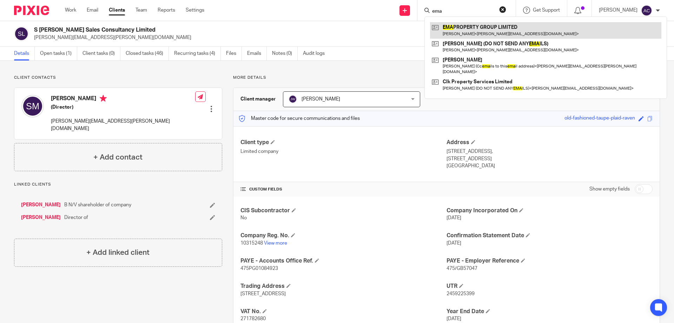
type input "ema"
click at [464, 23] on link at bounding box center [545, 30] width 231 height 16
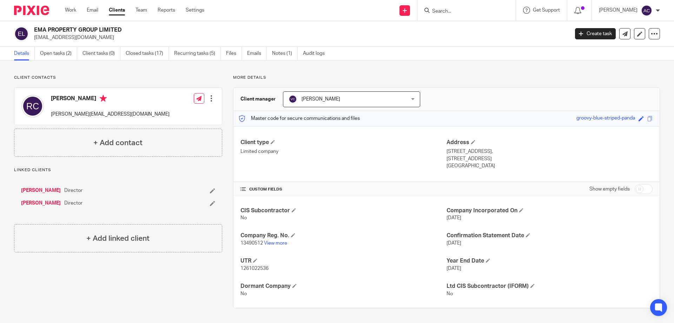
click at [128, 27] on h2 "EMA PROPERTY GROUP LIMITED" at bounding box center [246, 29] width 425 height 7
click at [42, 54] on link "Open tasks (2)" at bounding box center [58, 54] width 37 height 14
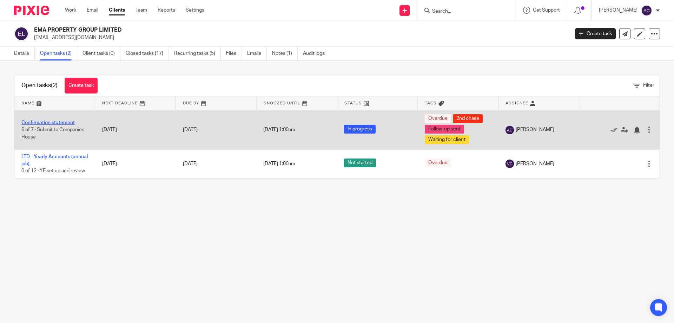
click at [59, 123] on link "Confirmation statement" at bounding box center [47, 122] width 53 height 5
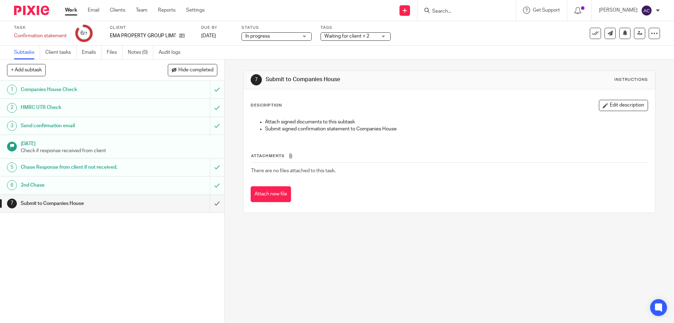
click at [339, 33] on span "Waiting for client + 2" at bounding box center [351, 36] width 53 height 7
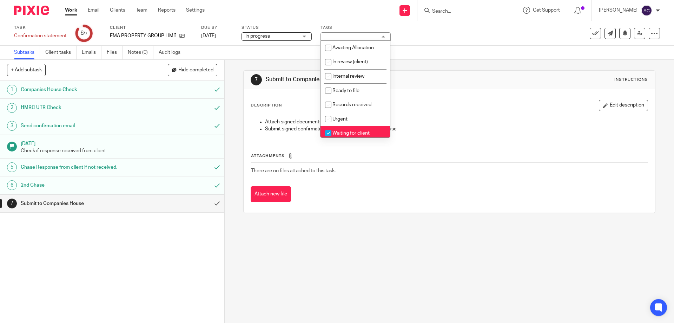
click at [343, 135] on span "Waiting for client" at bounding box center [351, 133] width 37 height 5
checkbox input "false"
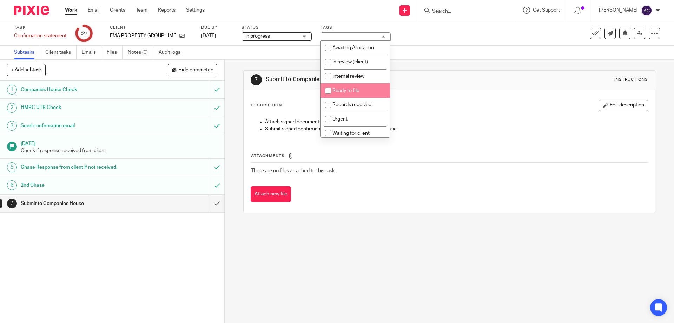
click at [346, 94] on li "Ready to file" at bounding box center [356, 90] width 70 height 14
checkbox input "true"
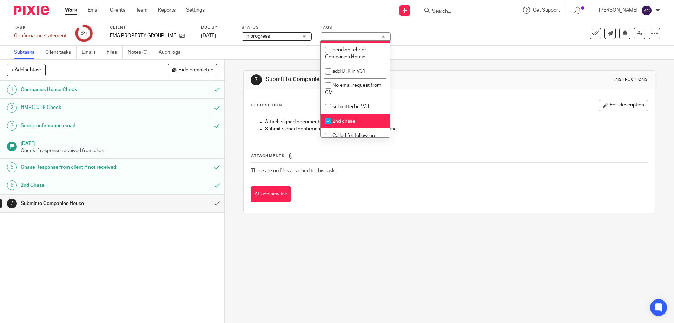
click at [345, 123] on span "2nd chase" at bounding box center [344, 121] width 23 height 5
checkbox input "false"
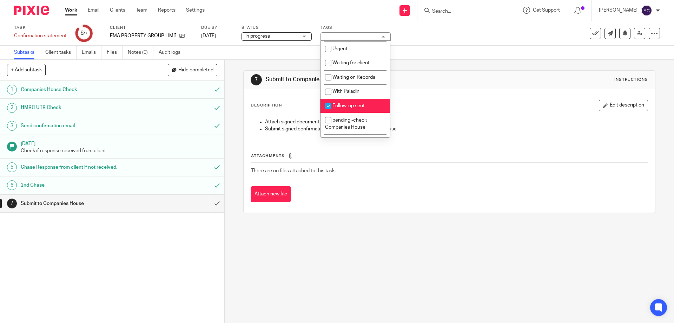
click at [348, 107] on span "Follow-up sent" at bounding box center [349, 105] width 32 height 5
checkbox input "false"
click at [437, 59] on div "Subtasks Client tasks Emails Files Notes (0) Audit logs" at bounding box center [337, 53] width 674 height 14
